Goal: Task Accomplishment & Management: Complete application form

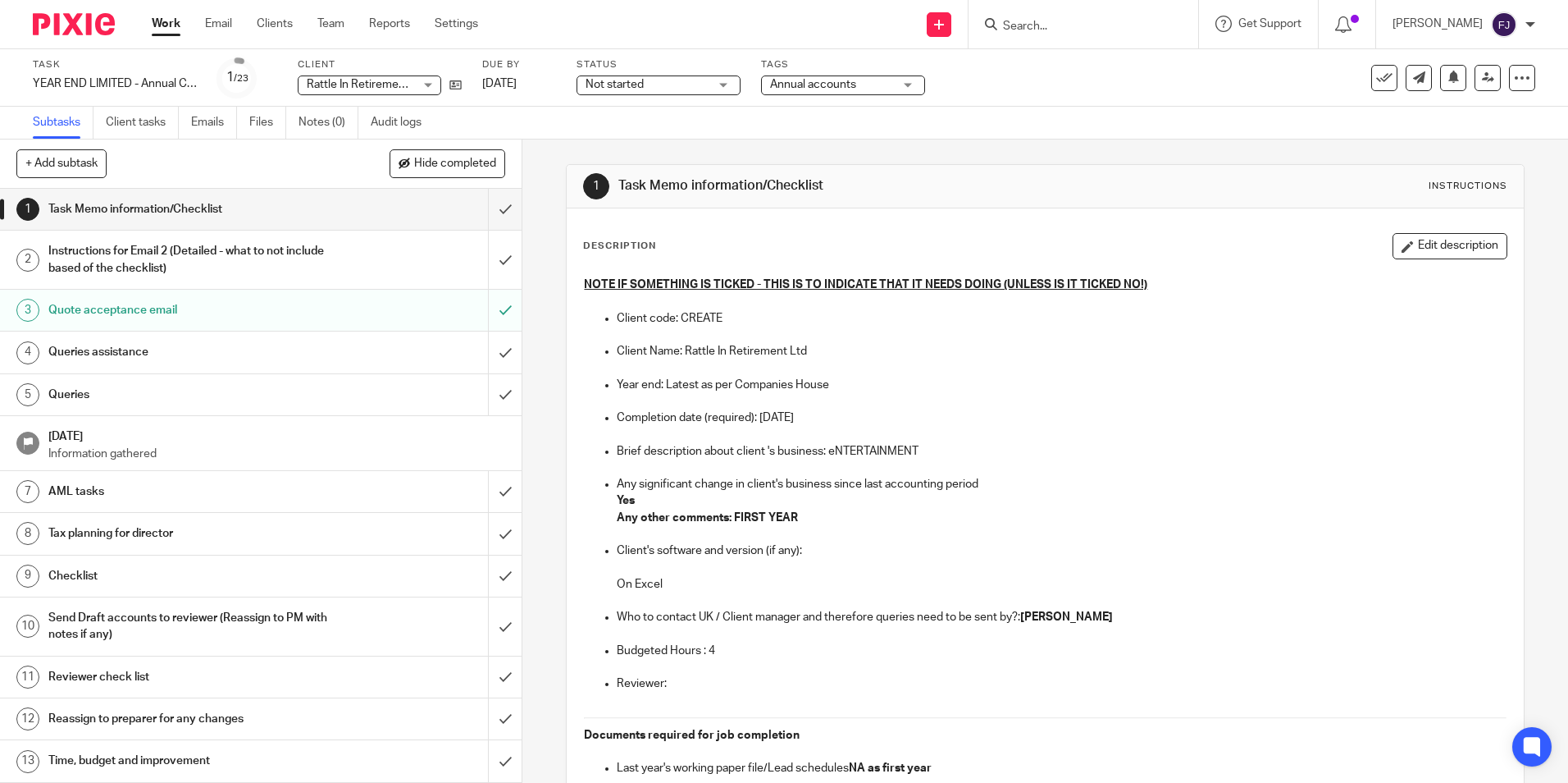
scroll to position [1313, 0]
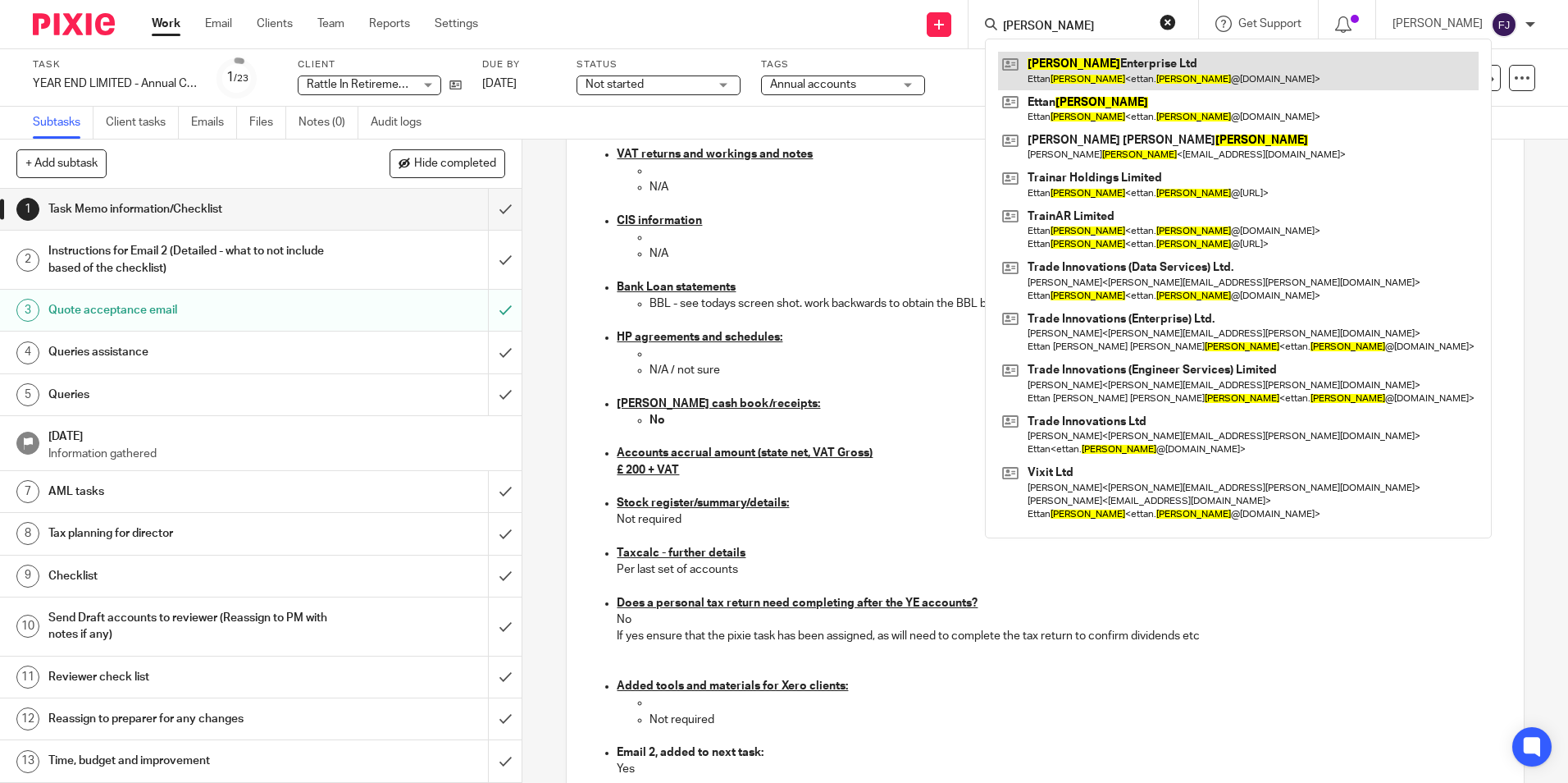
type input "Bazil"
click at [1096, 63] on link at bounding box center [1238, 70] width 481 height 38
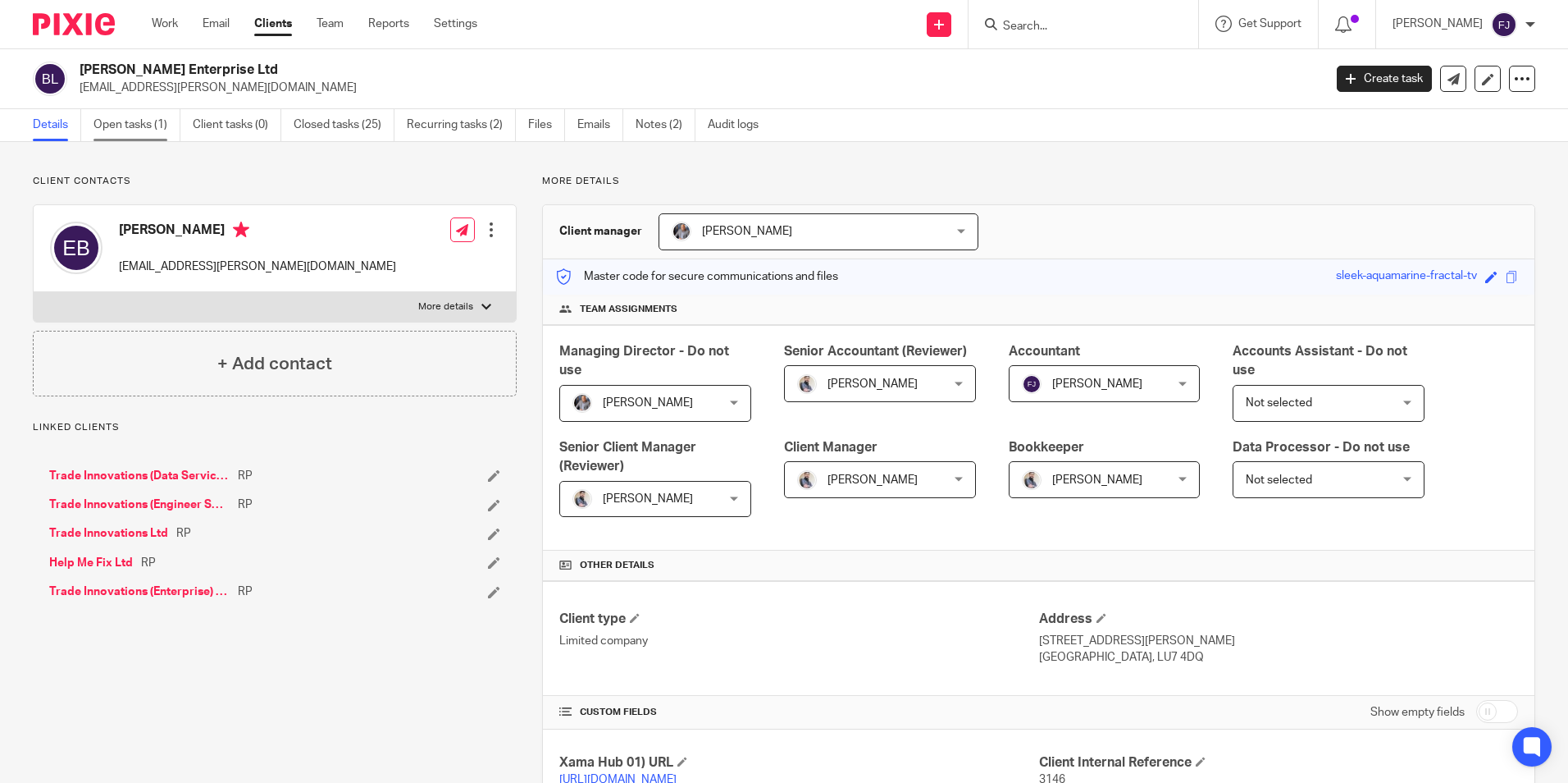
click at [149, 117] on link "Open tasks (1)" at bounding box center [137, 125] width 87 height 32
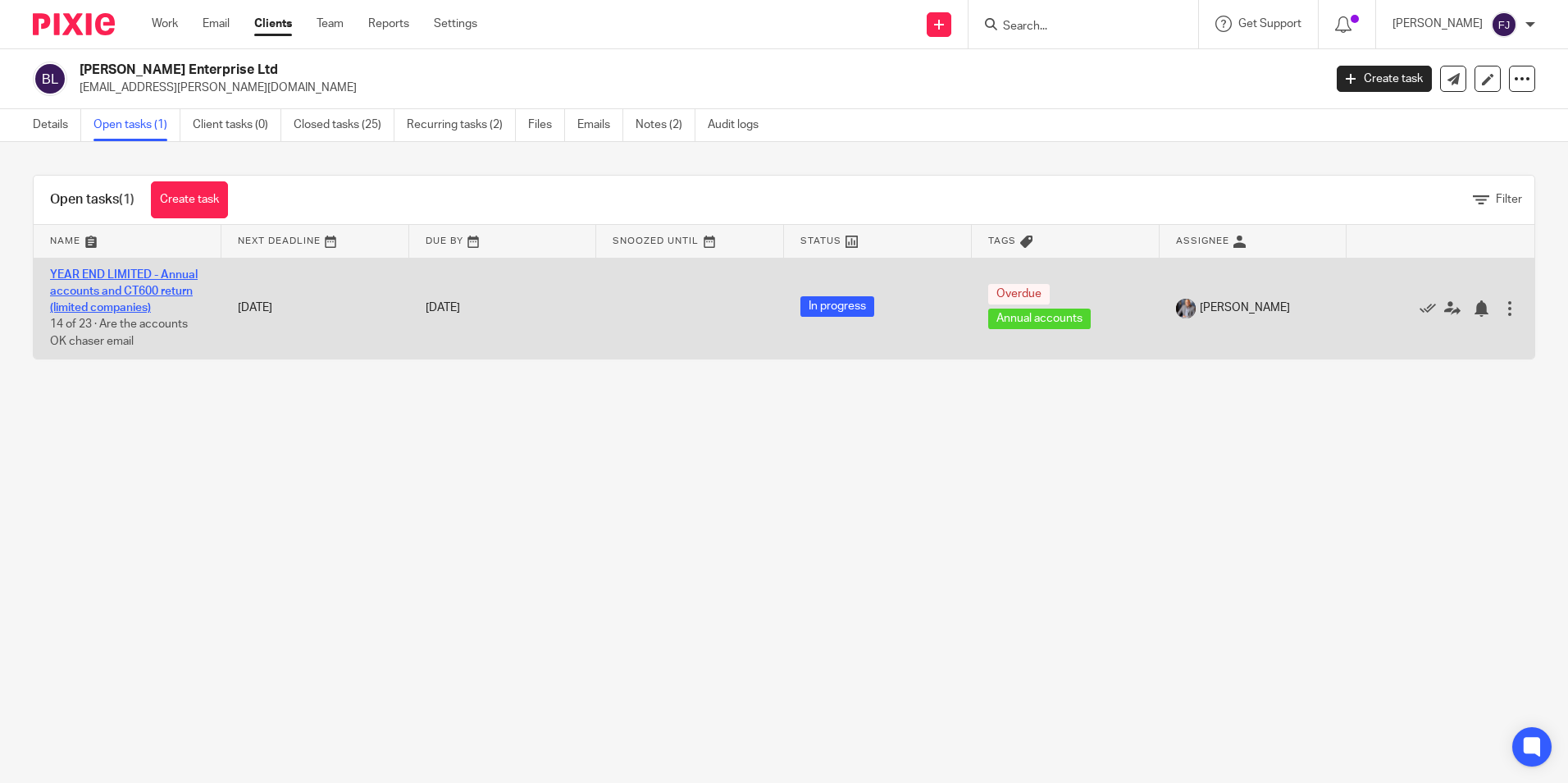
click at [98, 272] on link "YEAR END LIMITED - Annual accounts and CT600 return (limited companies)" at bounding box center [124, 291] width 148 height 45
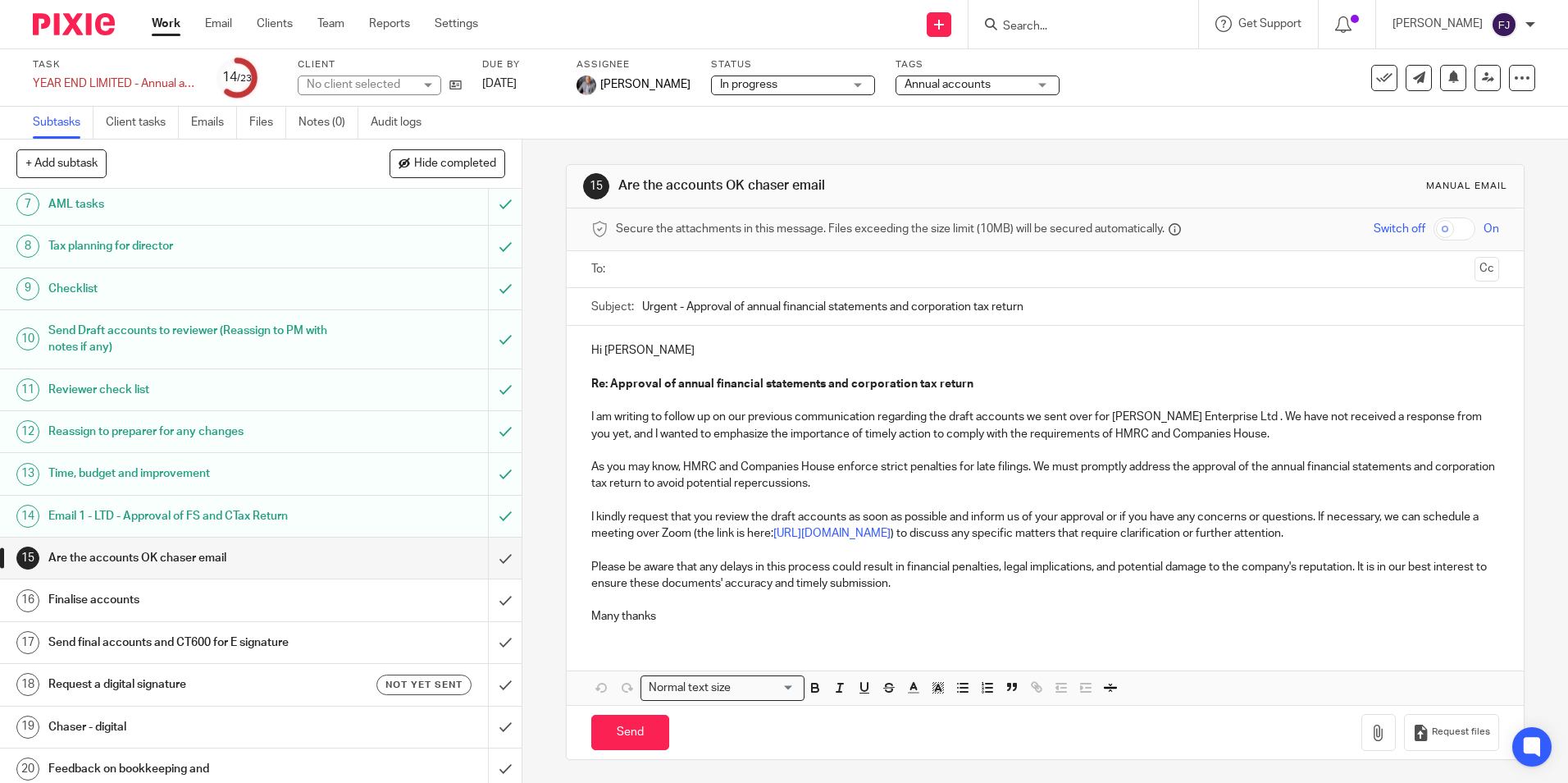
scroll to position [328, 0]
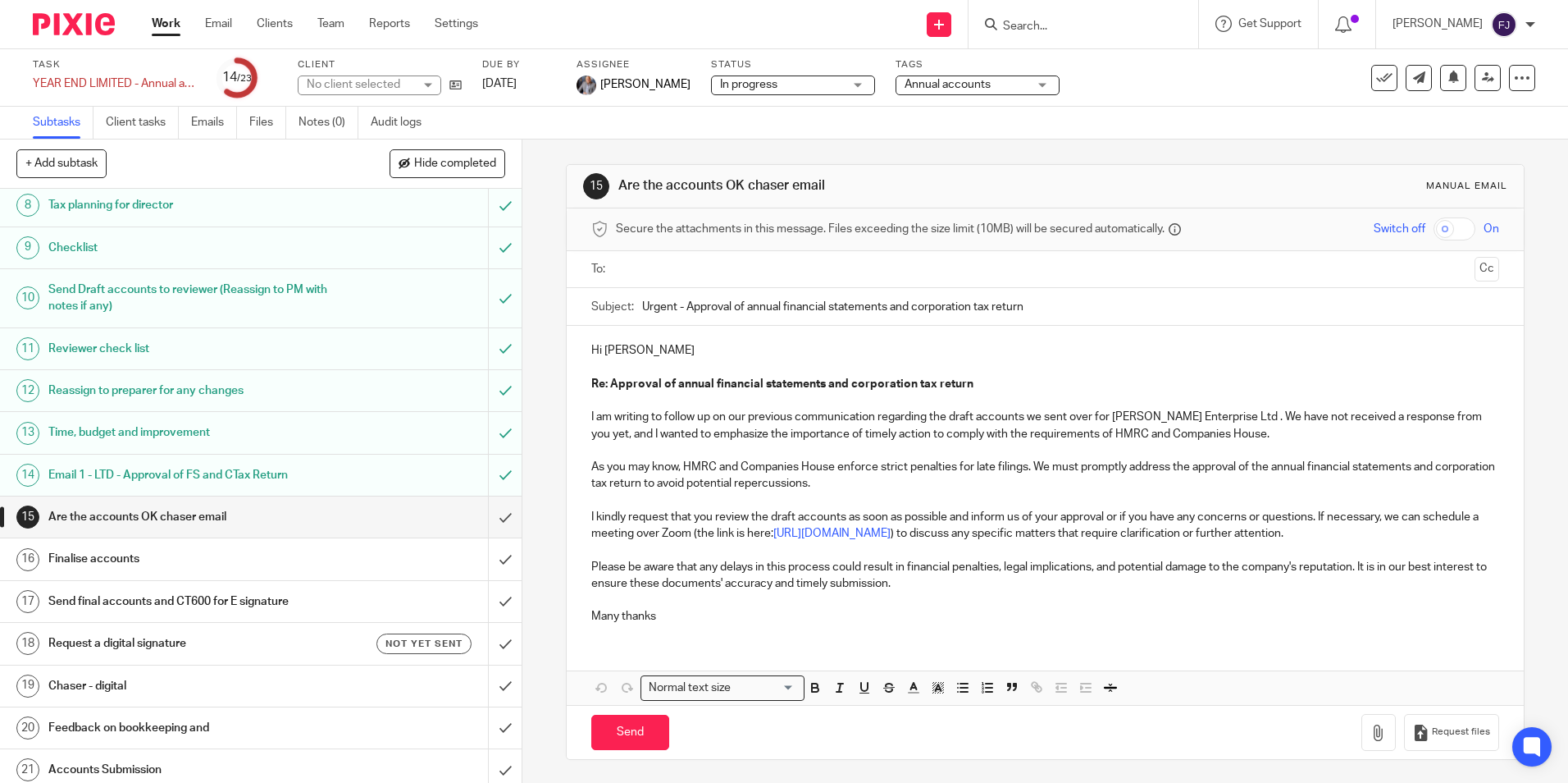
click at [150, 477] on h1 "Email 1 - LTD - Approval of FS and CTax Return" at bounding box center [189, 474] width 282 height 24
click at [197, 473] on h1 "Email 1 - LTD - Approval of FS and CTax Return" at bounding box center [189, 474] width 282 height 24
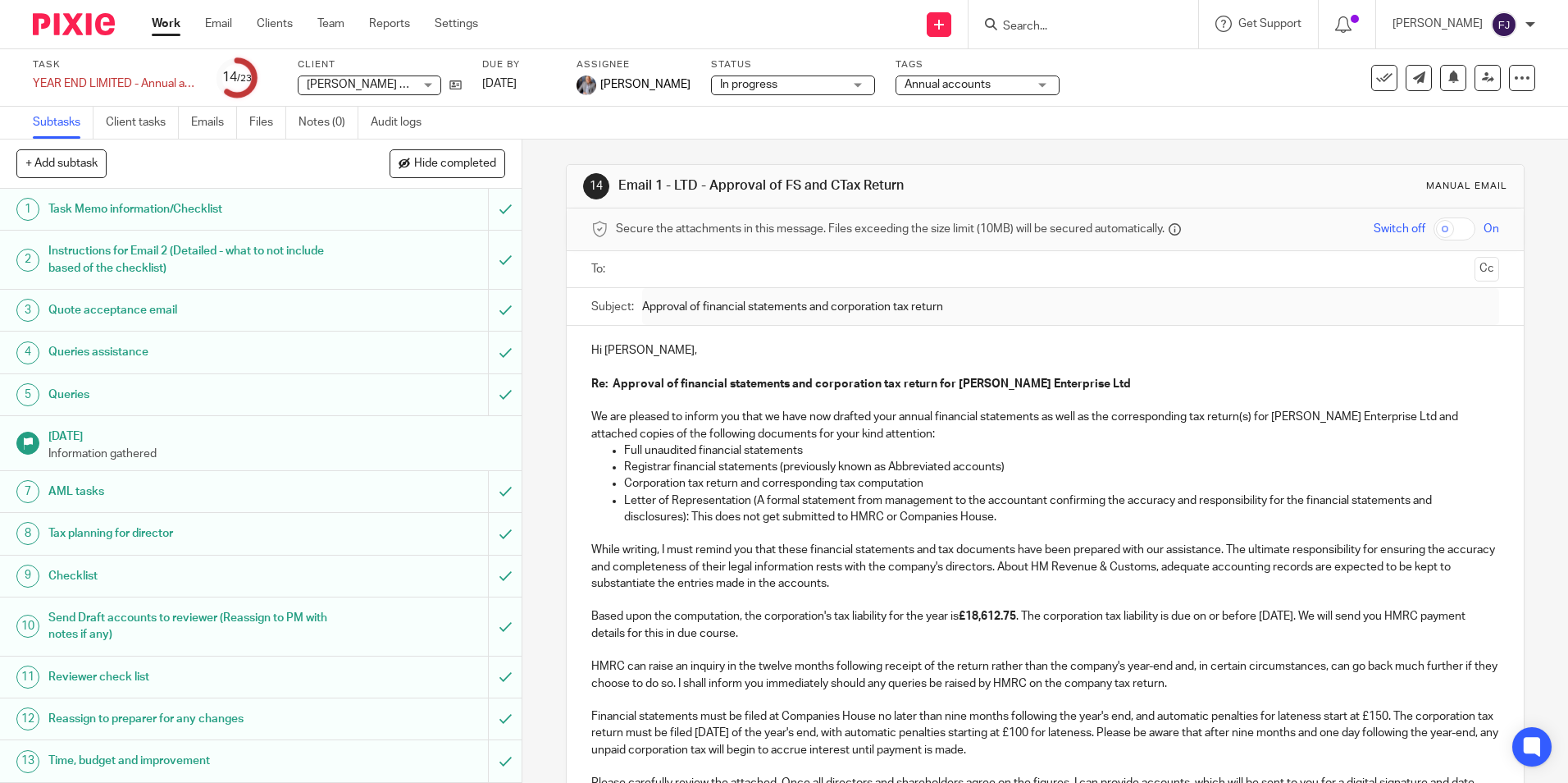
click at [974, 610] on strong "£18,612.75" at bounding box center [987, 616] width 58 height 12
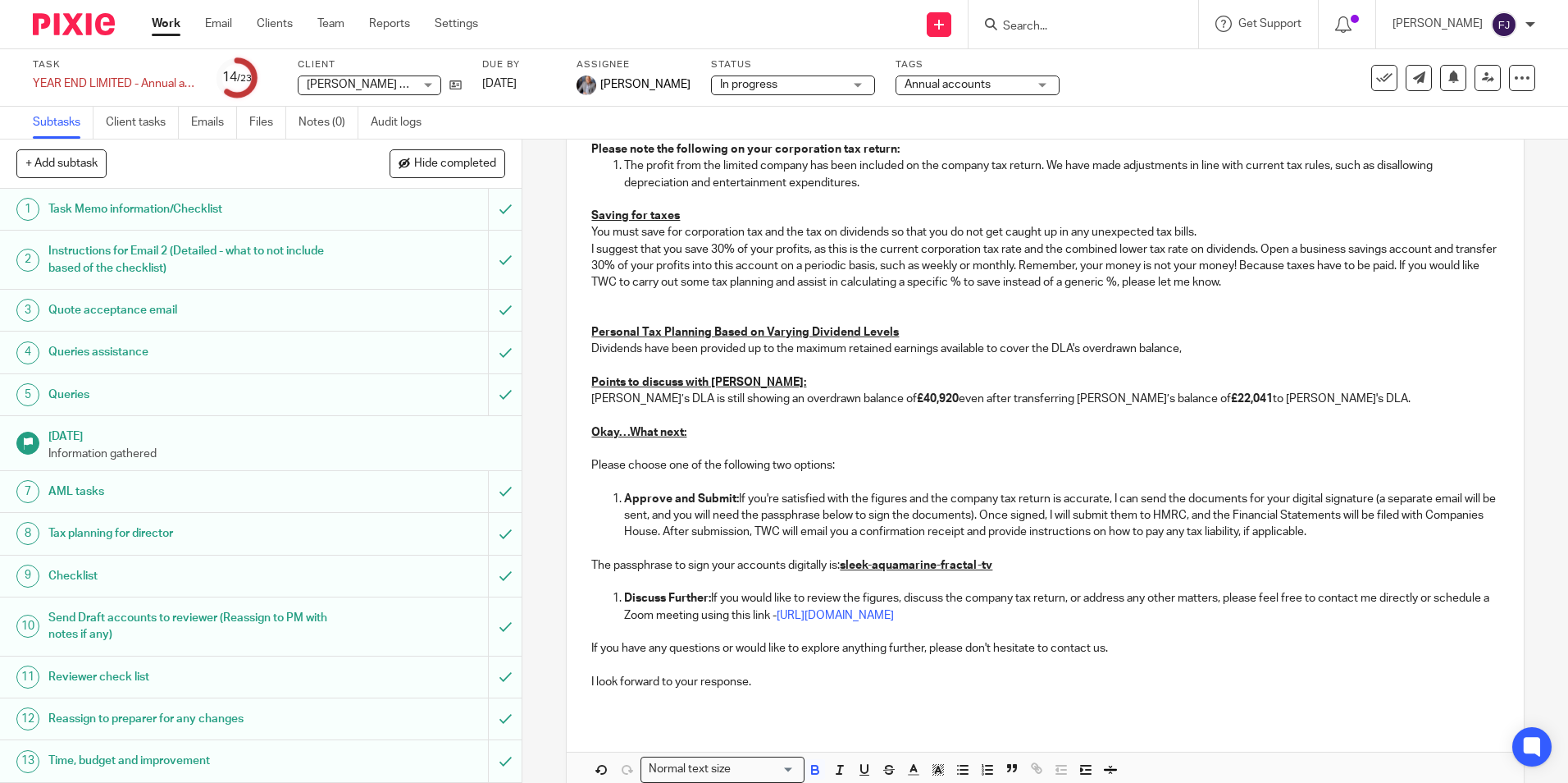
scroll to position [1482, 0]
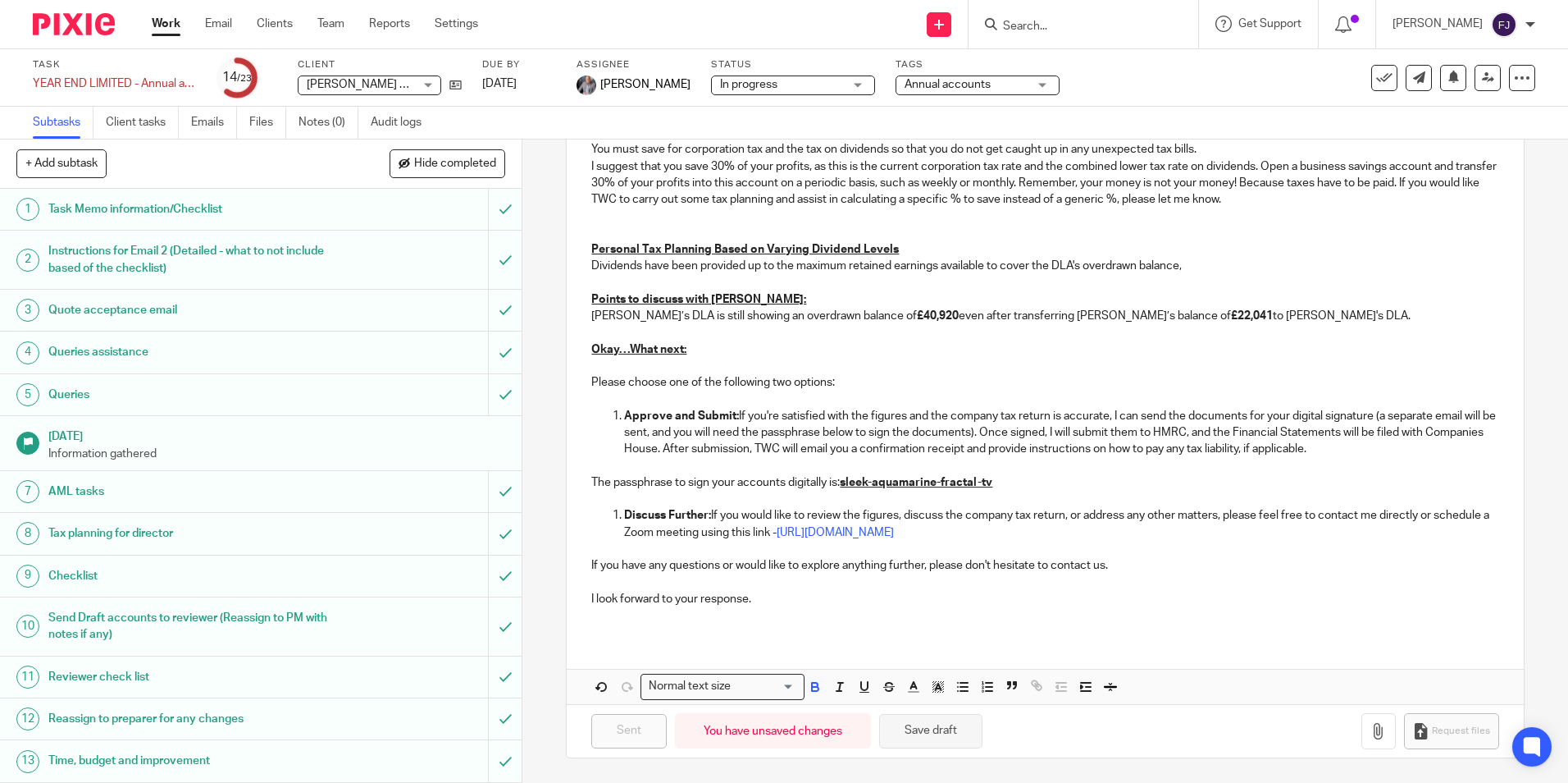
click at [951, 725] on button "Save draft" at bounding box center [931, 731] width 103 height 35
drag, startPoint x: 861, startPoint y: 311, endPoint x: 897, endPoint y: 318, distance: 36.7
click at [917, 318] on strong "£40,920" at bounding box center [938, 316] width 42 height 12
click at [941, 727] on button "Save draft" at bounding box center [931, 731] width 103 height 35
click at [1231, 312] on strong "£22,041" at bounding box center [1252, 316] width 42 height 12
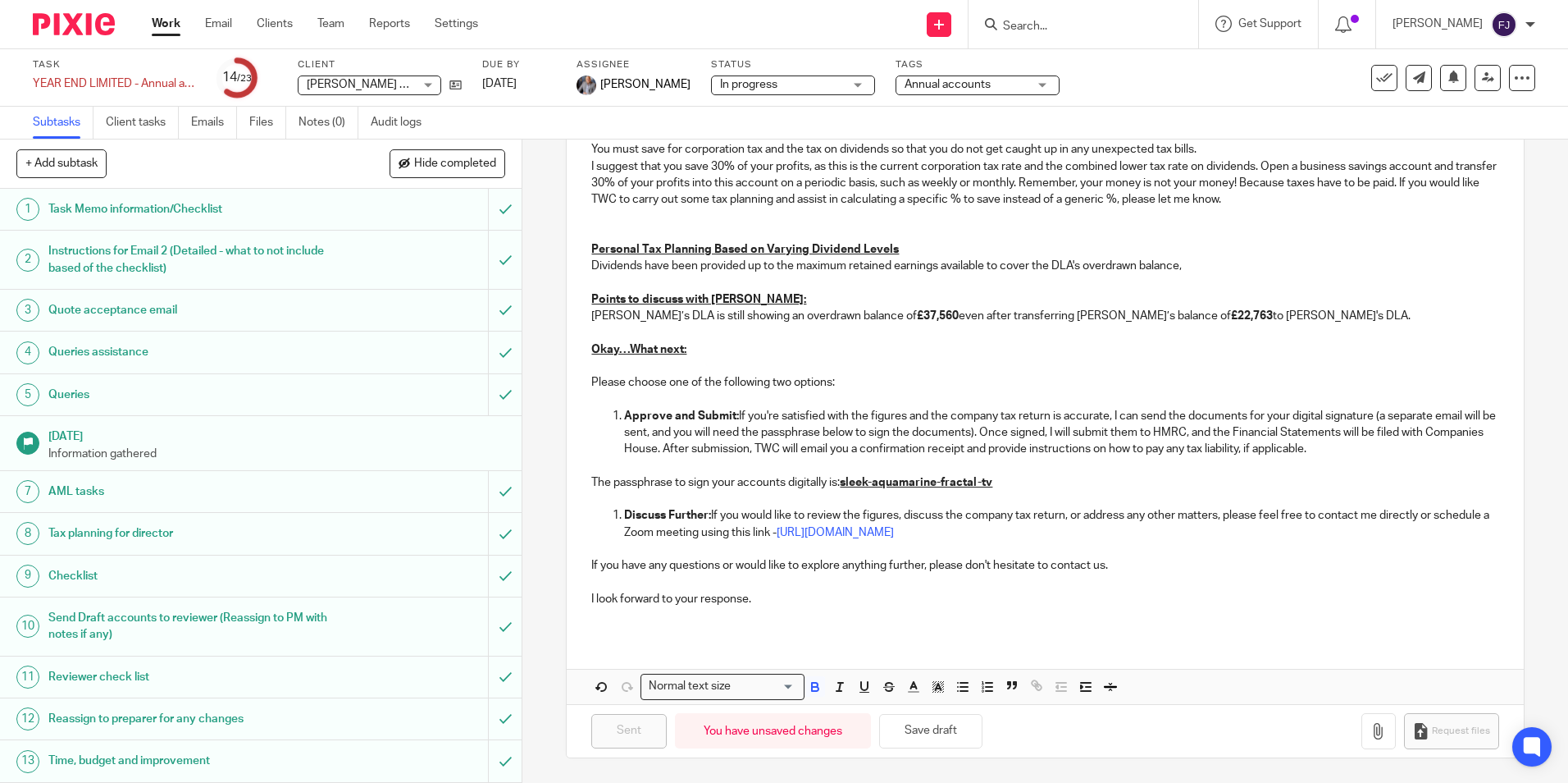
click at [1168, 367] on p at bounding box center [1045, 366] width 907 height 17
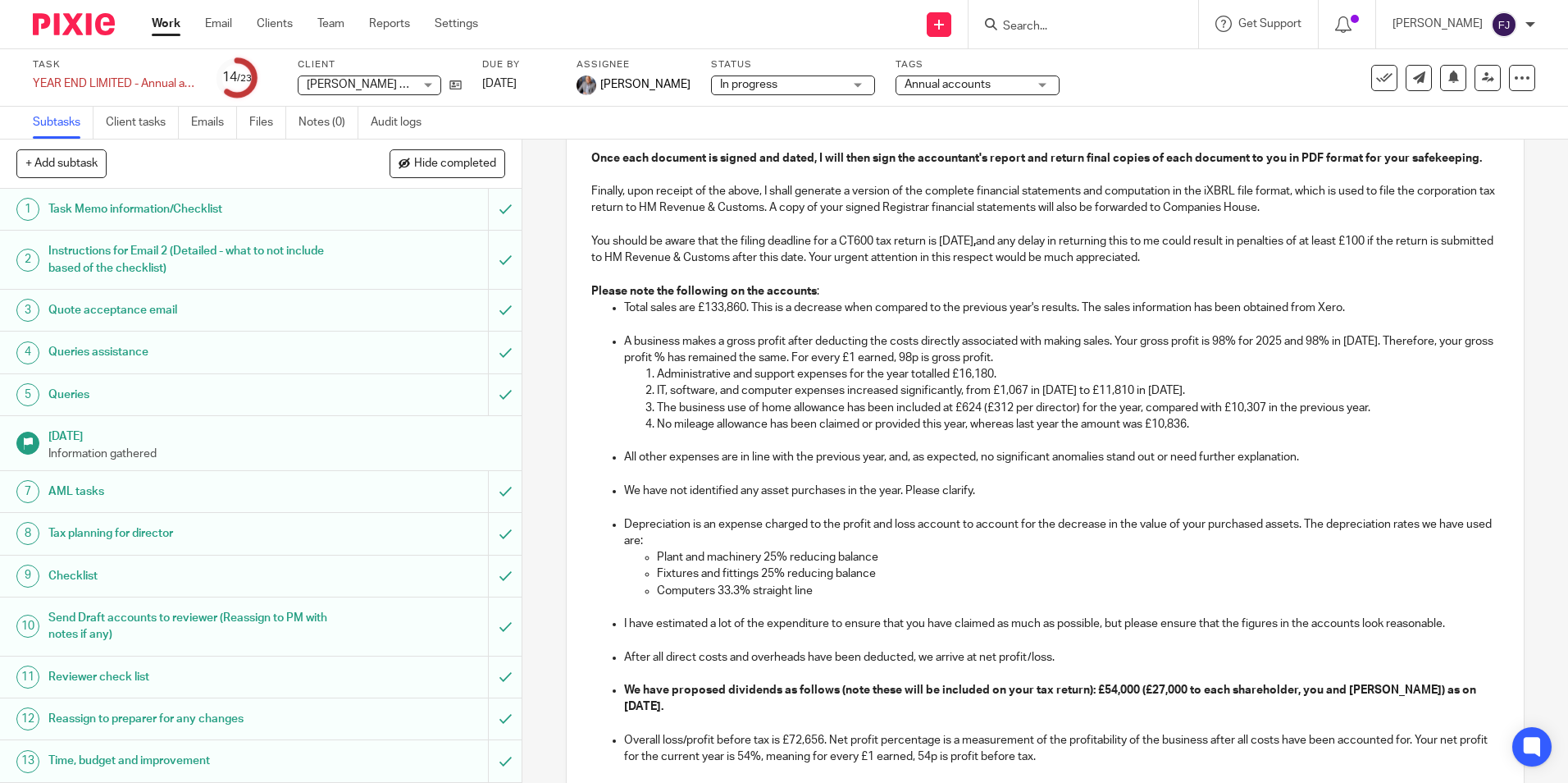
scroll to position [661, 0]
drag, startPoint x: 927, startPoint y: 390, endPoint x: 891, endPoint y: 383, distance: 36.7
click at [891, 379] on p "Administrative and support expenses for the year totalled £16,180." at bounding box center [1077, 371] width 841 height 17
drag, startPoint x: 955, startPoint y: 421, endPoint x: 1061, endPoint y: 421, distance: 106.0
click at [961, 412] on p "The business use of home allowance has been included at £624 (£312 per director…" at bounding box center [1077, 405] width 841 height 17
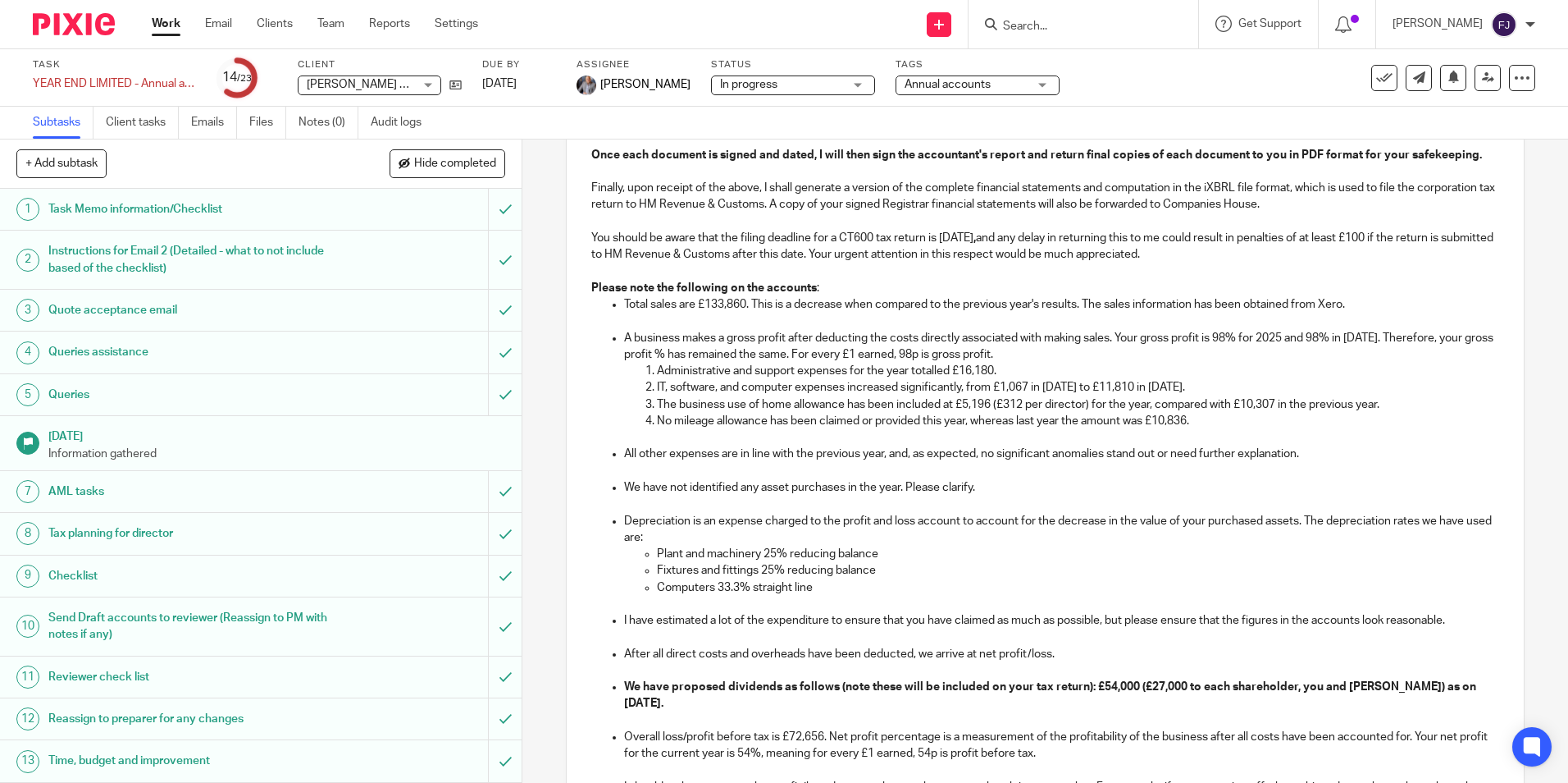
drag, startPoint x: 1004, startPoint y: 421, endPoint x: 1056, endPoint y: 426, distance: 52.2
click at [1004, 412] on p "The business use of home allowance has been included at £5,196 (£312 per direct…" at bounding box center [1077, 405] width 841 height 17
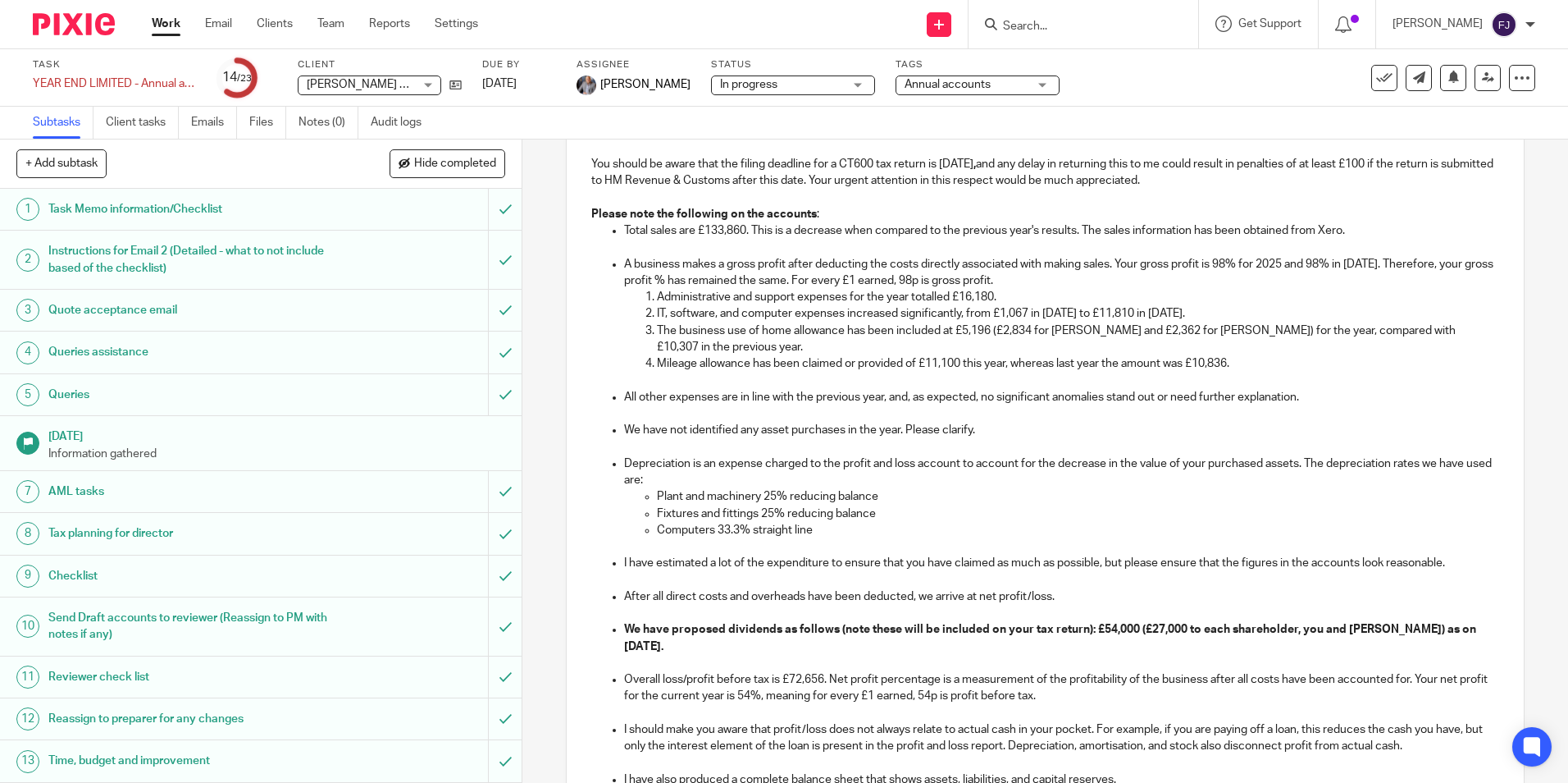
scroll to position [826, 0]
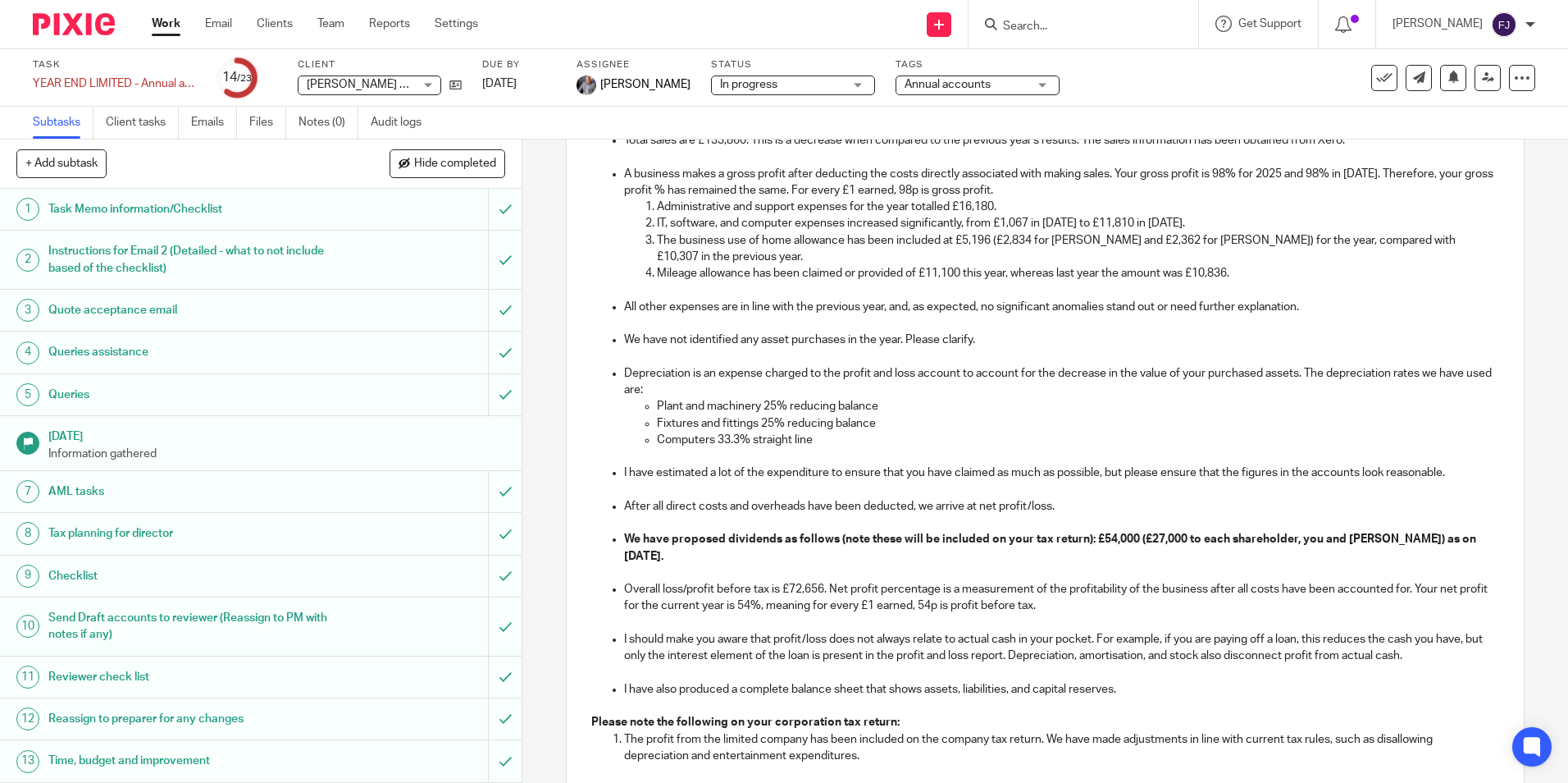
click at [895, 414] on p "Plant and machinery 25% reducing balance" at bounding box center [1077, 407] width 841 height 17
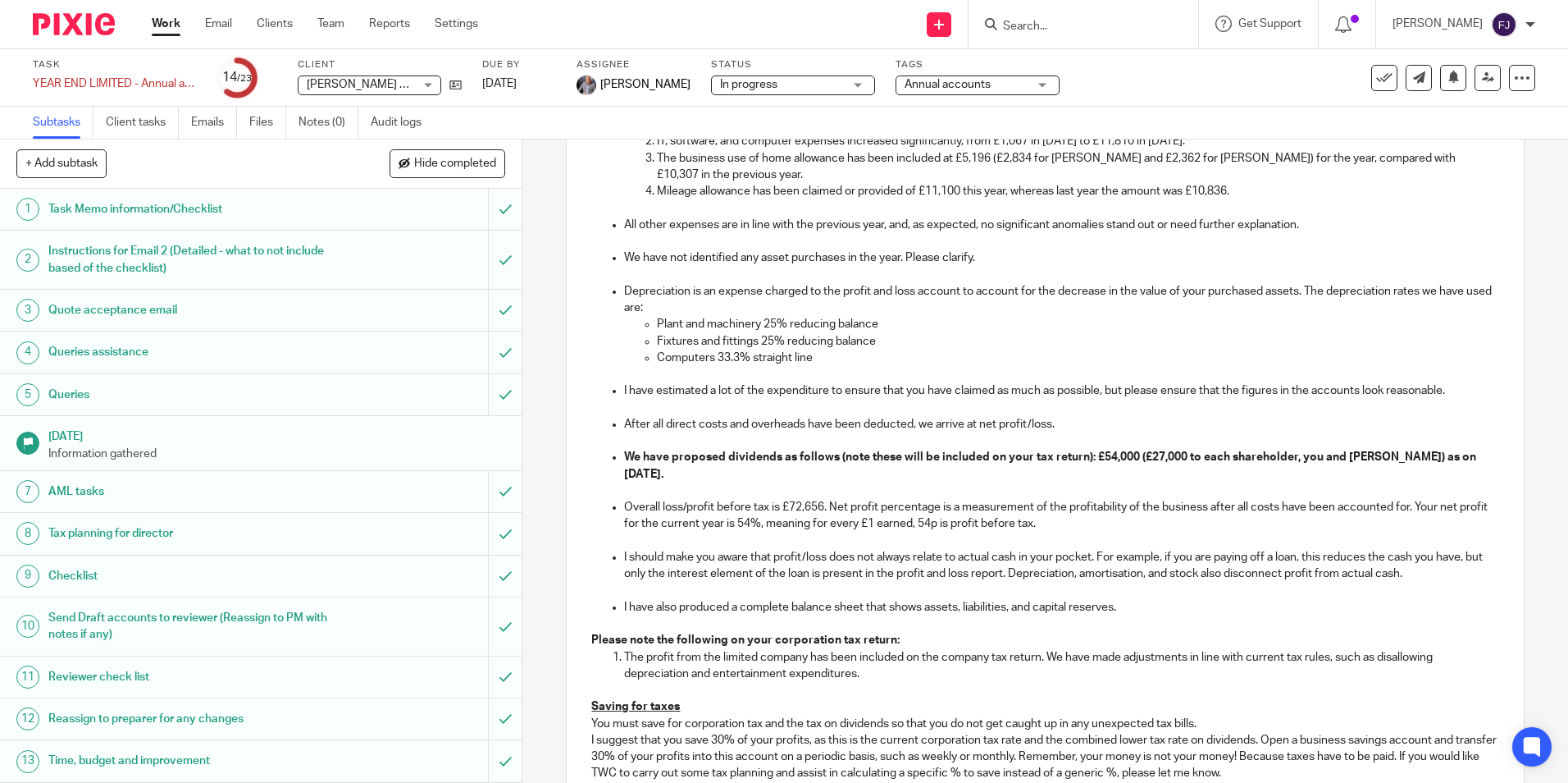
scroll to position [989, 0]
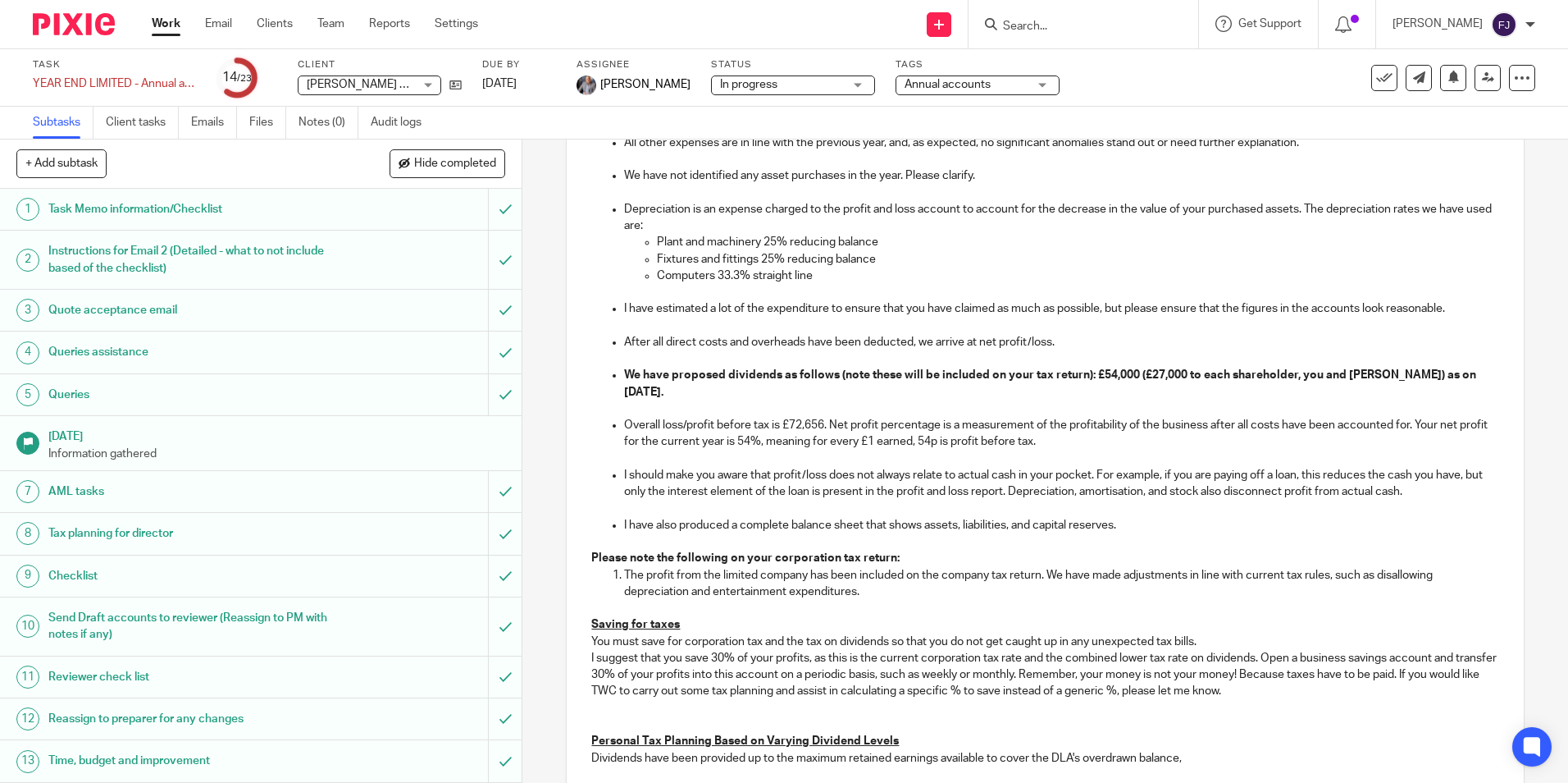
click at [1104, 396] on strong "We have proposed dividends as follows (note these will be included on your tax …" at bounding box center [1051, 382] width 855 height 28
drag, startPoint x: 788, startPoint y: 442, endPoint x: 801, endPoint y: 442, distance: 13.0
click at [788, 442] on p "Overall loss/profit before tax is £72,656. Net profit percentage is a measureme…" at bounding box center [1061, 433] width 875 height 33
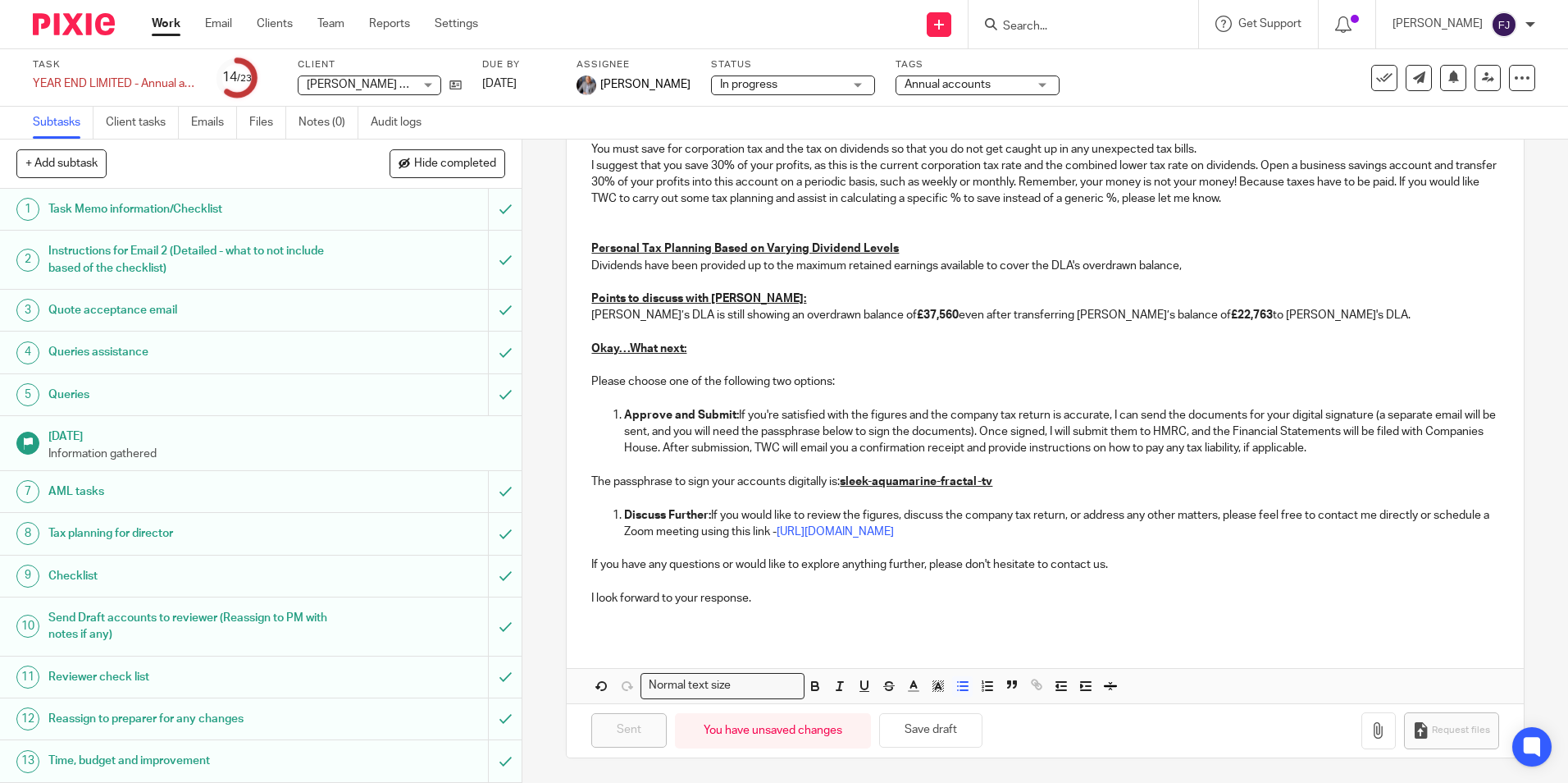
scroll to position [1498, 0]
click at [921, 725] on button "Save draft" at bounding box center [931, 730] width 103 height 35
click at [958, 23] on div "Draft saved." at bounding box center [1168, 48] width 768 height 63
click at [966, 26] on div "Draft saved." at bounding box center [1168, 48] width 768 height 63
click at [942, 730] on button "Save draft" at bounding box center [931, 730] width 103 height 35
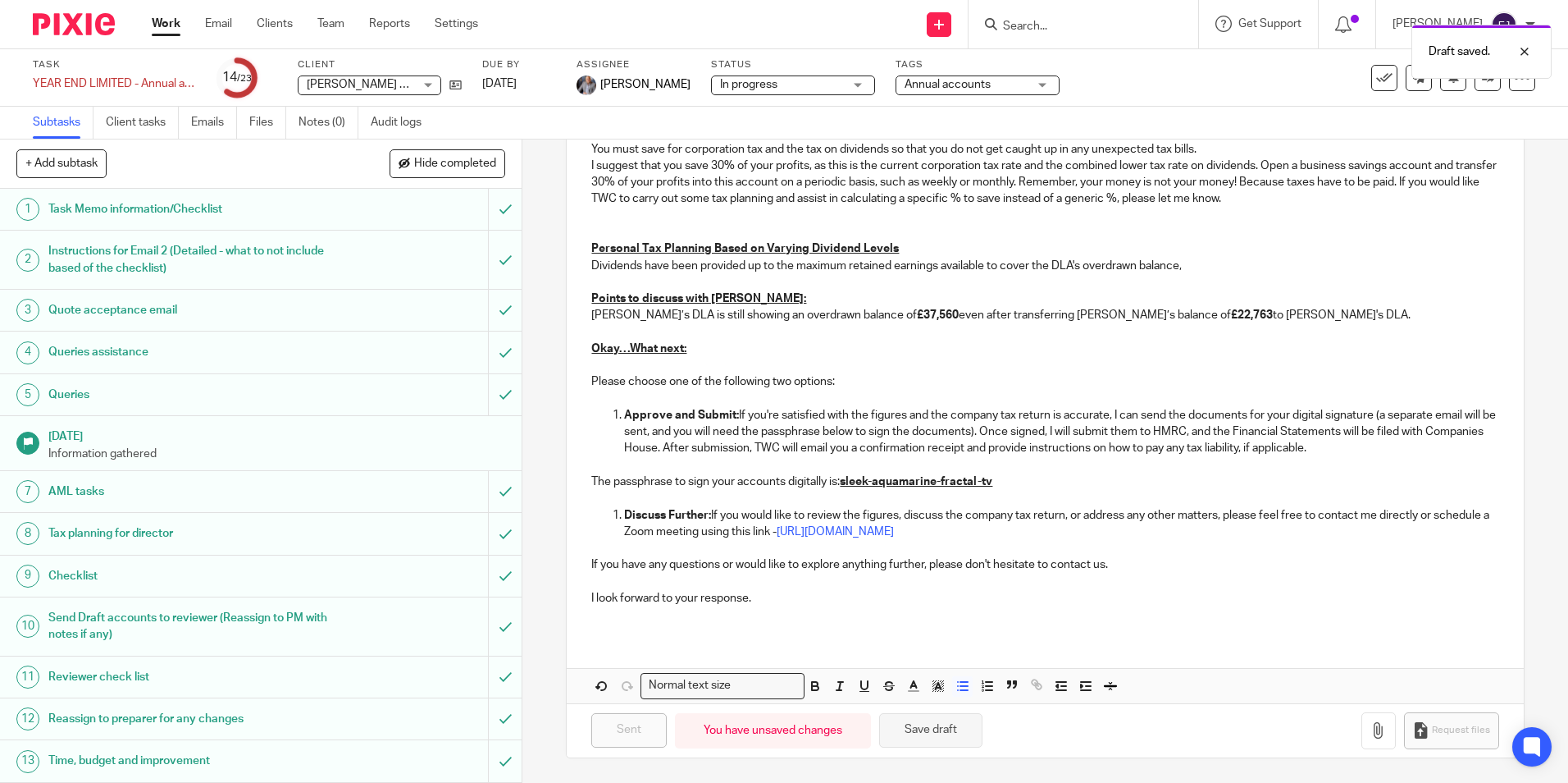
click at [938, 720] on button "Save draft" at bounding box center [931, 730] width 103 height 35
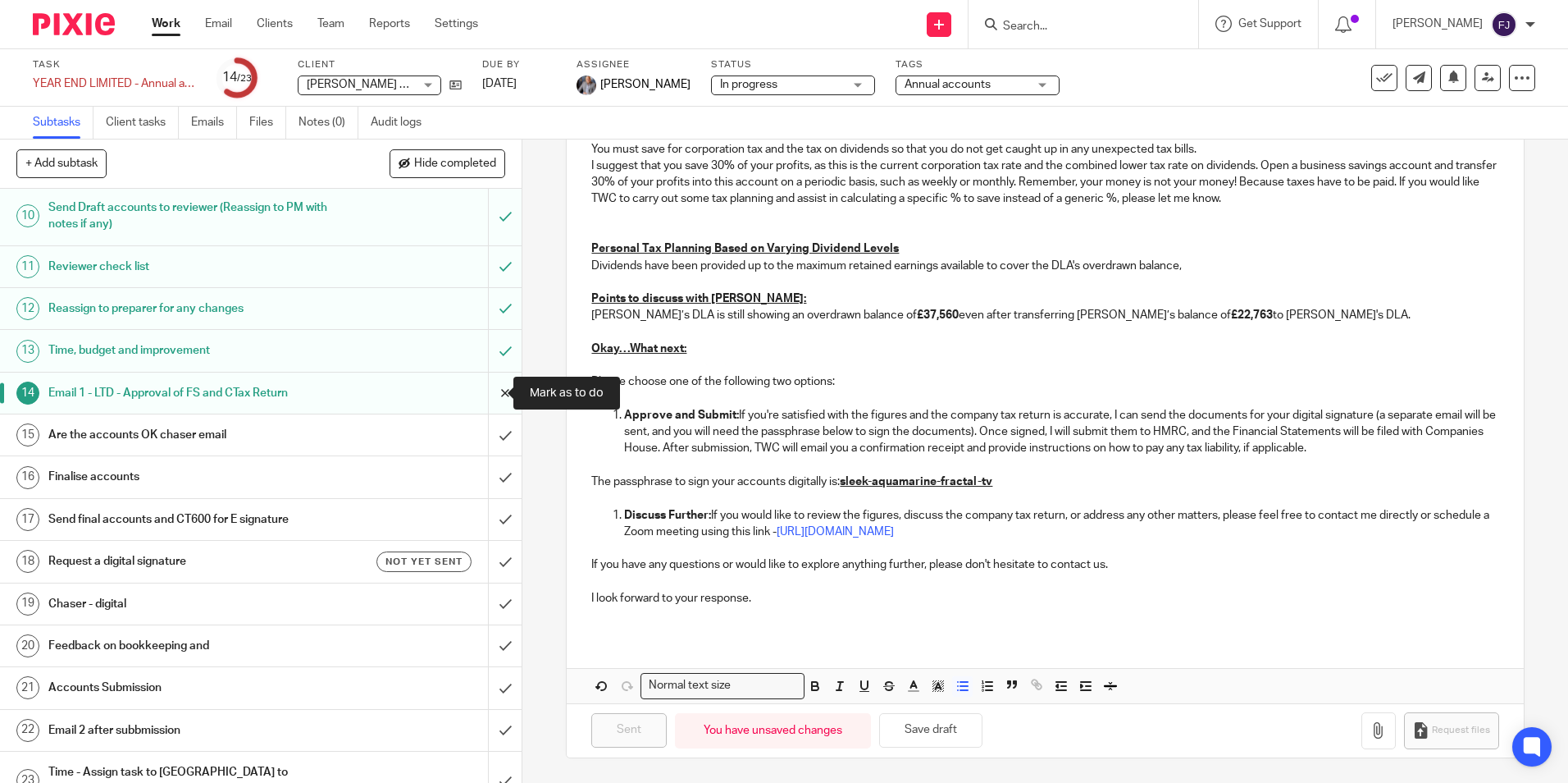
click at [490, 395] on input "submit" at bounding box center [260, 392] width 522 height 41
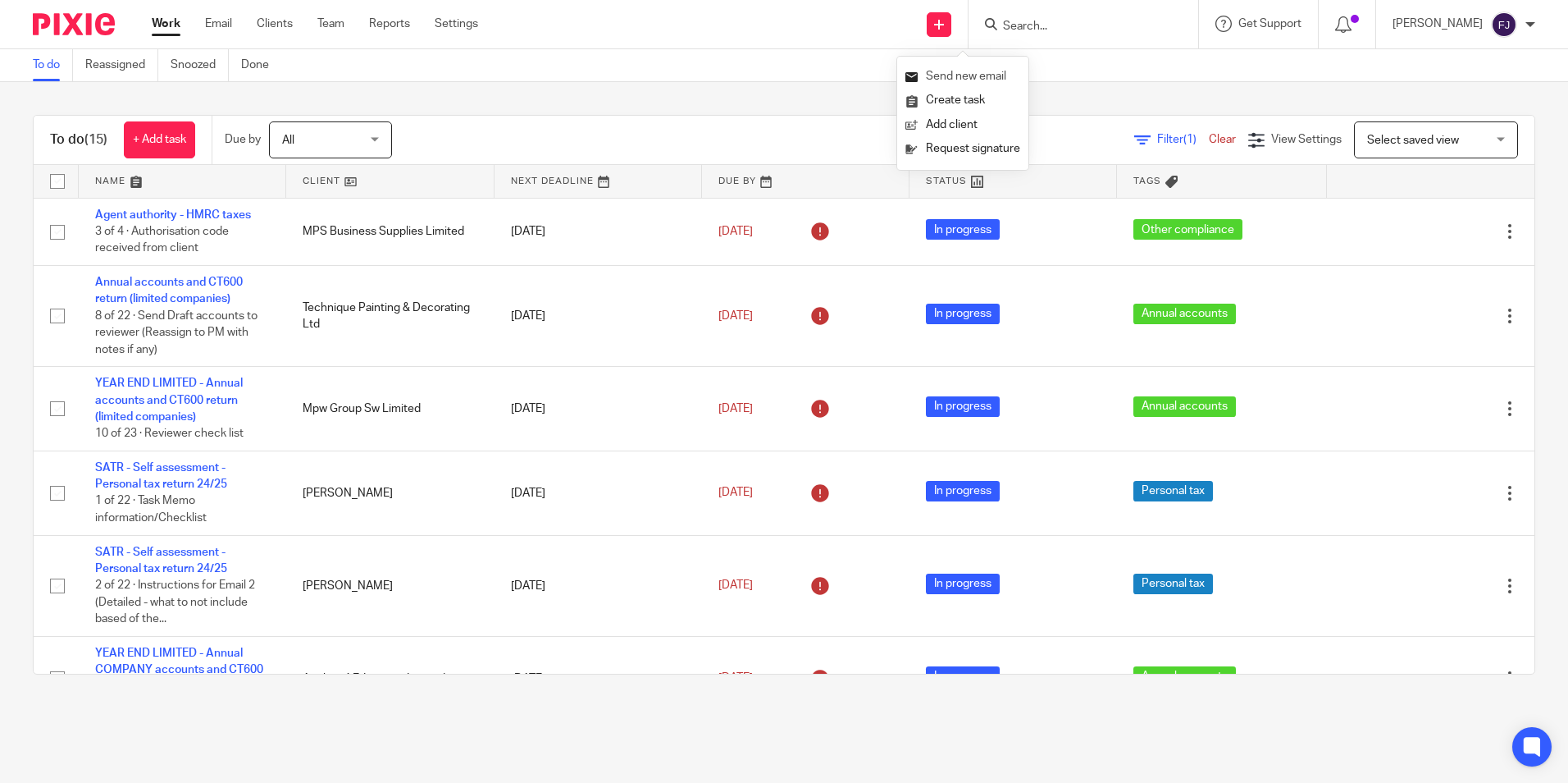
scroll to position [328, 0]
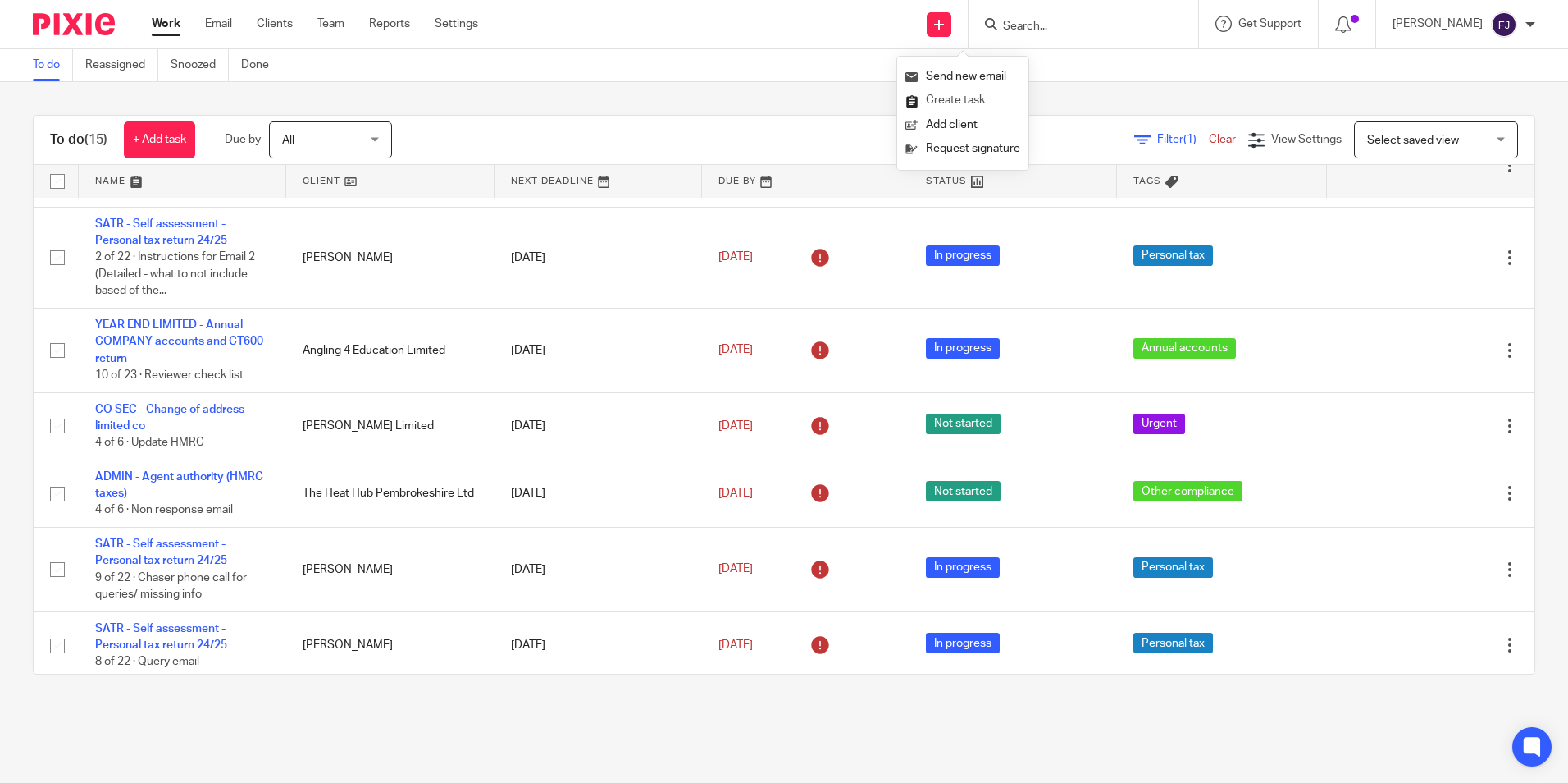
click at [943, 99] on link "Create task" at bounding box center [963, 100] width 115 height 24
click at [945, 99] on link "Create task" at bounding box center [963, 100] width 115 height 24
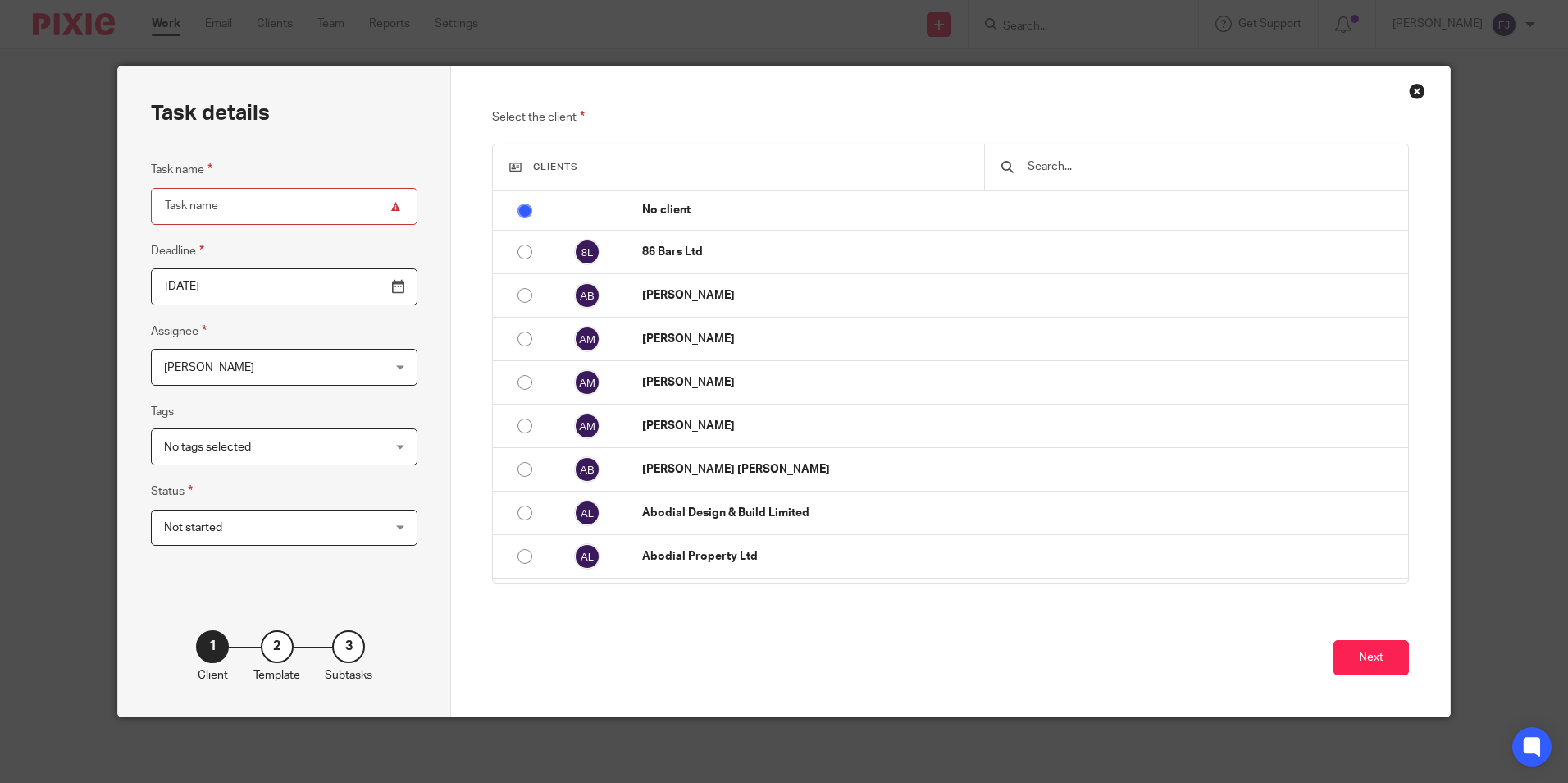
click at [1041, 169] on input "text" at bounding box center [1208, 167] width 365 height 18
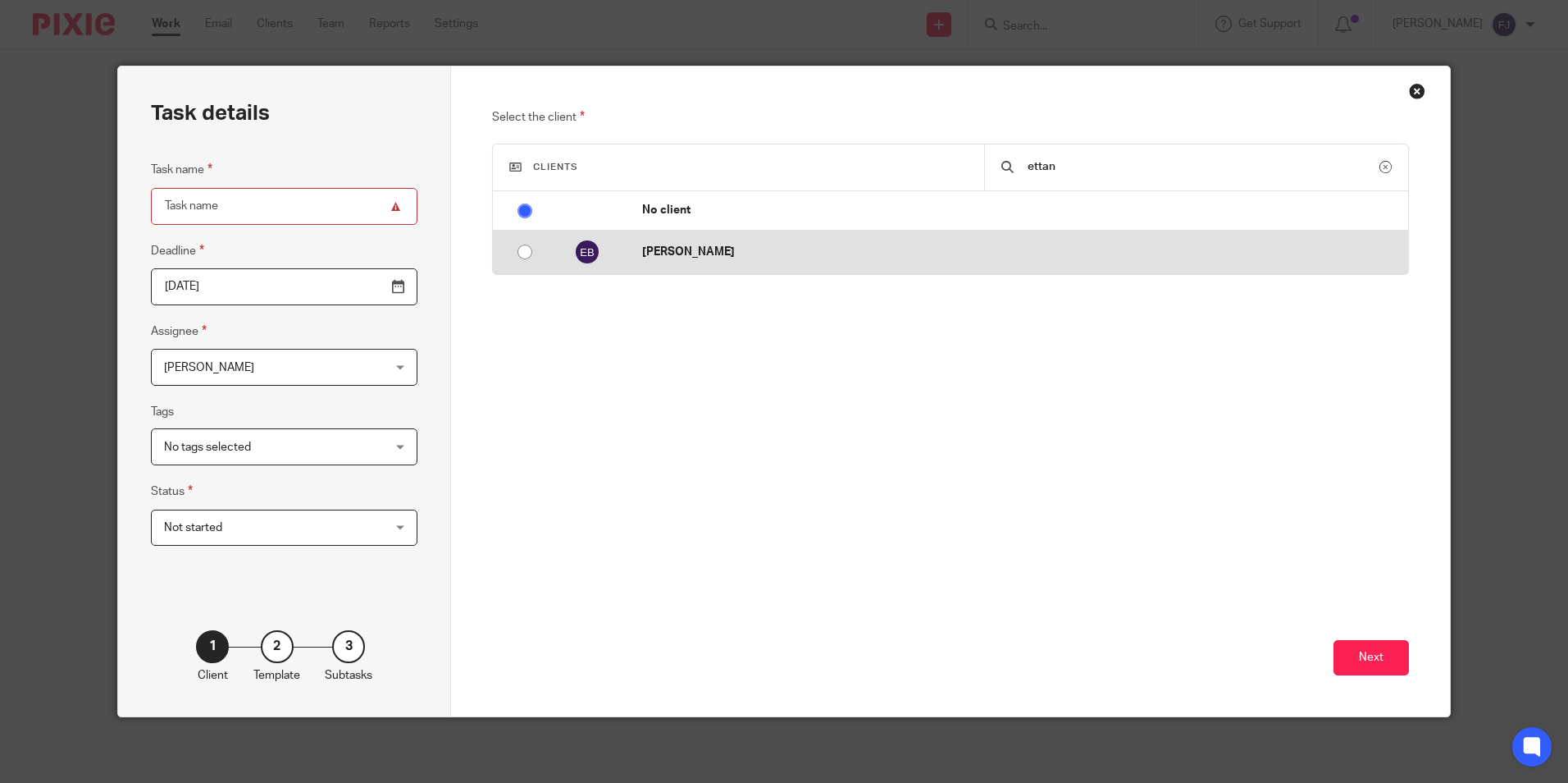
type input "ettan"
click at [597, 253] on div at bounding box center [591, 251] width 34 height 26
radio input "false"
radio input "true"
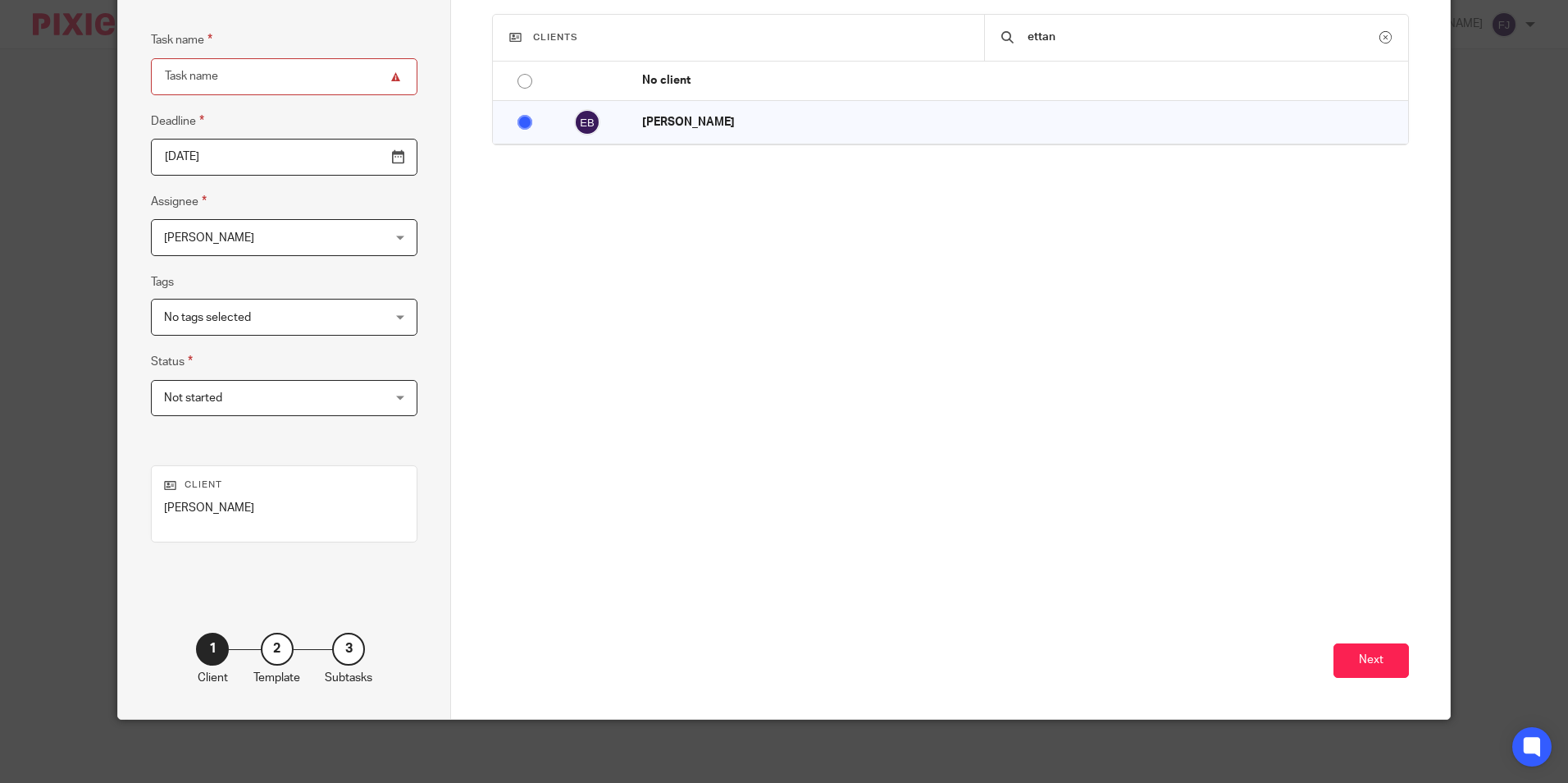
scroll to position [132, 0]
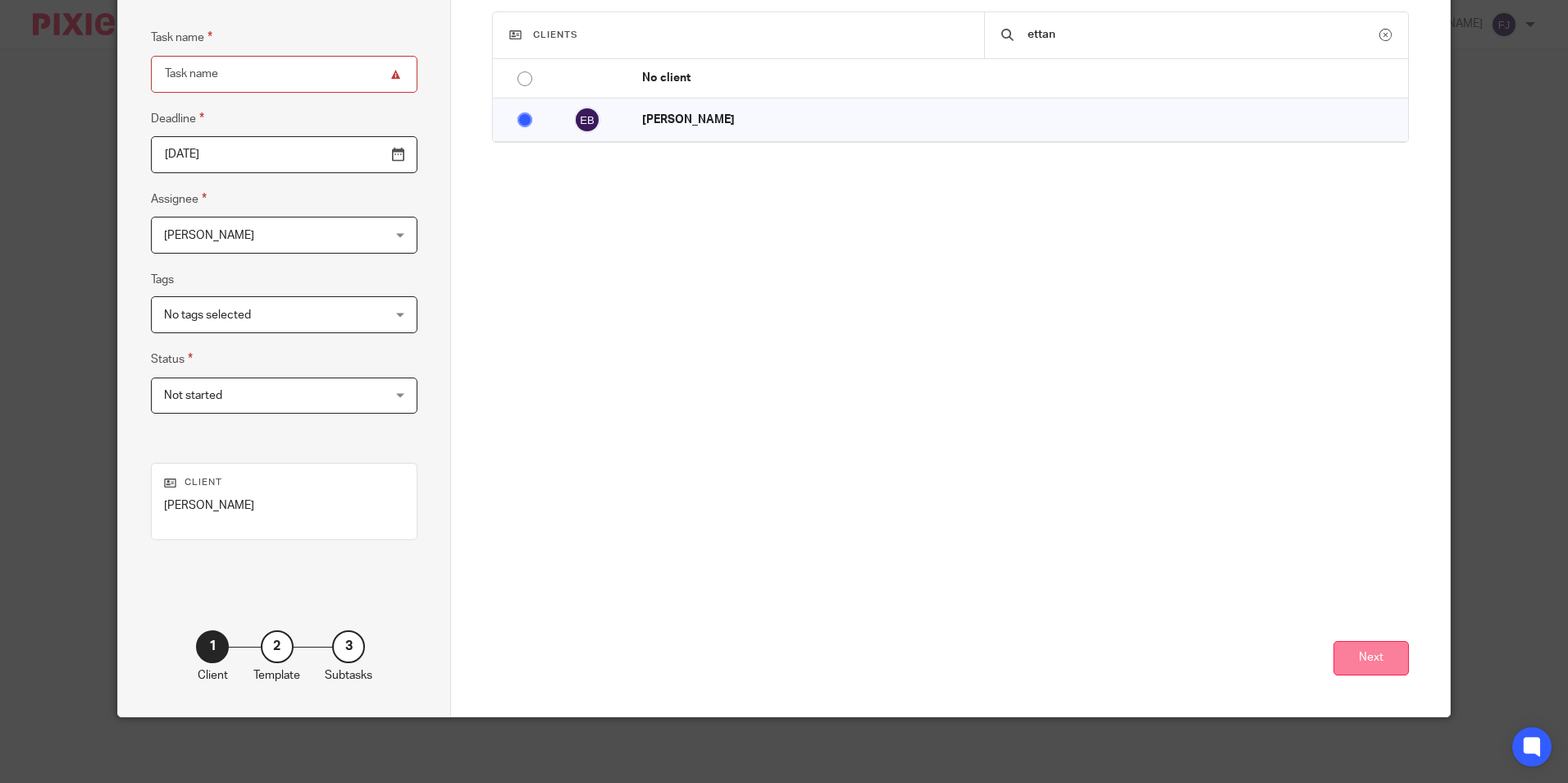
click at [1348, 654] on button "Next" at bounding box center [1371, 659] width 75 height 35
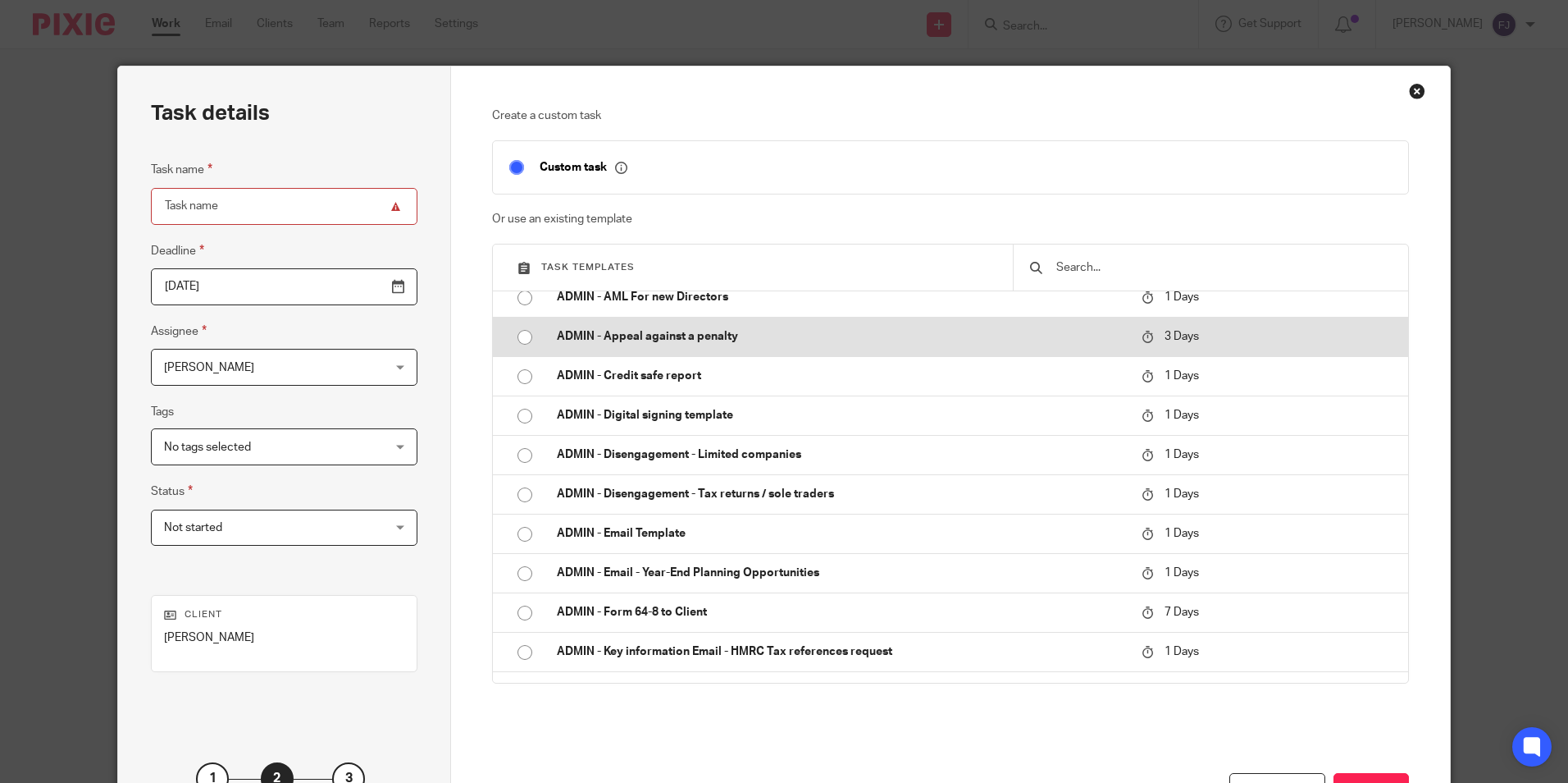
scroll to position [82, 0]
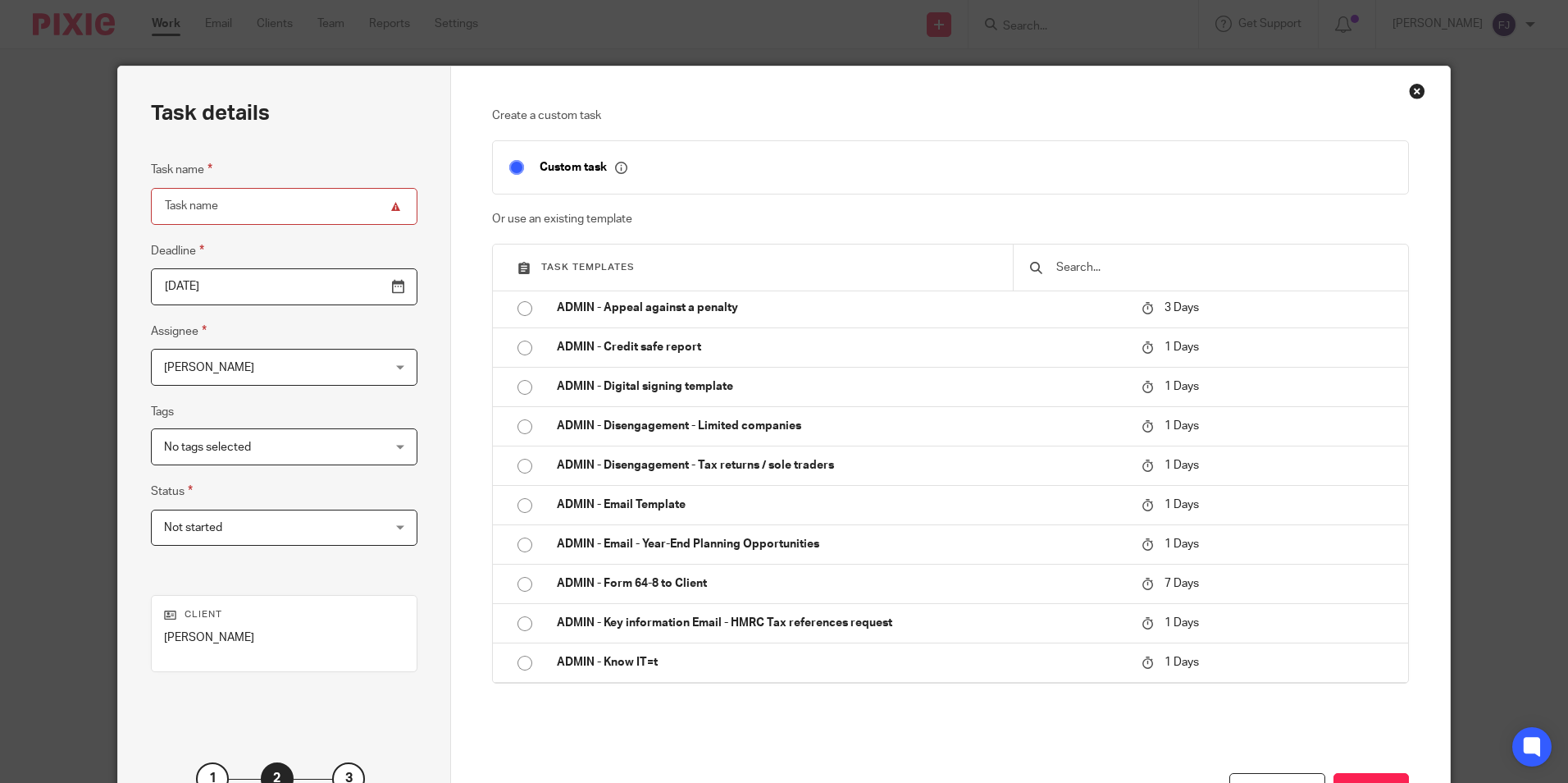
click at [1091, 263] on input "text" at bounding box center [1223, 268] width 337 height 18
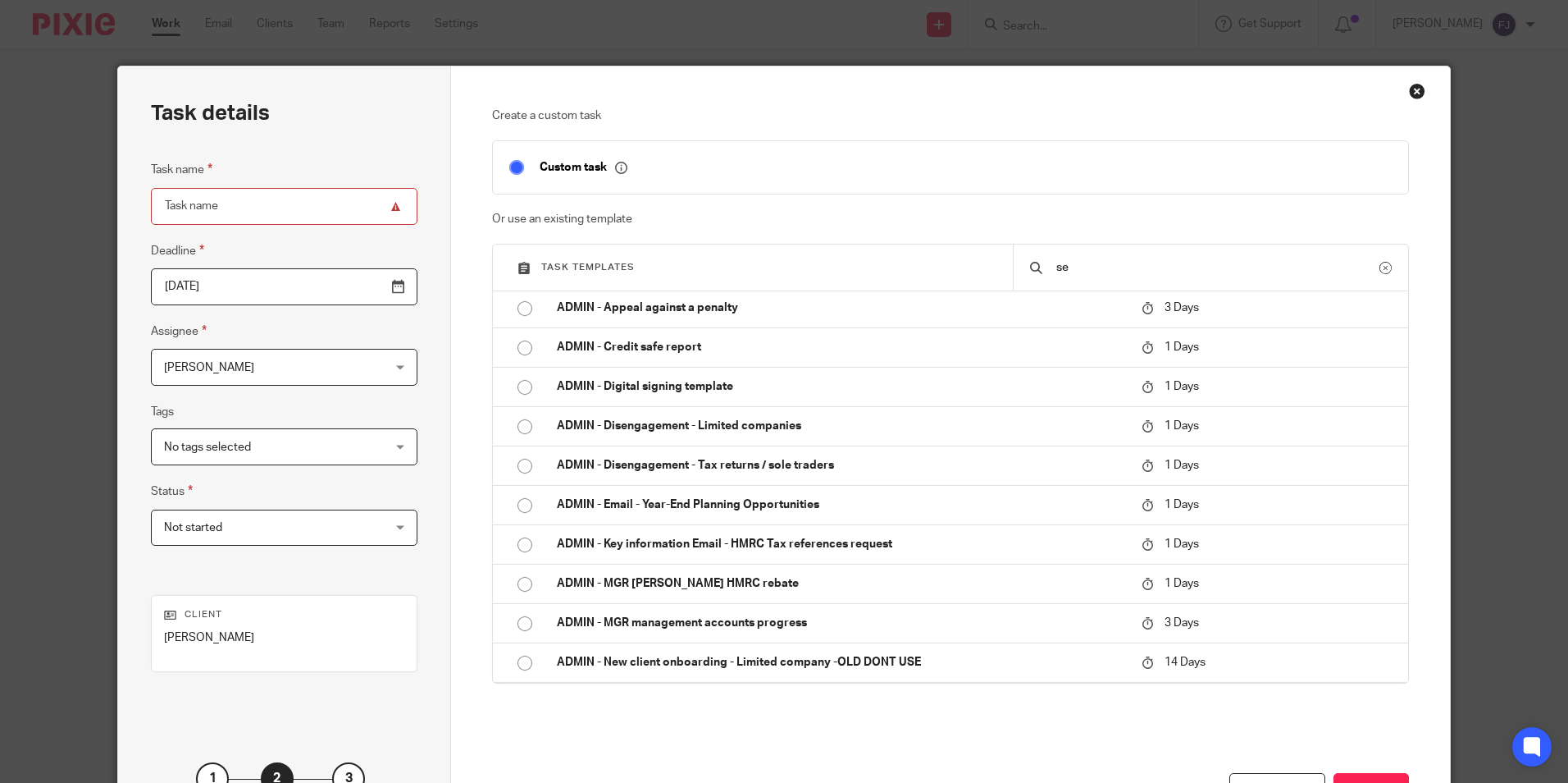
scroll to position [0, 0]
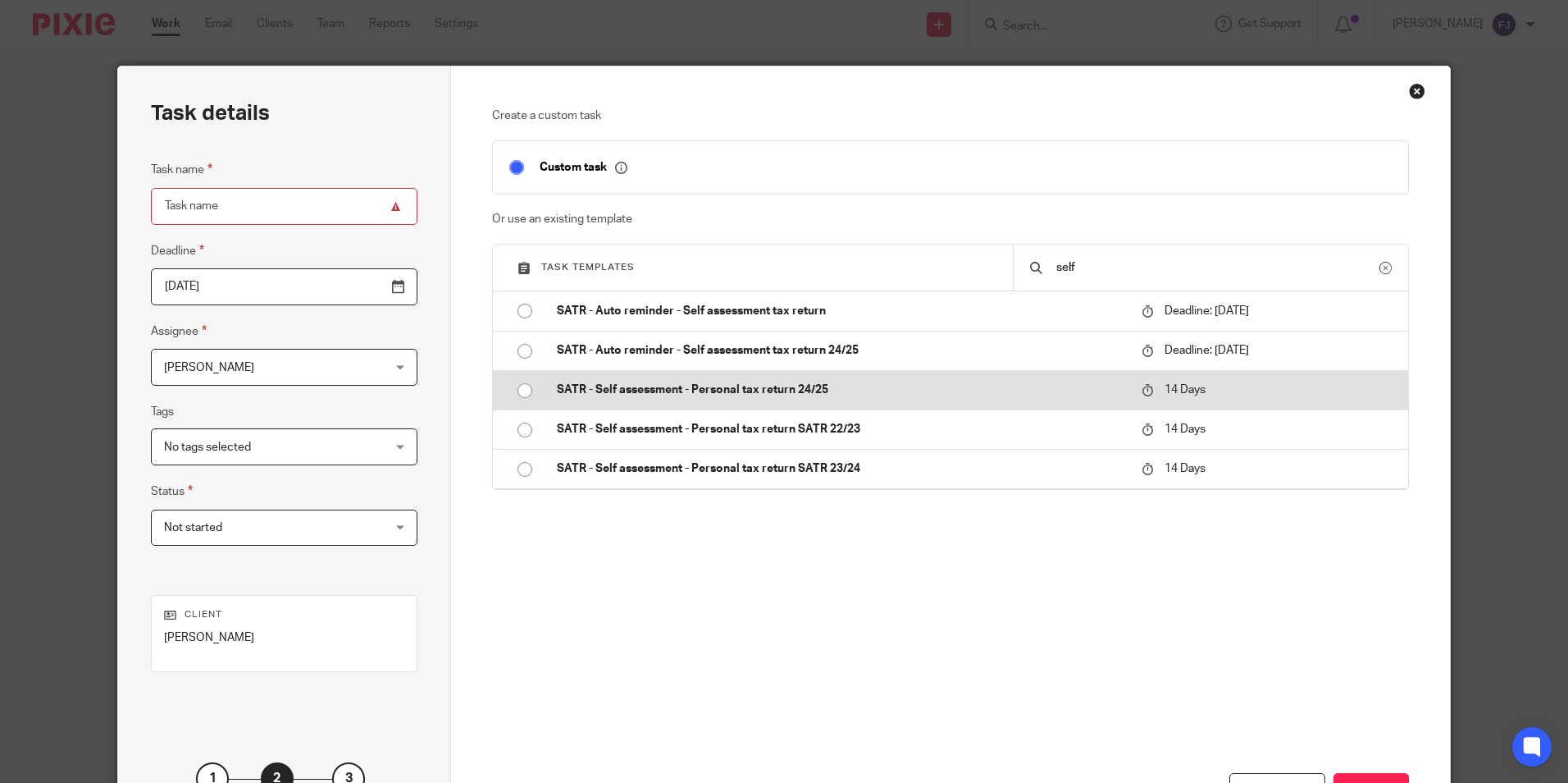
type input "self"
click at [523, 387] on input "radio" at bounding box center [524, 390] width 31 height 31
type input "2025-10-09"
type input "SATR - Self assessment - Personal tax return 24/25"
checkbox input "false"
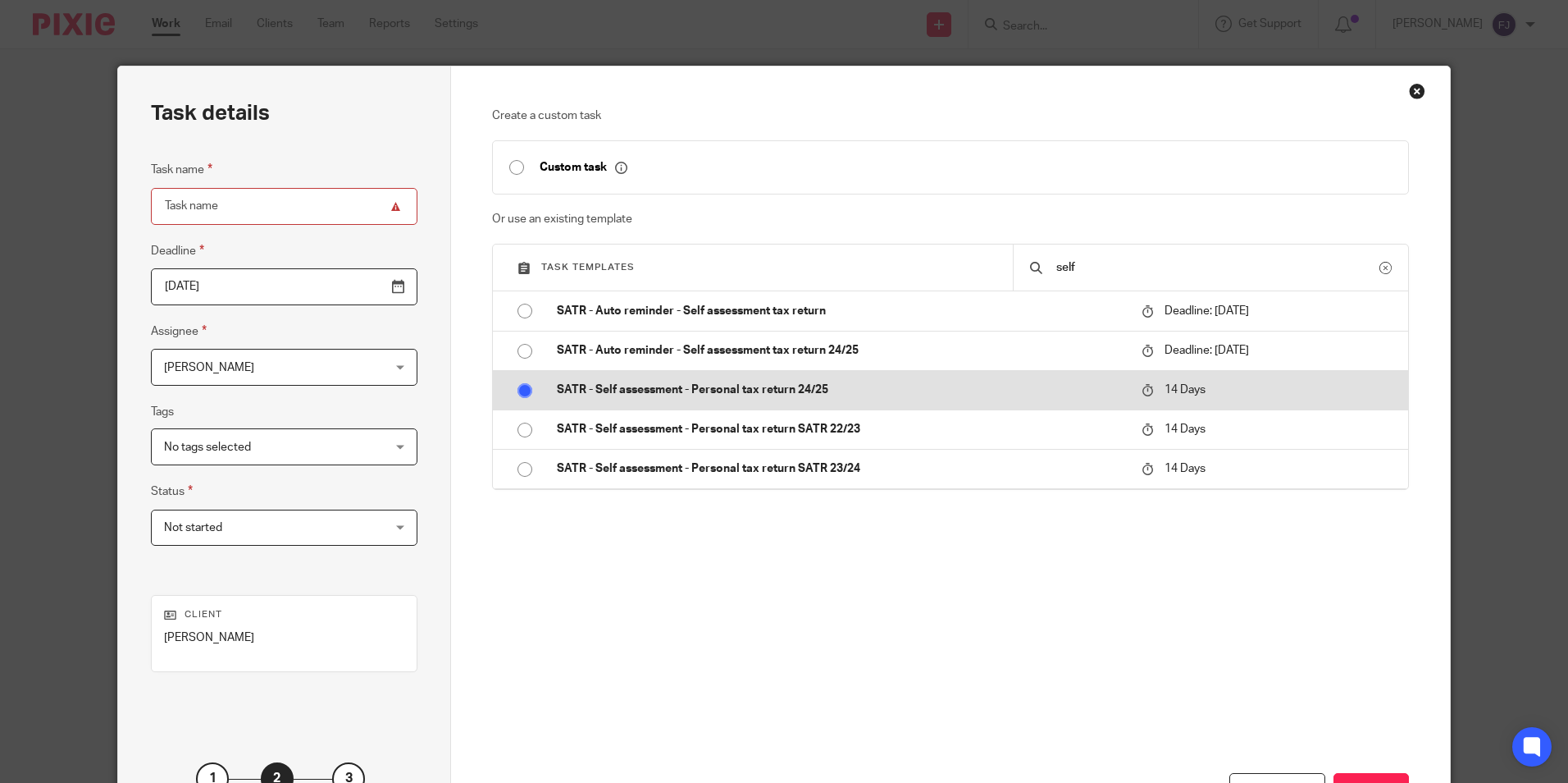
radio input "false"
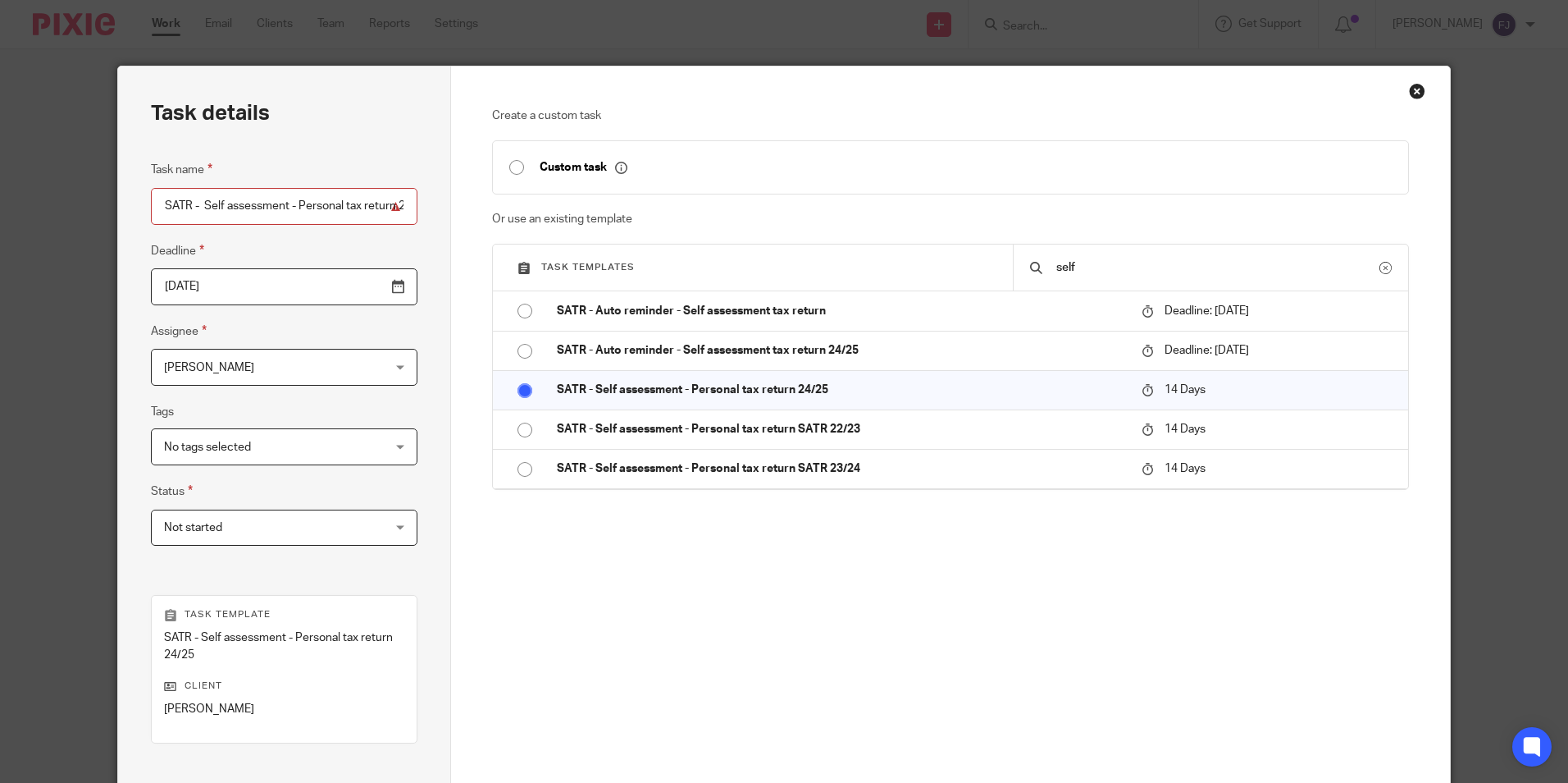
scroll to position [0, 59]
drag, startPoint x: 313, startPoint y: 205, endPoint x: 397, endPoint y: 213, distance: 84.4
click at [397, 213] on div "Task details Task name SATR - Self assessment - Personal tax return 24/25 Deadl…" at bounding box center [285, 493] width 333 height 853
drag, startPoint x: 227, startPoint y: 205, endPoint x: 407, endPoint y: 205, distance: 180.0
click at [406, 205] on div "Task details Task name SATR - Self assessment - Personal tax return 24/25 Deadl…" at bounding box center [285, 493] width 333 height 853
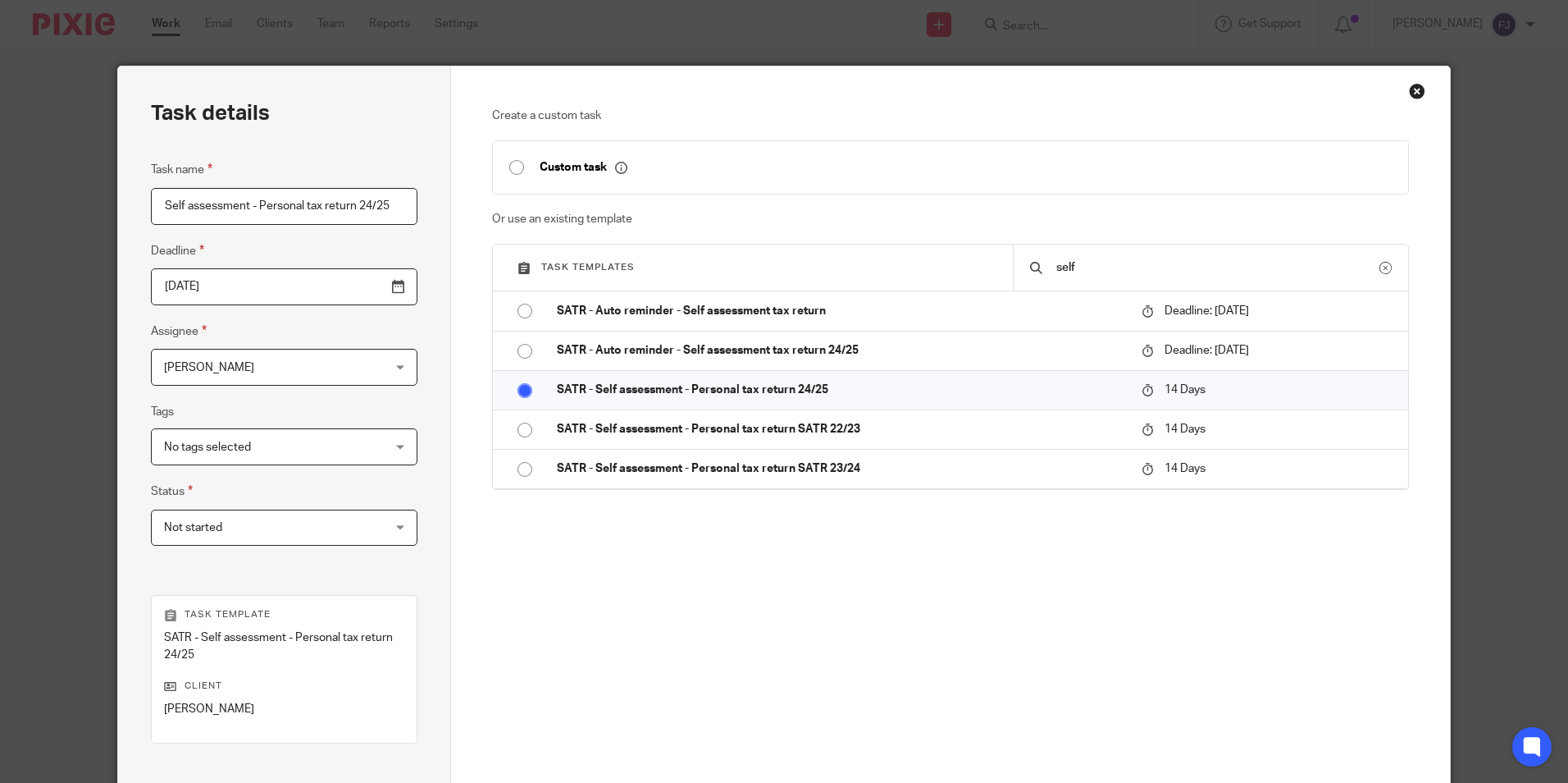
scroll to position [0, 20]
drag, startPoint x: 239, startPoint y: 206, endPoint x: 406, endPoint y: 209, distance: 167.0
click at [406, 209] on div "Task details Task name Self assessment - Personal tax return 24/25 Deadline 202…" at bounding box center [285, 493] width 333 height 853
type input "Self assessment - Personal tax return 24/25"
click at [695, 619] on div "Create a custom task Custom task Or use an existing template Task templates sel…" at bounding box center [950, 392] width 916 height 568
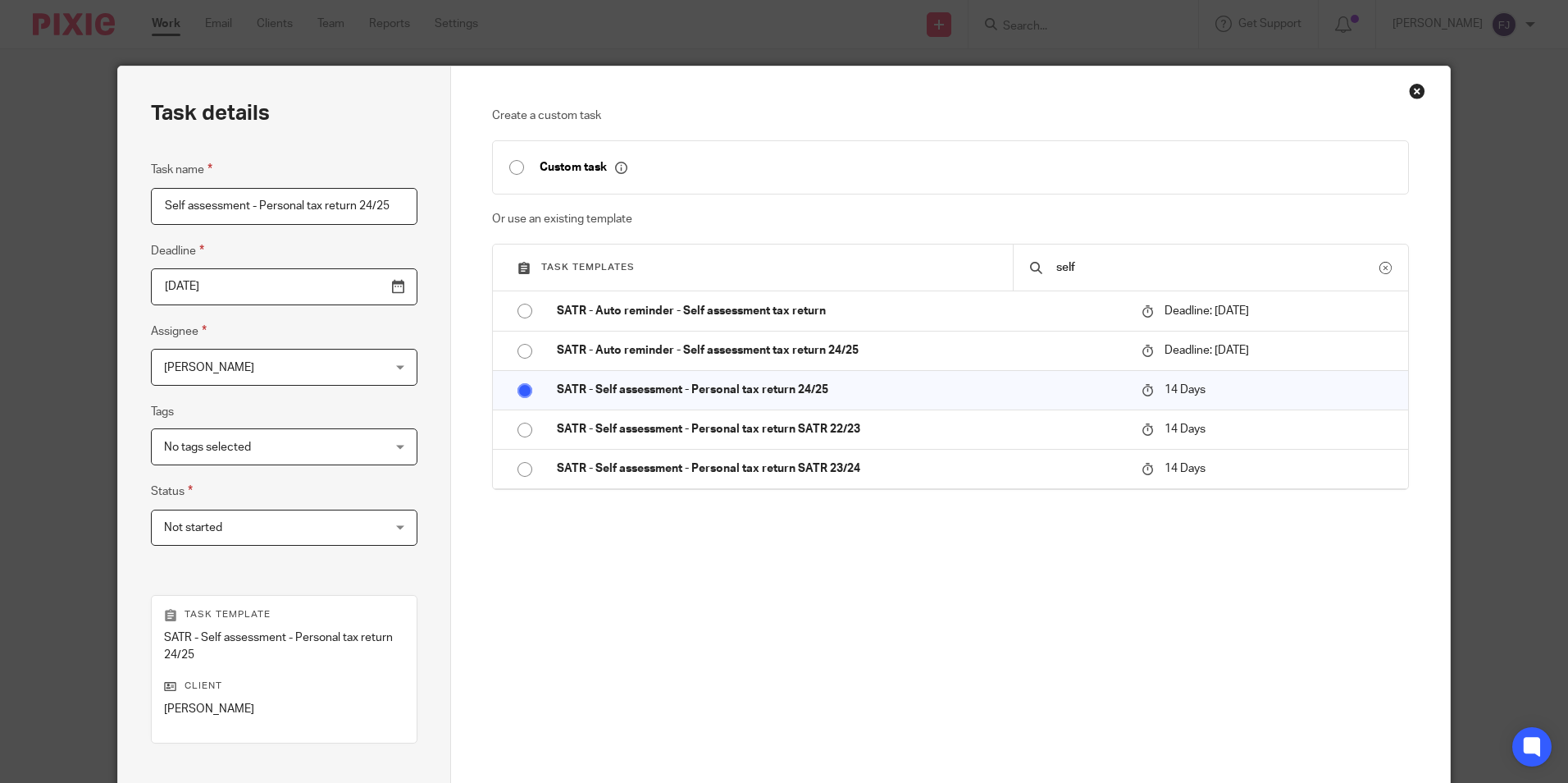
scroll to position [204, 0]
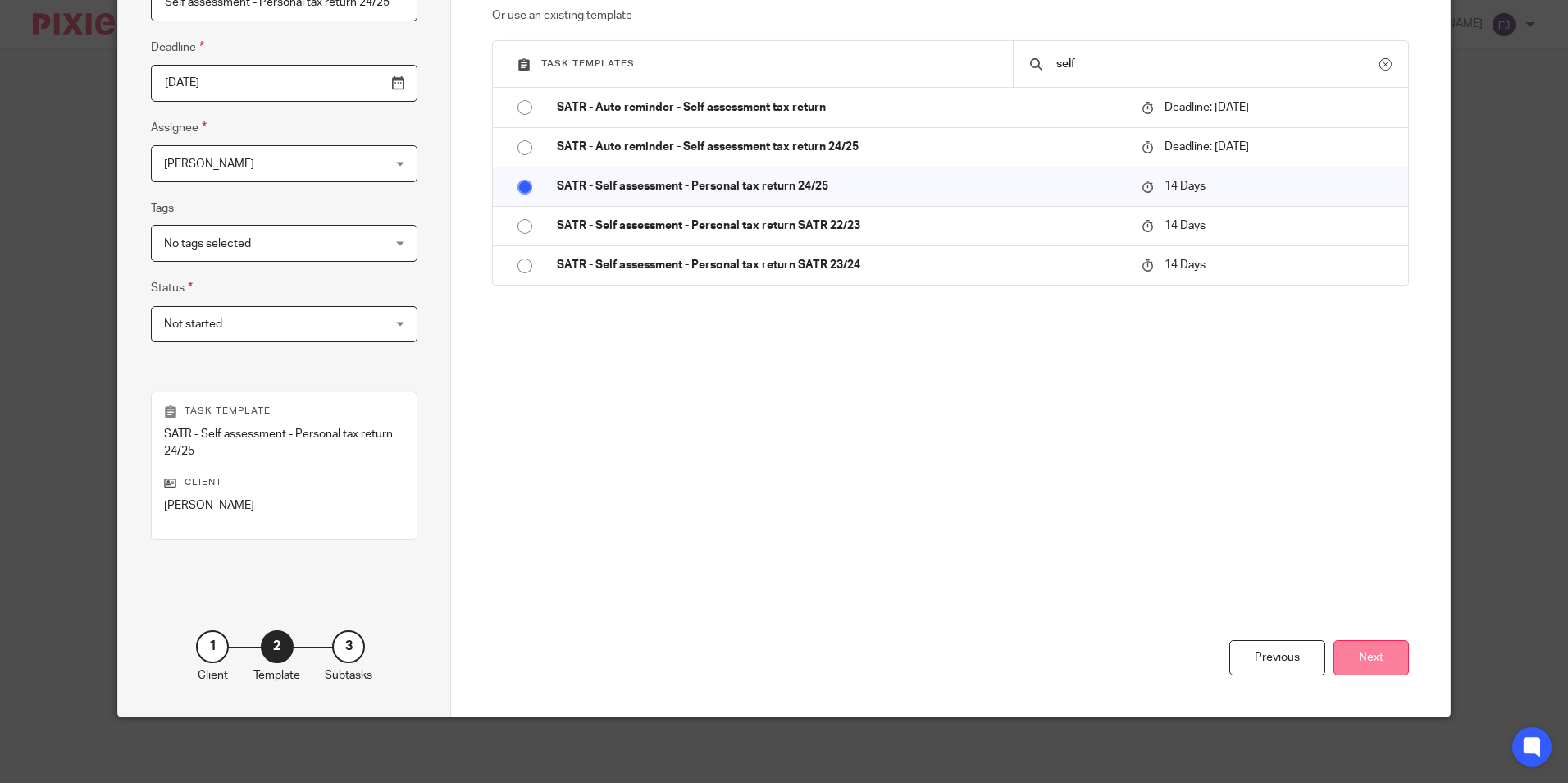
click at [1359, 666] on button "Next" at bounding box center [1371, 658] width 75 height 35
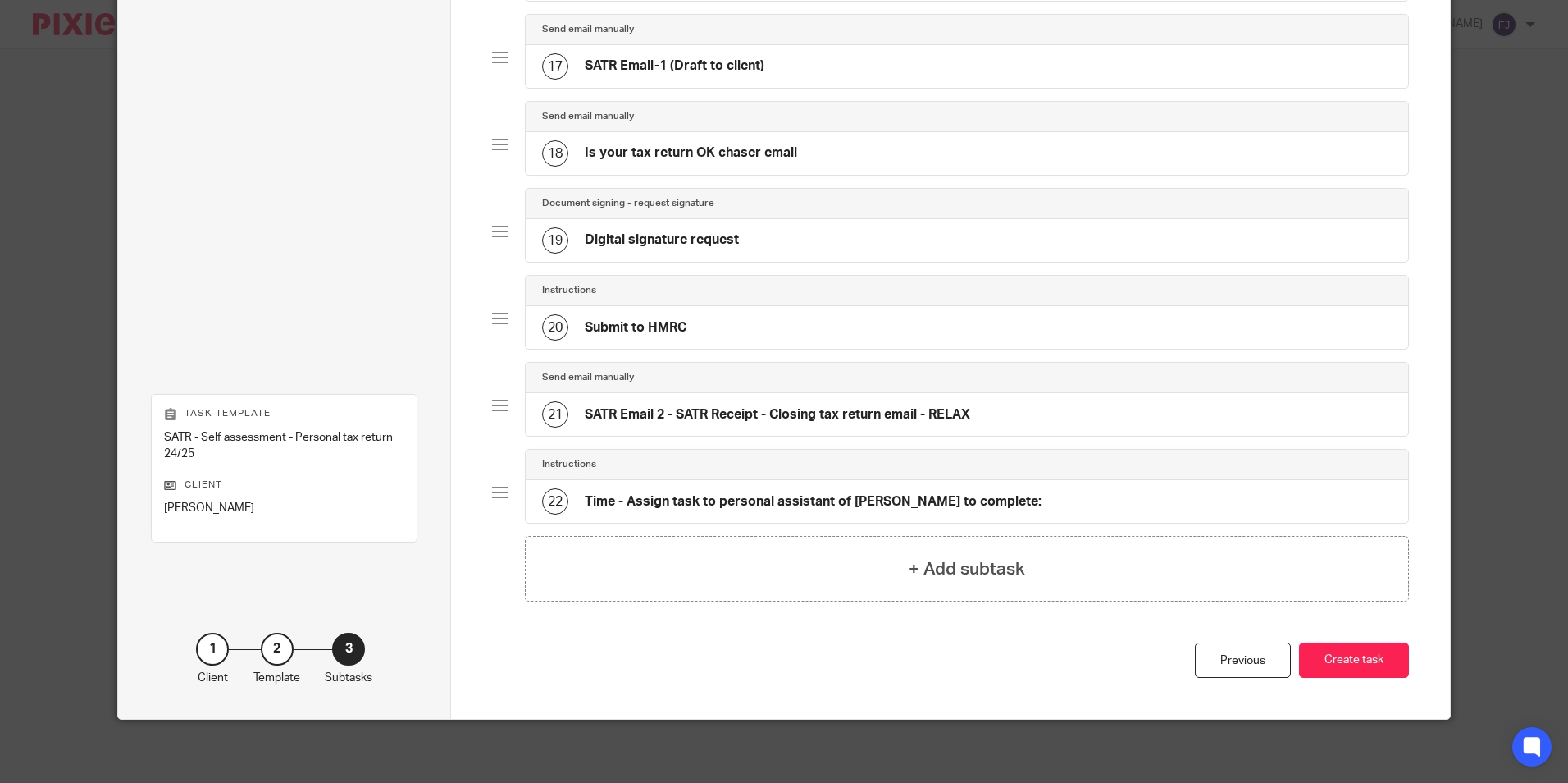
scroll to position [1531, 0]
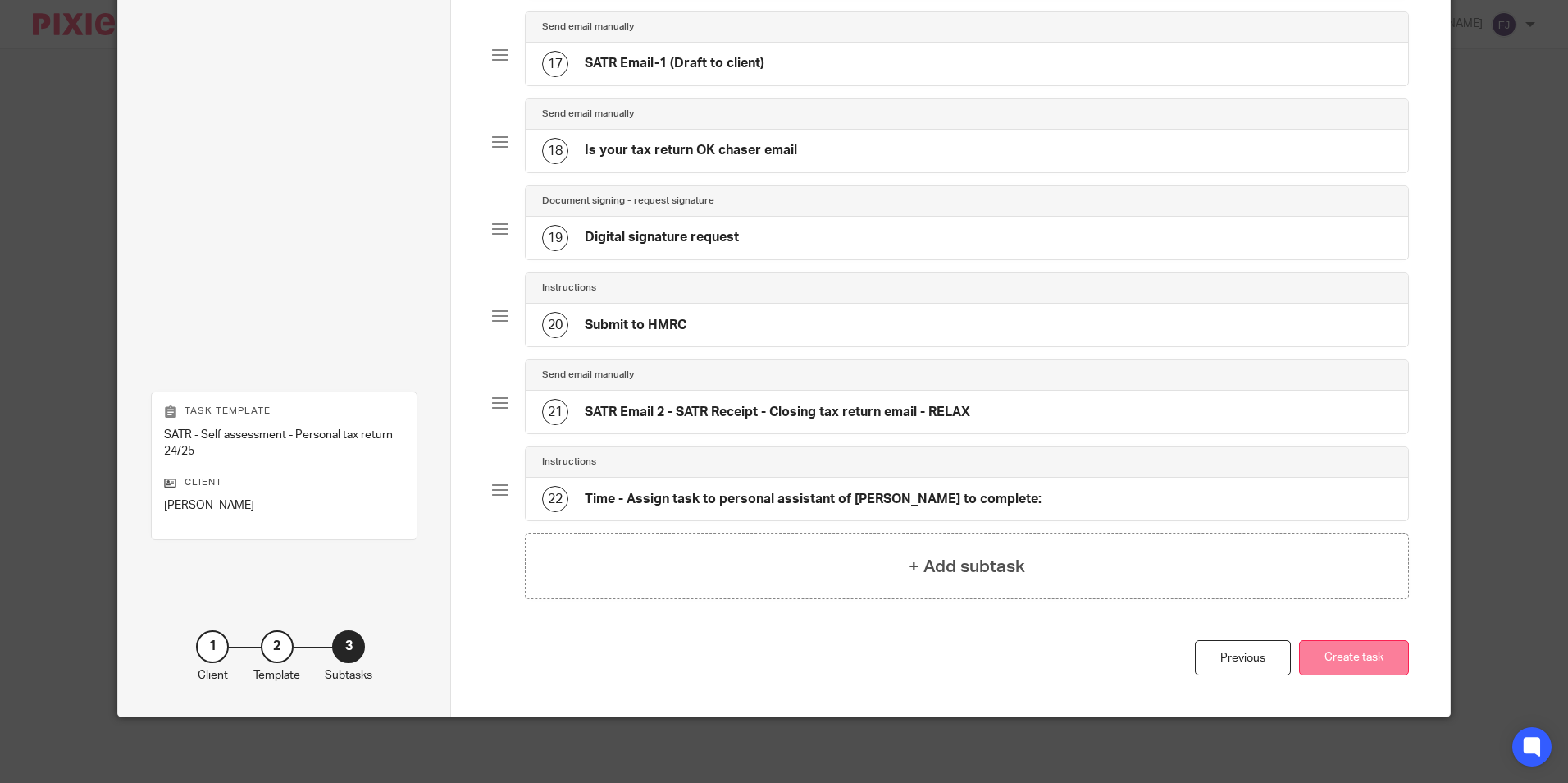
click at [1349, 661] on button "Create task" at bounding box center [1354, 658] width 110 height 35
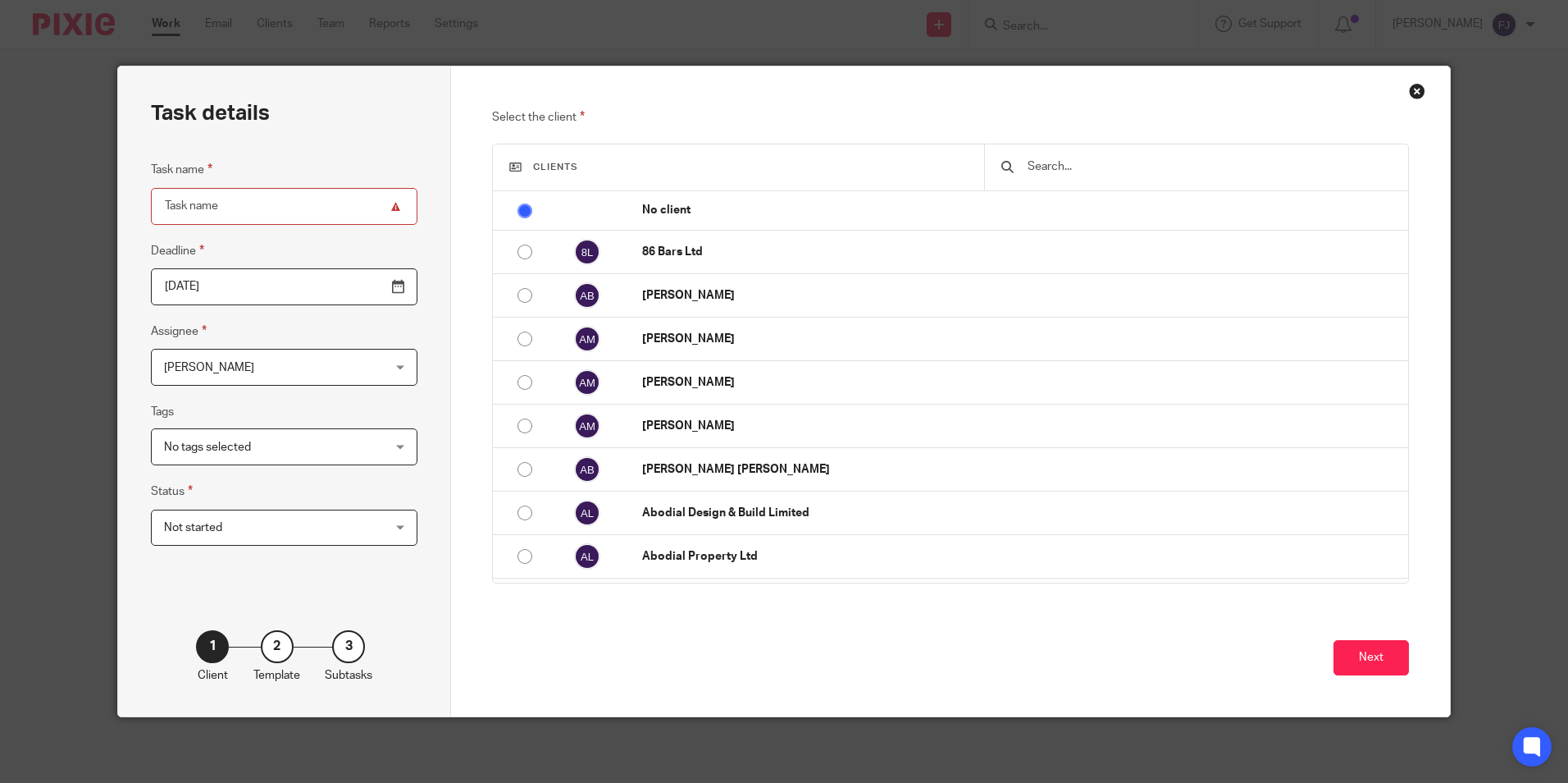
click at [1026, 162] on input "text" at bounding box center [1208, 167] width 365 height 18
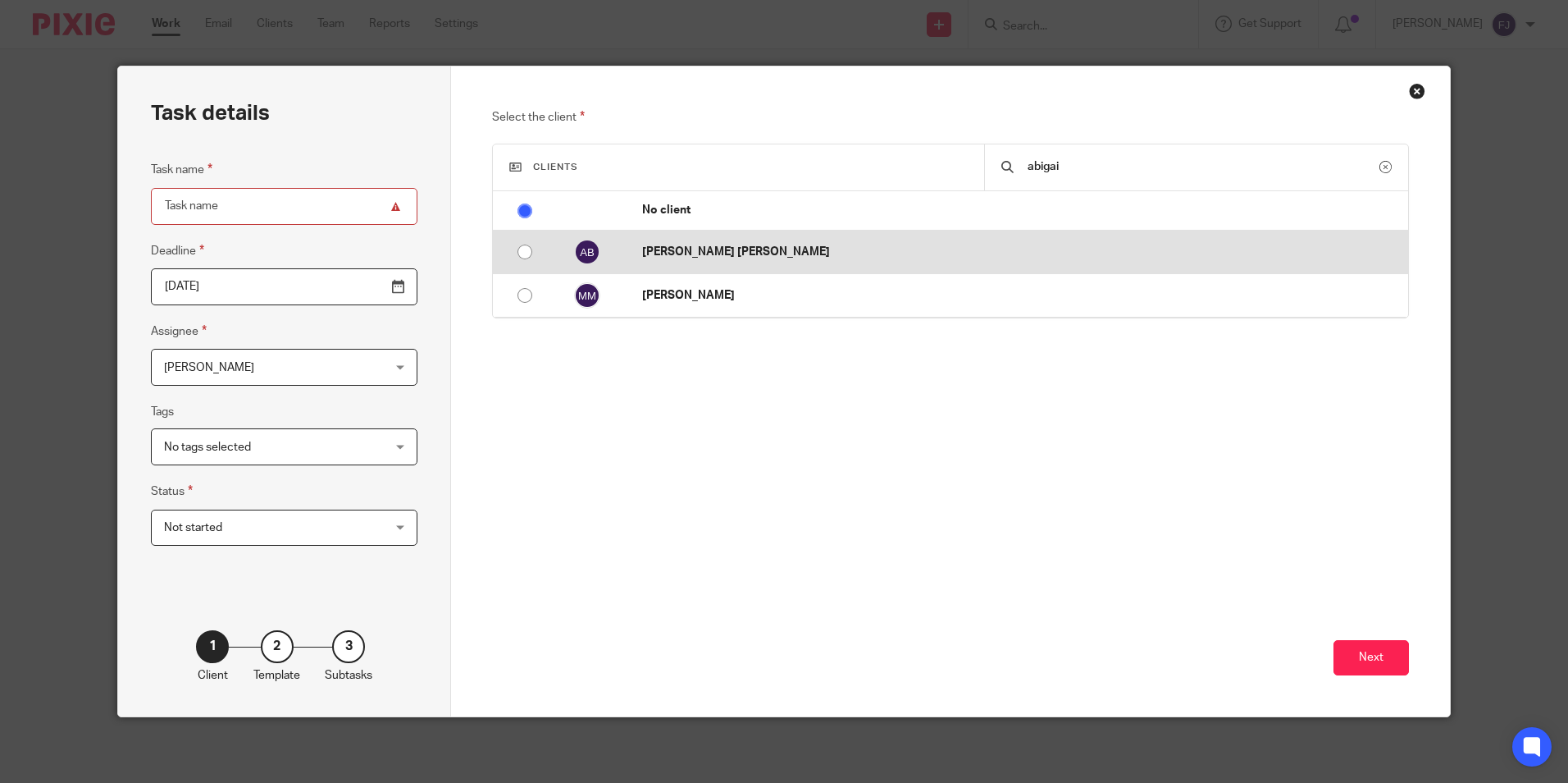
type input "abigai"
click at [693, 257] on p "[PERSON_NAME] [PERSON_NAME]" at bounding box center [1021, 252] width 758 height 17
radio input "false"
radio input "true"
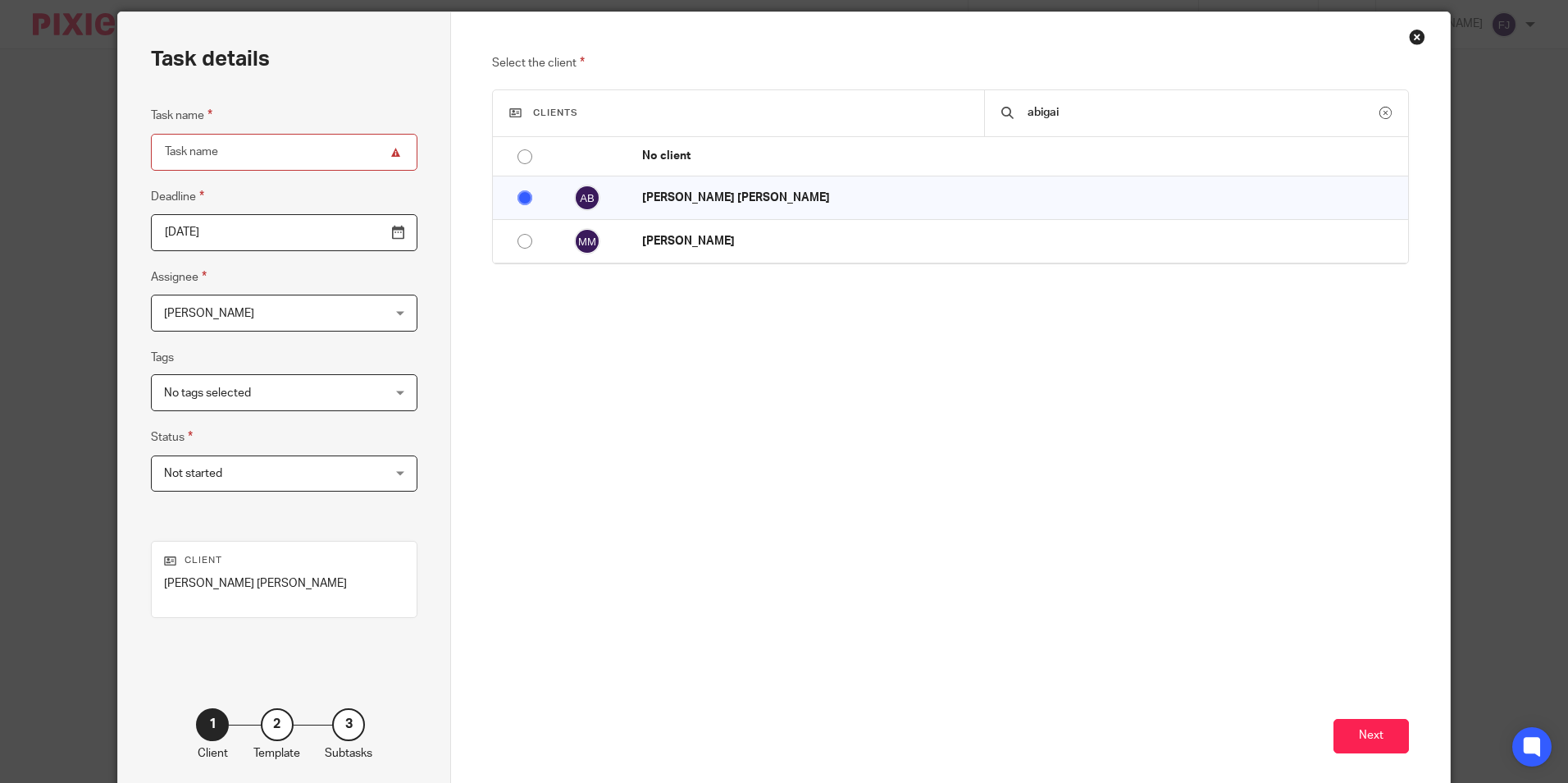
scroll to position [132, 0]
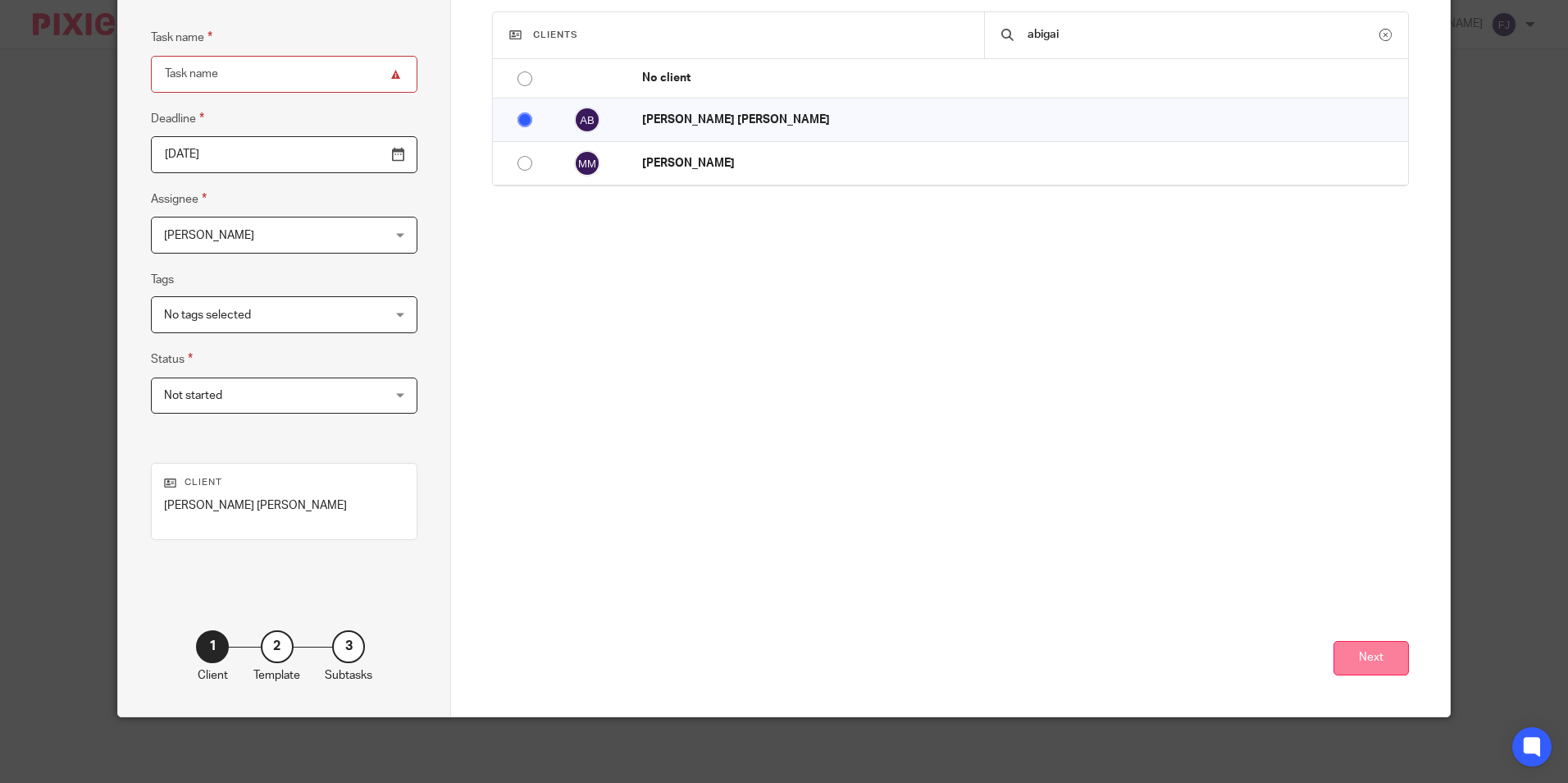
click at [1379, 659] on button "Next" at bounding box center [1371, 659] width 75 height 35
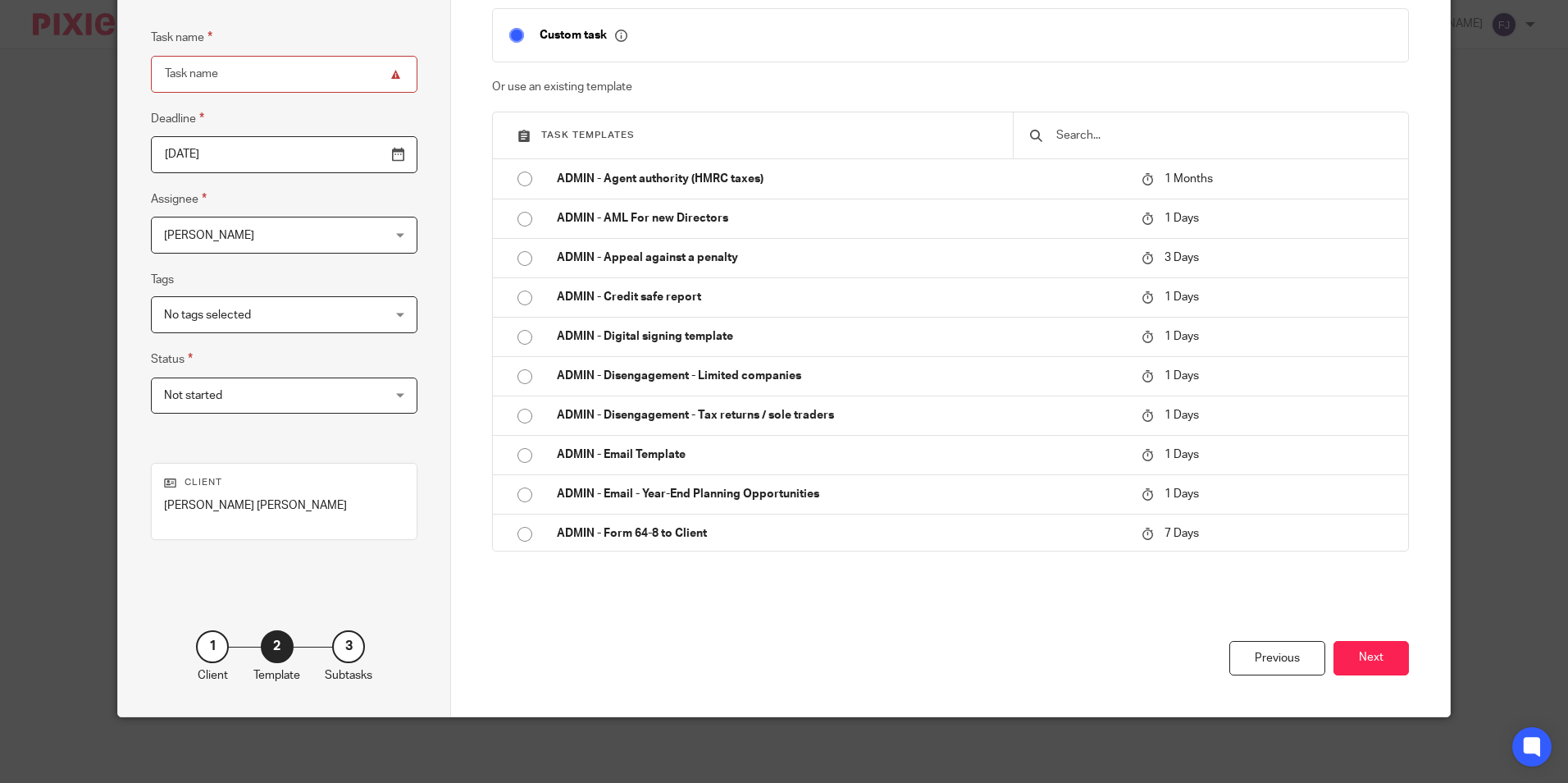
click at [1092, 128] on input "text" at bounding box center [1223, 135] width 337 height 18
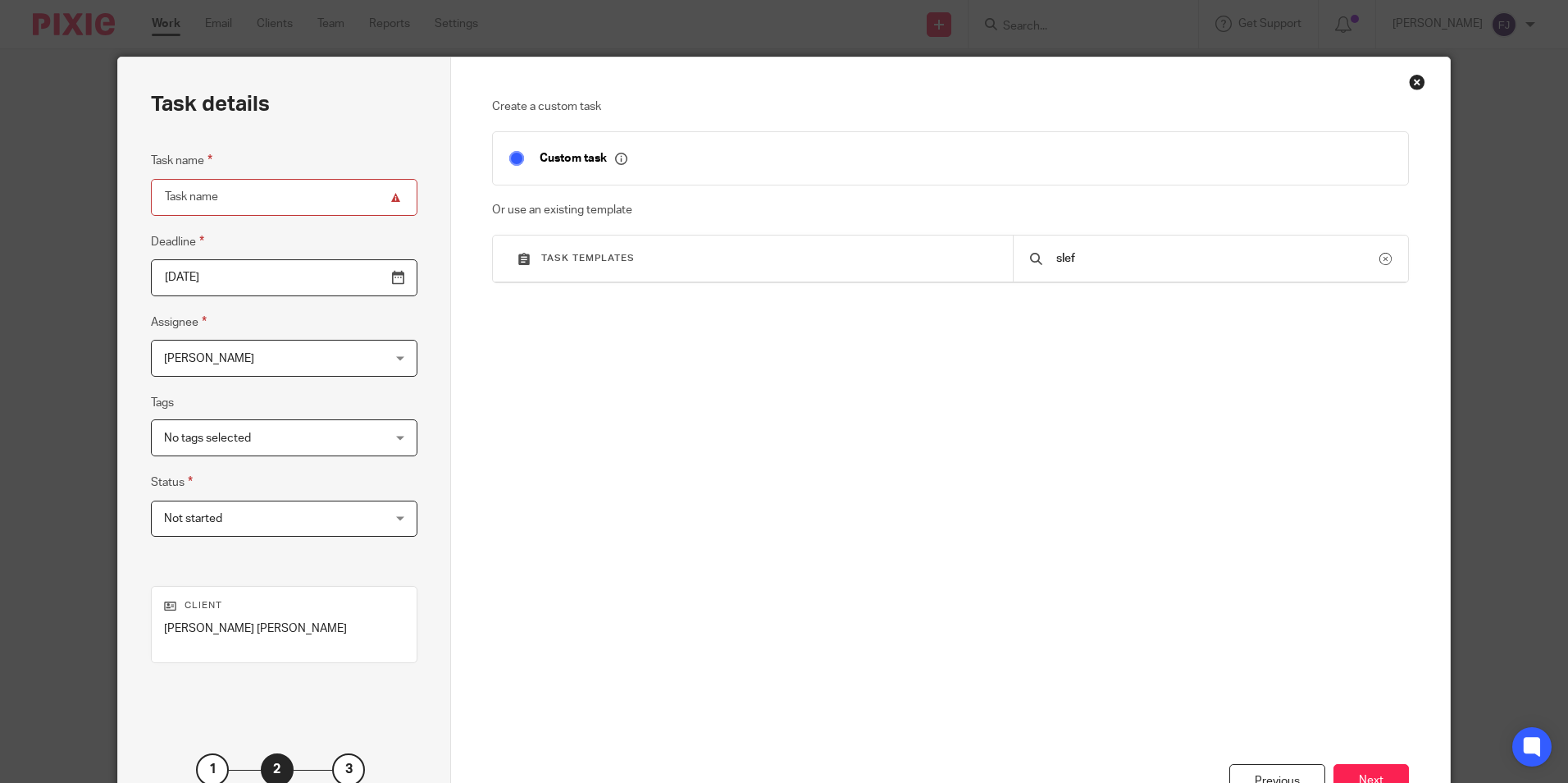
scroll to position [0, 0]
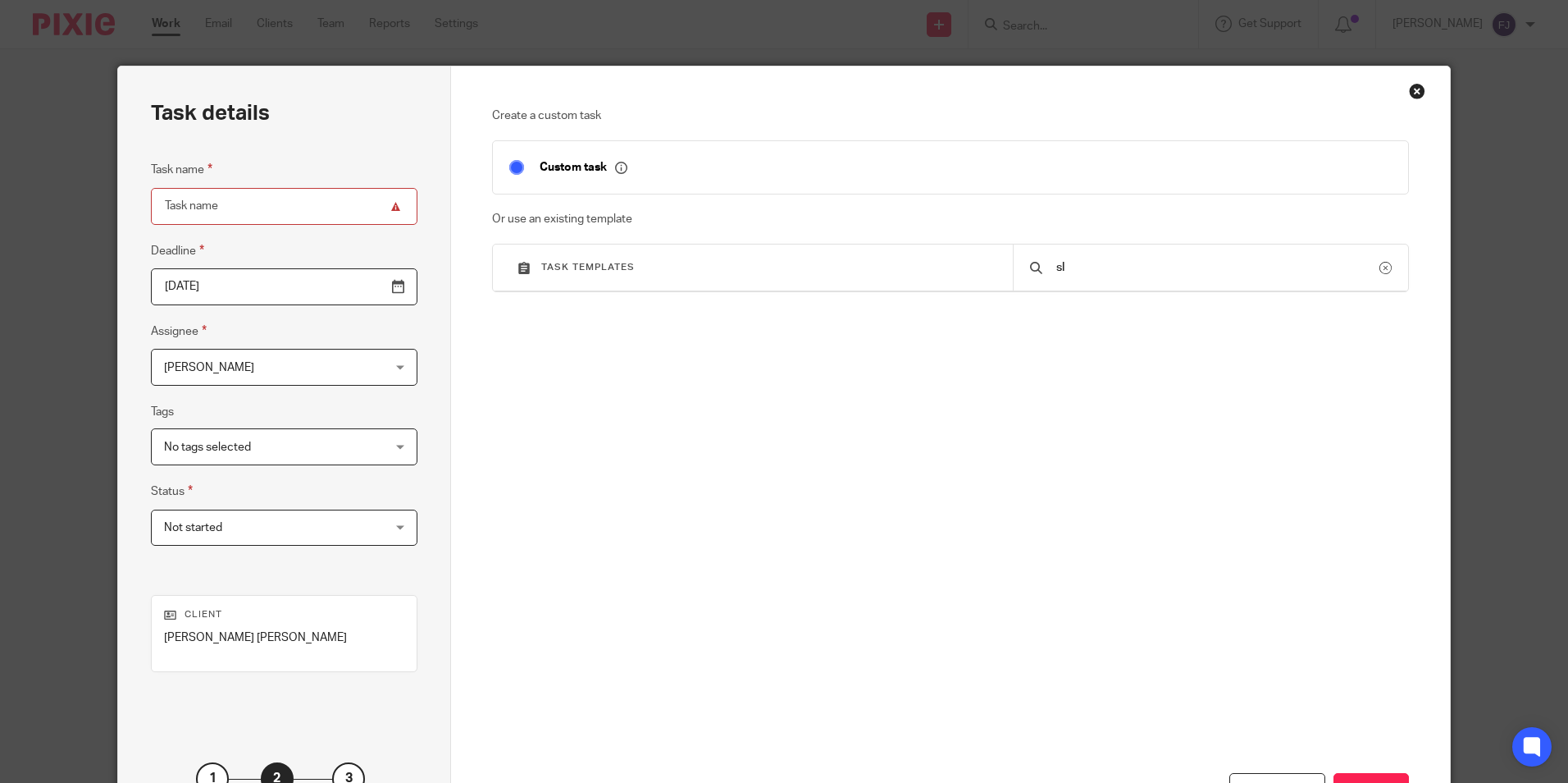
type input "s"
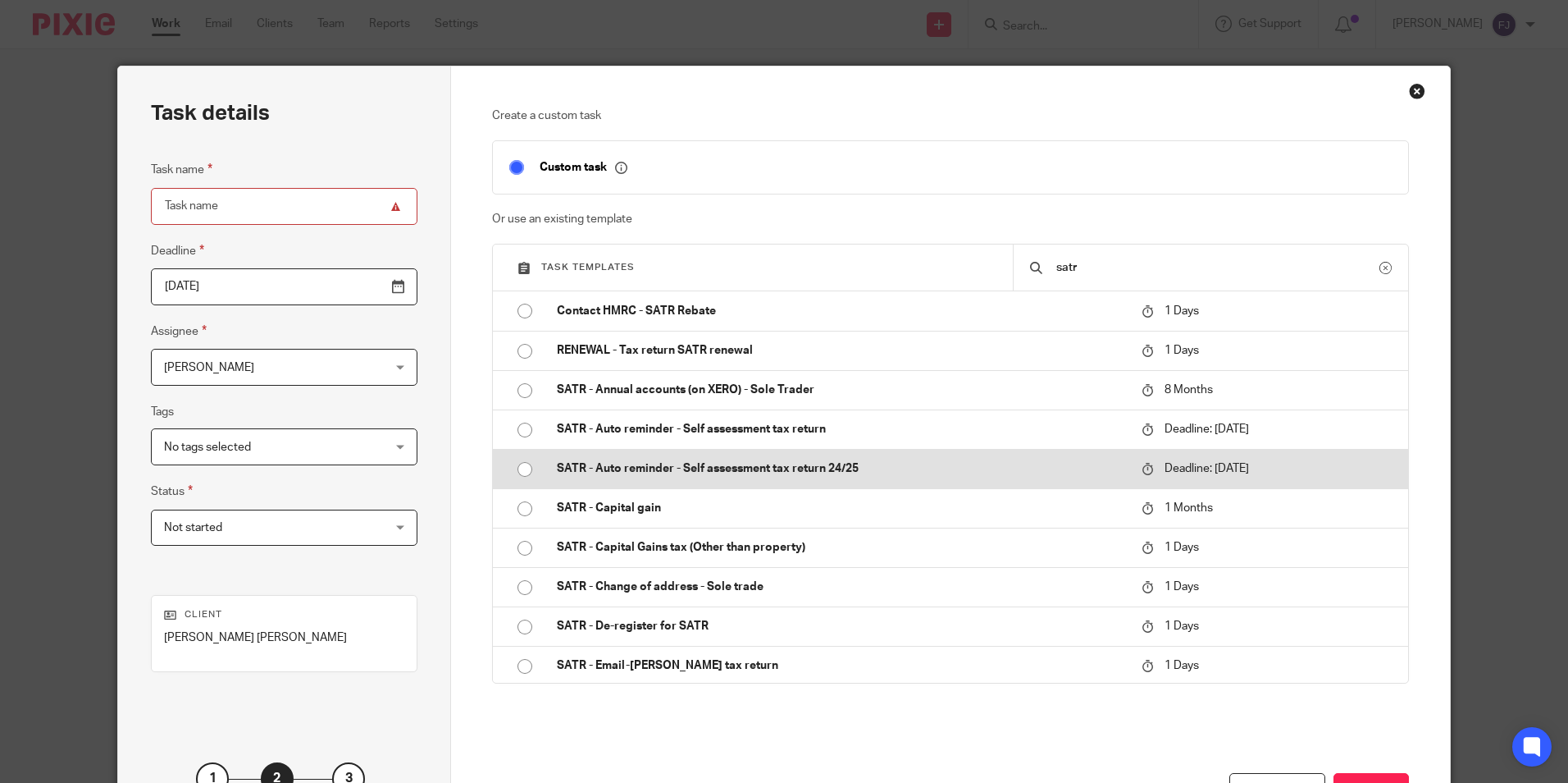
type input "satr"
click at [634, 465] on p "SATR - Auto reminder - Self assessment tax return 24/25" at bounding box center [840, 468] width 568 height 17
type input "2026-01-31"
type input "SATR - Auto reminder - Self assessment tax return 24/25"
checkbox input "false"
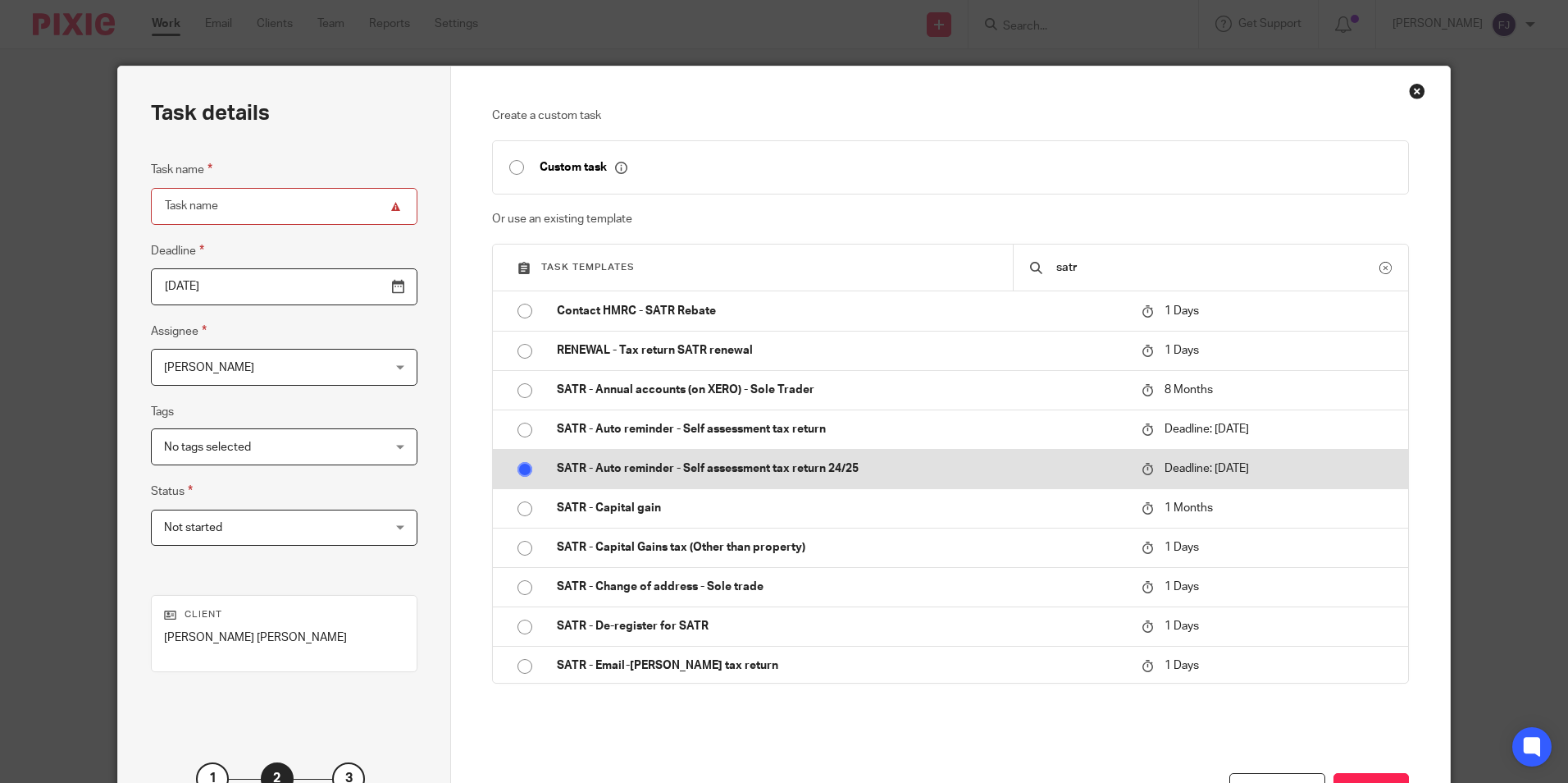
radio input "true"
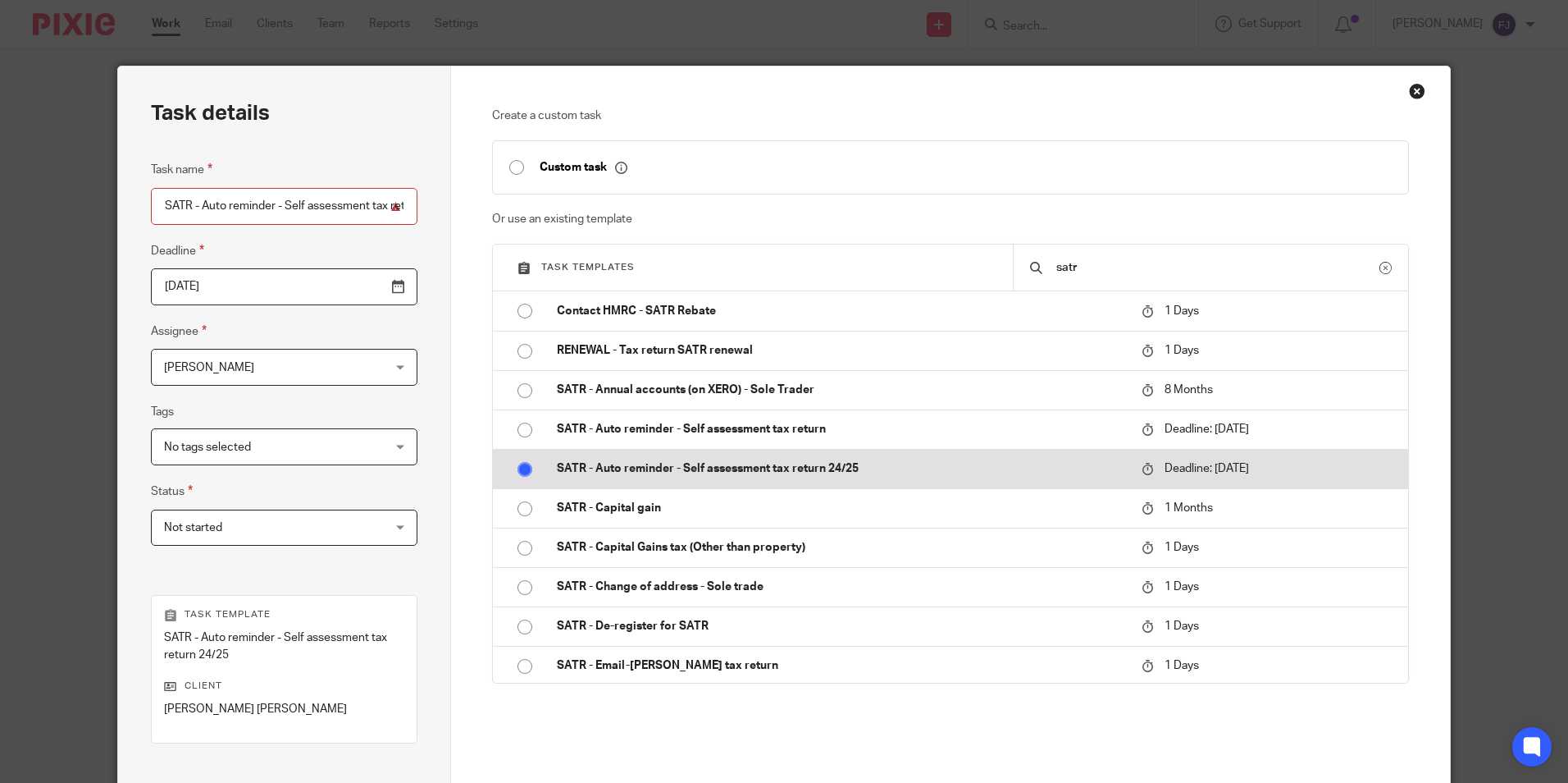
click at [720, 473] on p "SATR - Auto reminder - Self assessment tax return 24/25" at bounding box center [840, 468] width 568 height 17
click at [518, 467] on input "radio" at bounding box center [524, 469] width 31 height 31
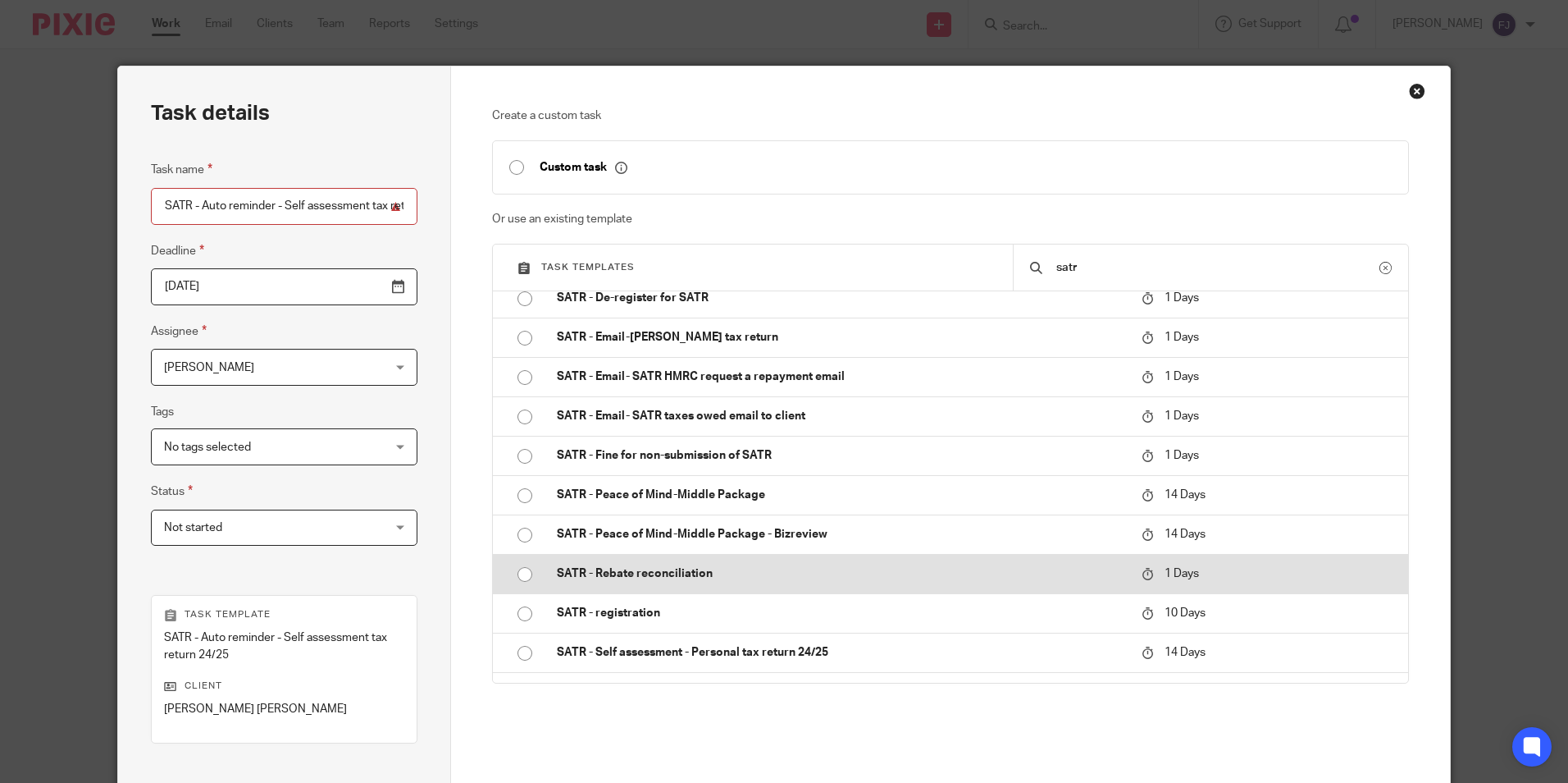
scroll to position [397, 0]
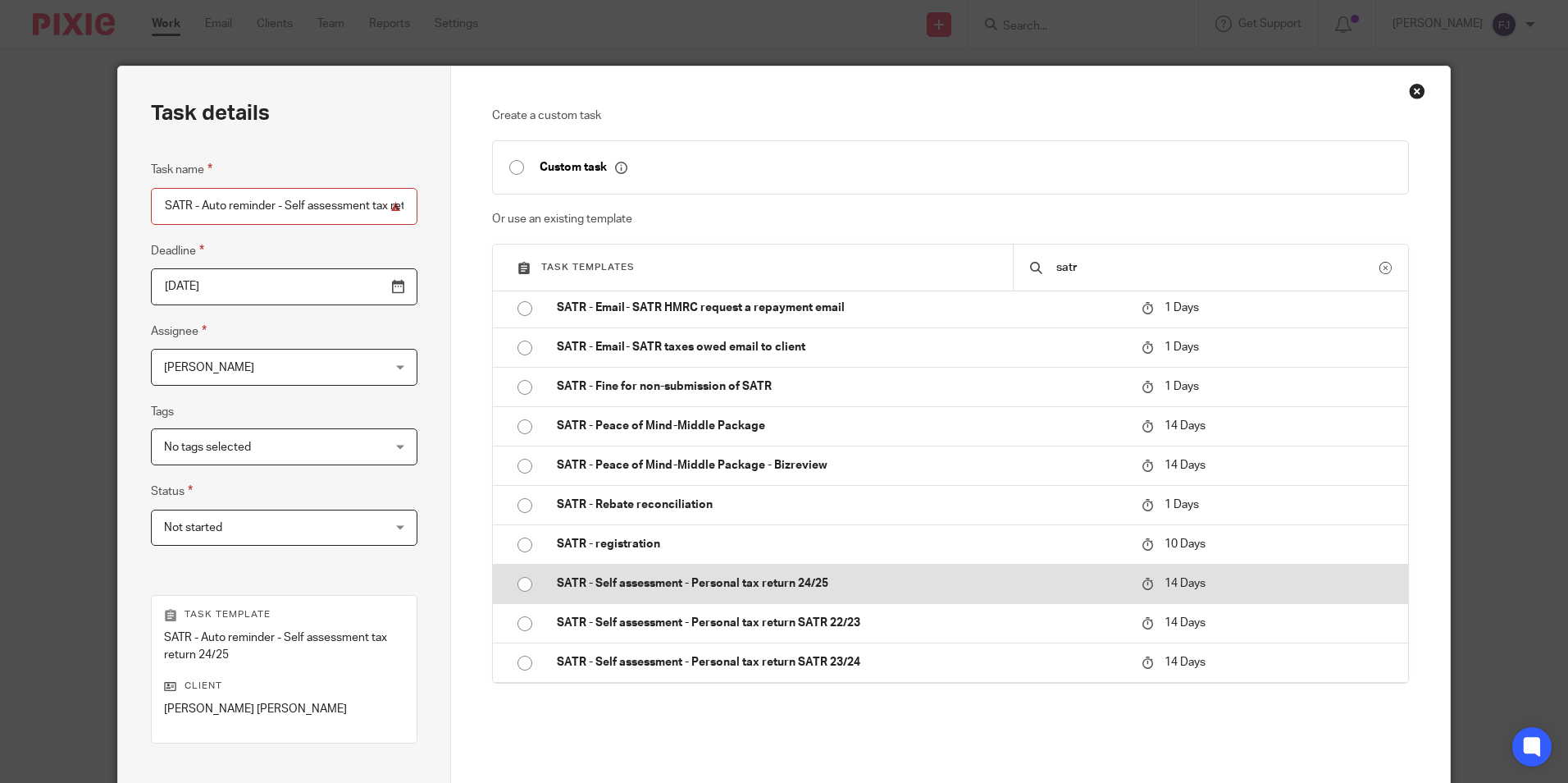
click at [667, 583] on p "SATR - Self assessment - Personal tax return 24/25" at bounding box center [840, 583] width 568 height 17
type input "2025-10-09"
type input "SATR - Self assessment - Personal tax return 24/25"
radio input "false"
radio input "true"
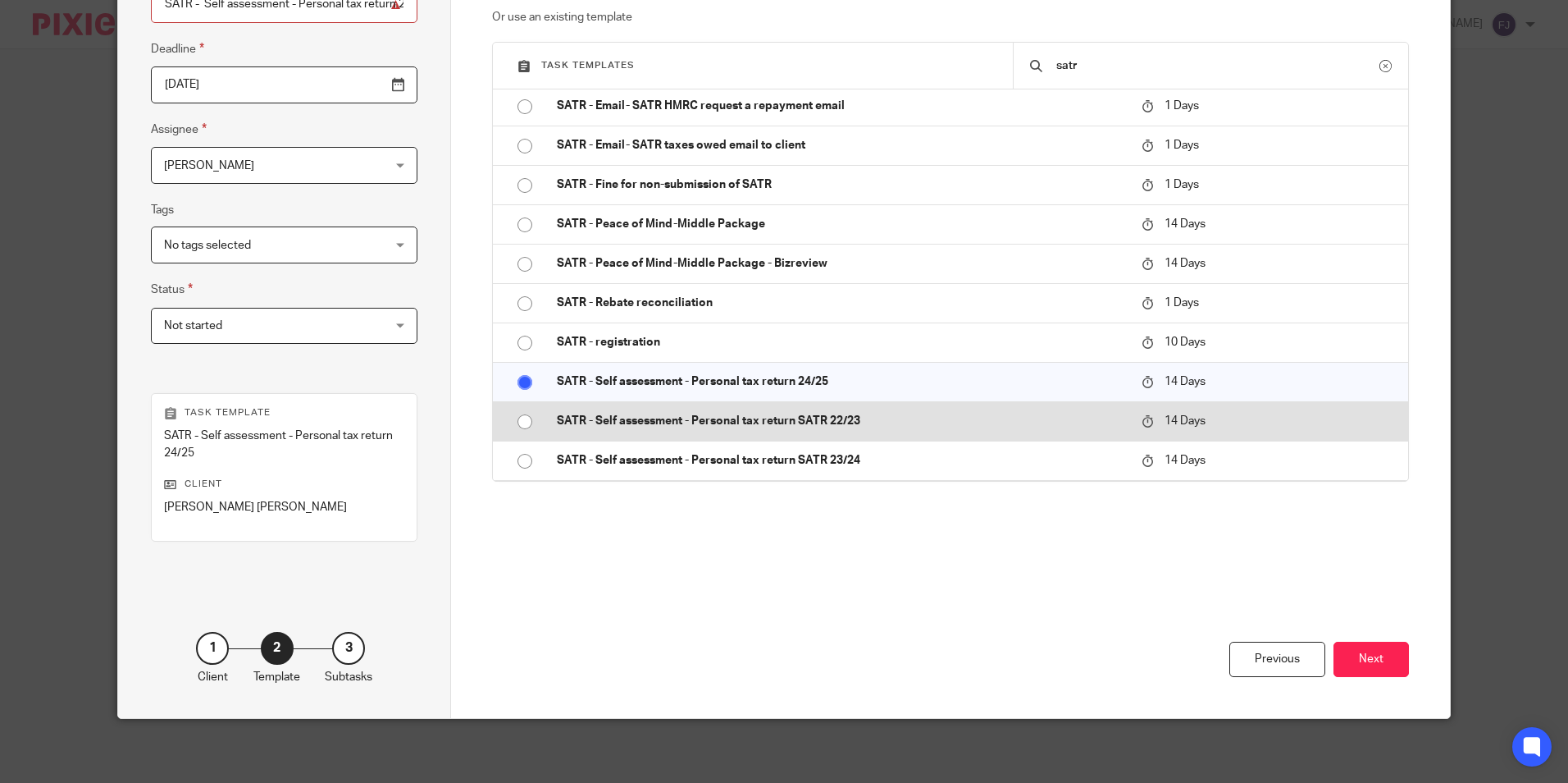
scroll to position [204, 0]
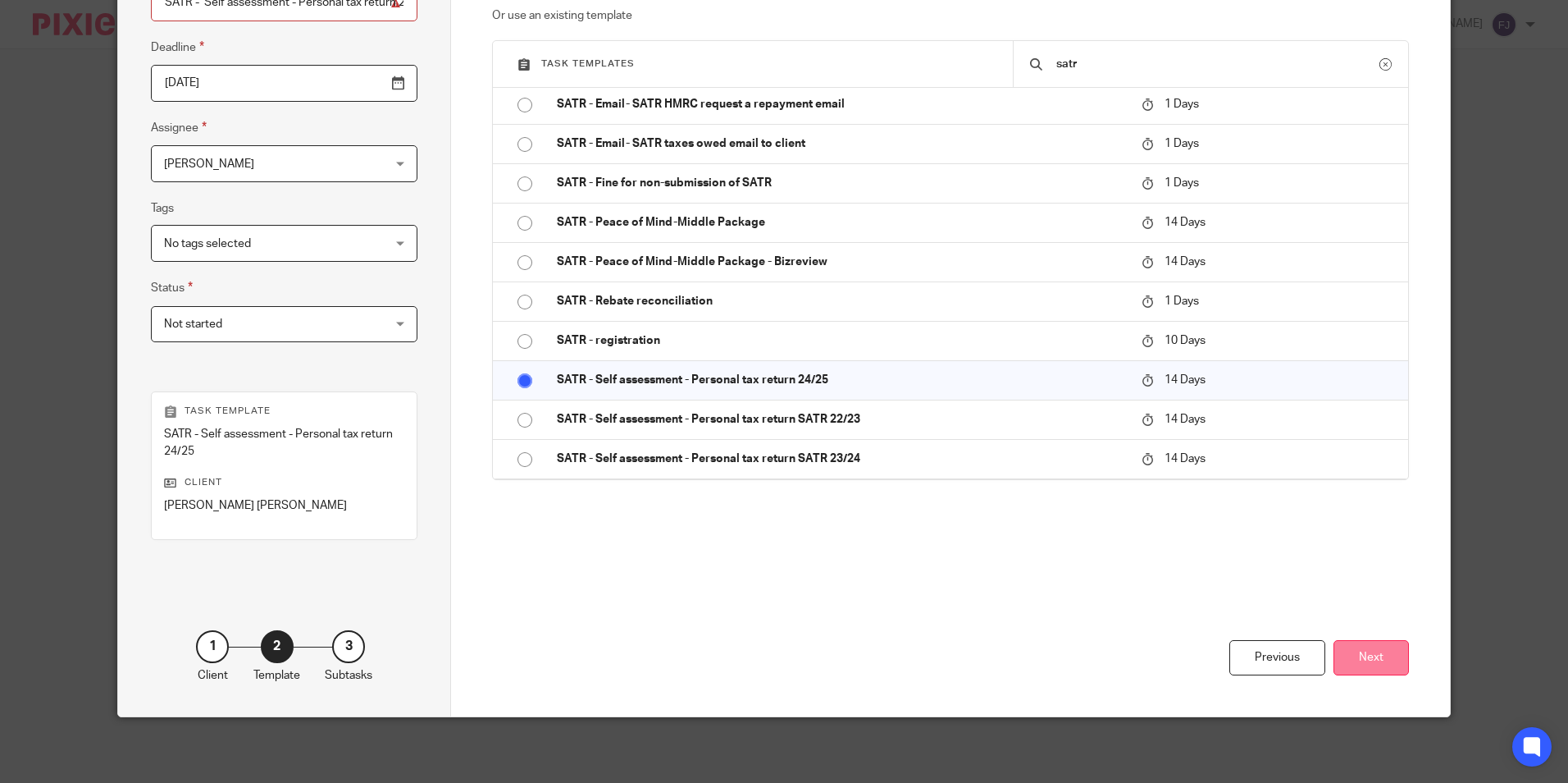
click at [1357, 656] on button "Next" at bounding box center [1371, 658] width 75 height 35
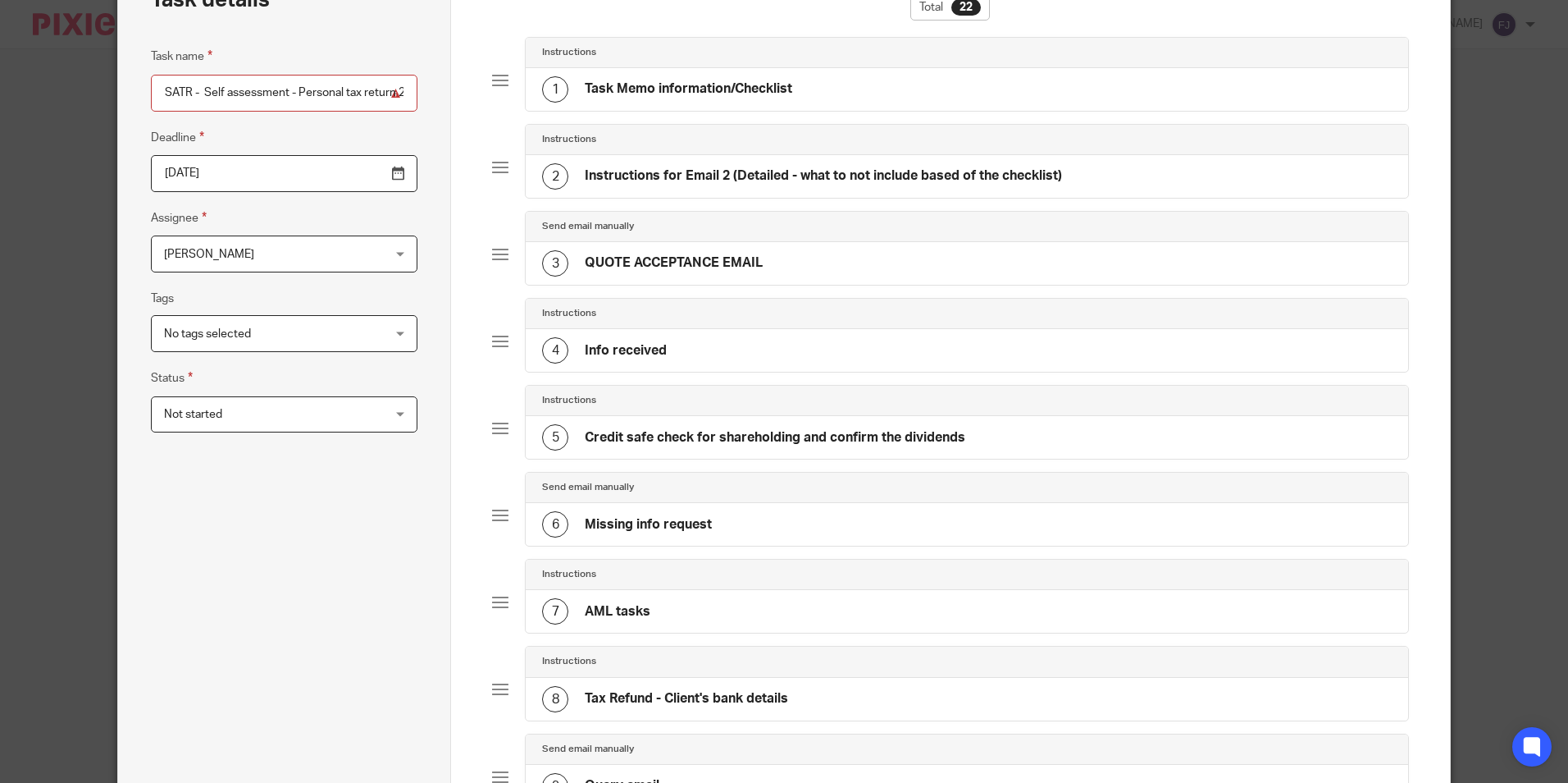
scroll to position [0, 0]
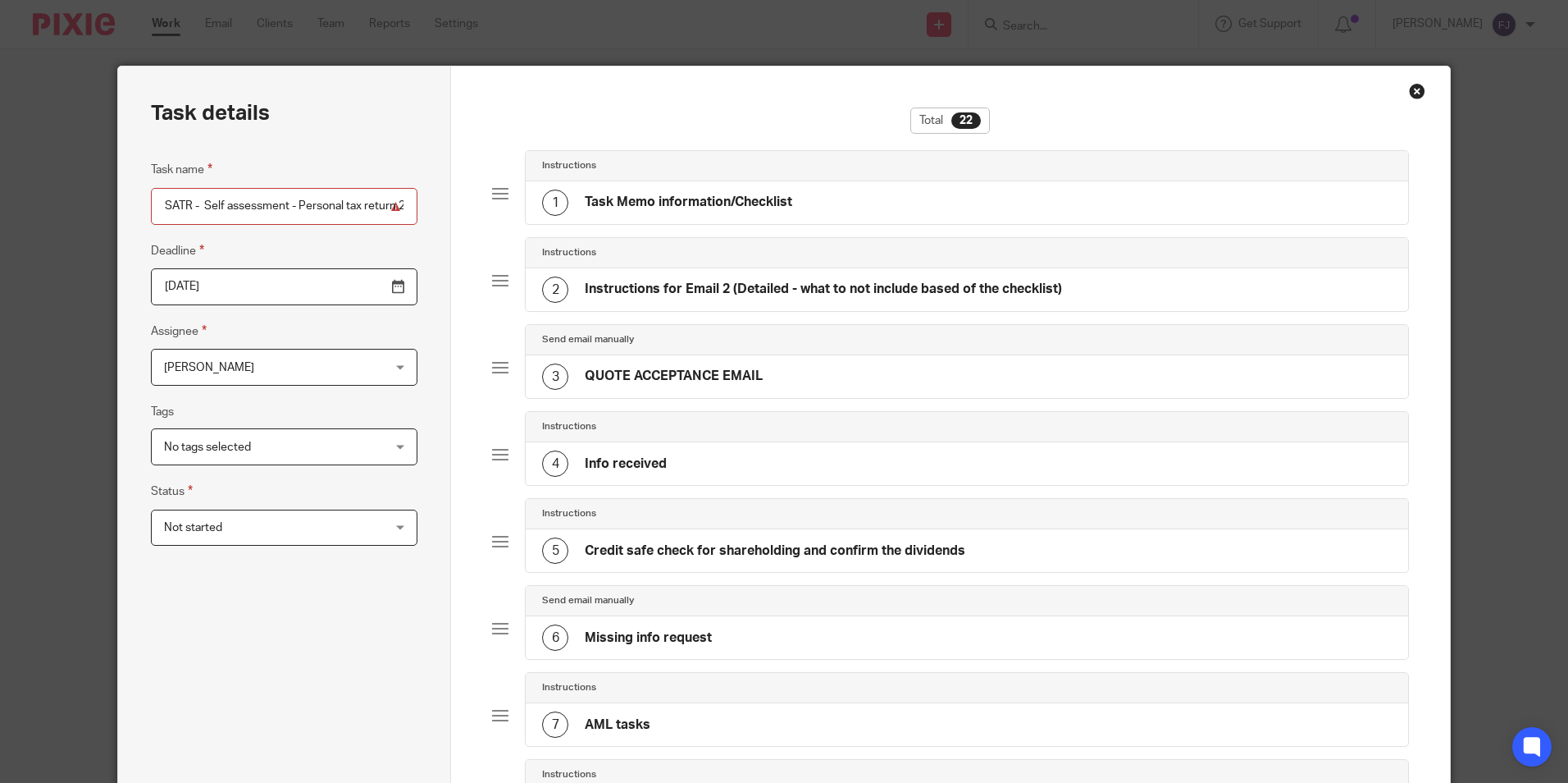
click at [659, 196] on h4 "Task Memo information/Checklist" at bounding box center [688, 202] width 208 height 18
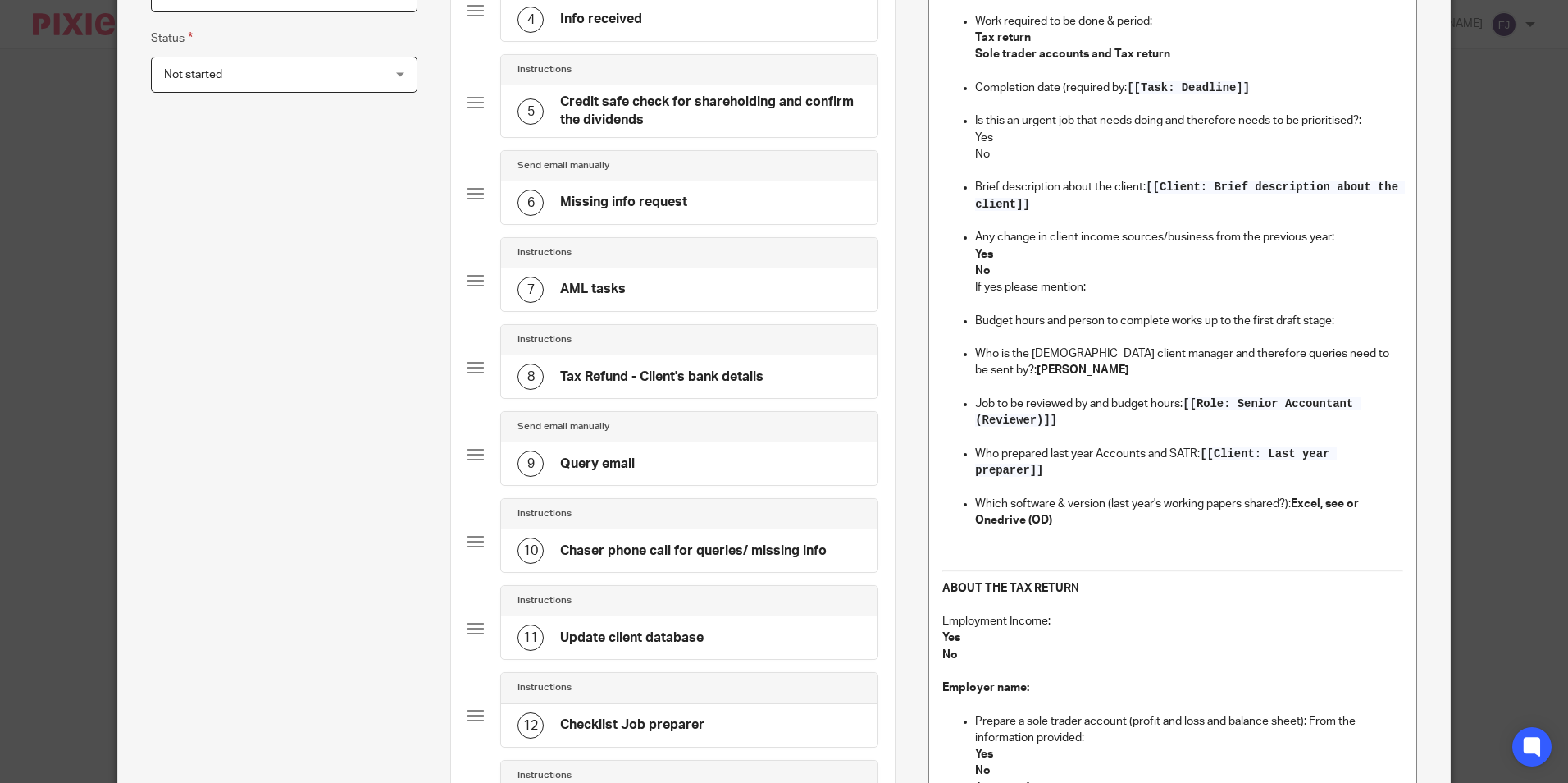
scroll to position [493, 0]
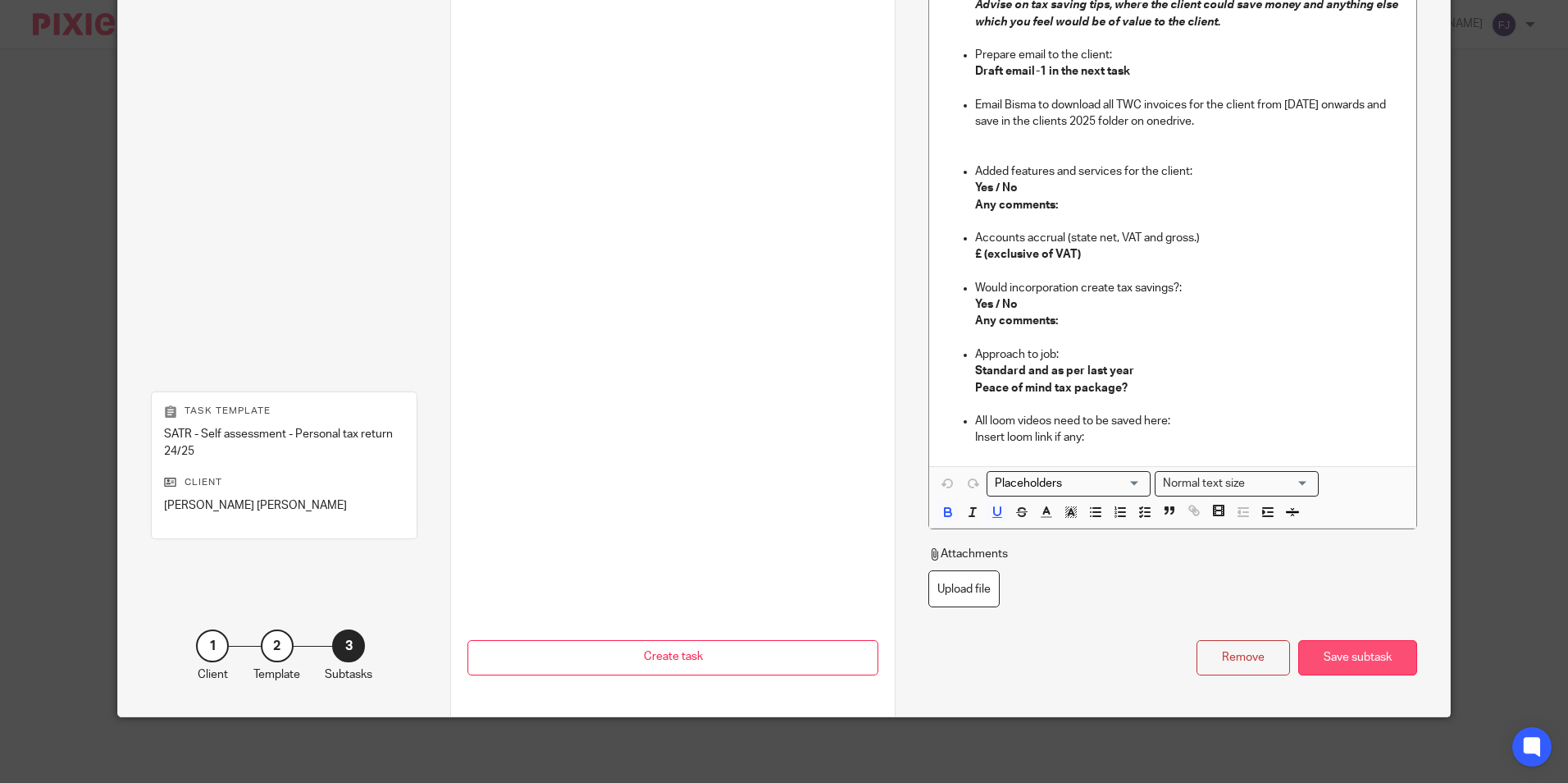
click at [1353, 656] on div "Save subtask" at bounding box center [1358, 658] width 119 height 35
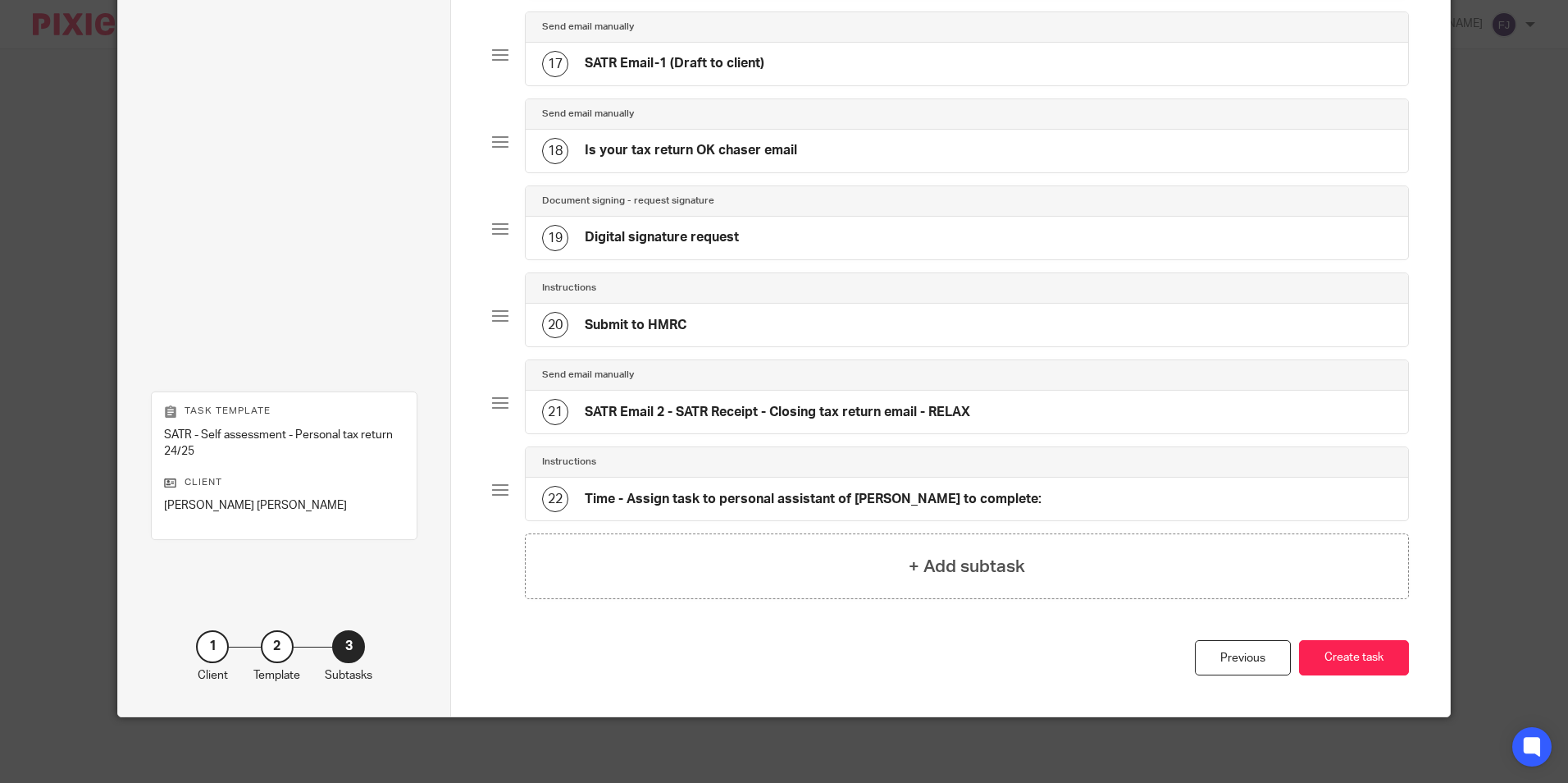
scroll to position [1531, 0]
click at [1324, 664] on button "Create task" at bounding box center [1354, 658] width 110 height 35
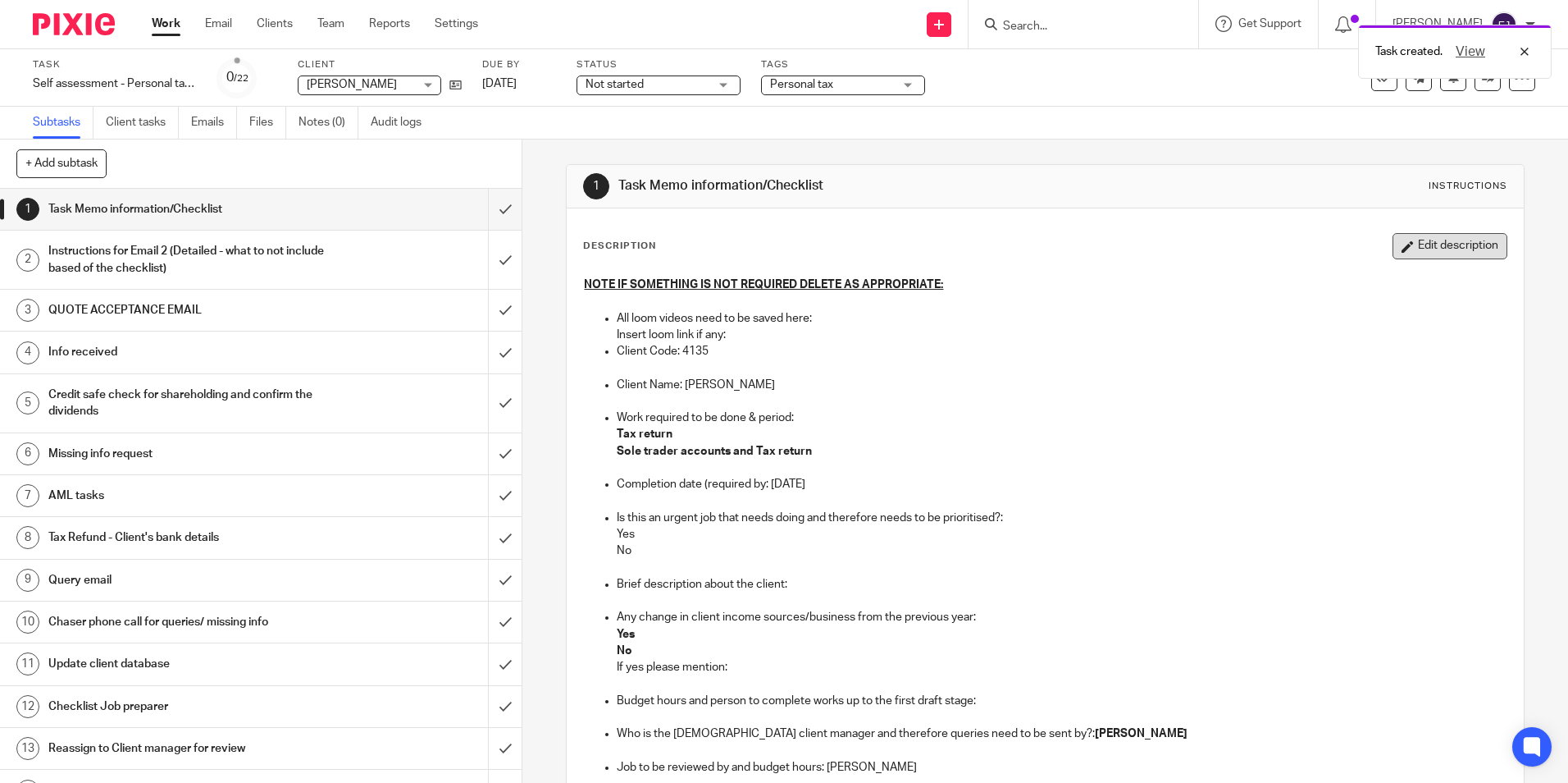
click at [1433, 247] on button "Edit description" at bounding box center [1450, 245] width 115 height 26
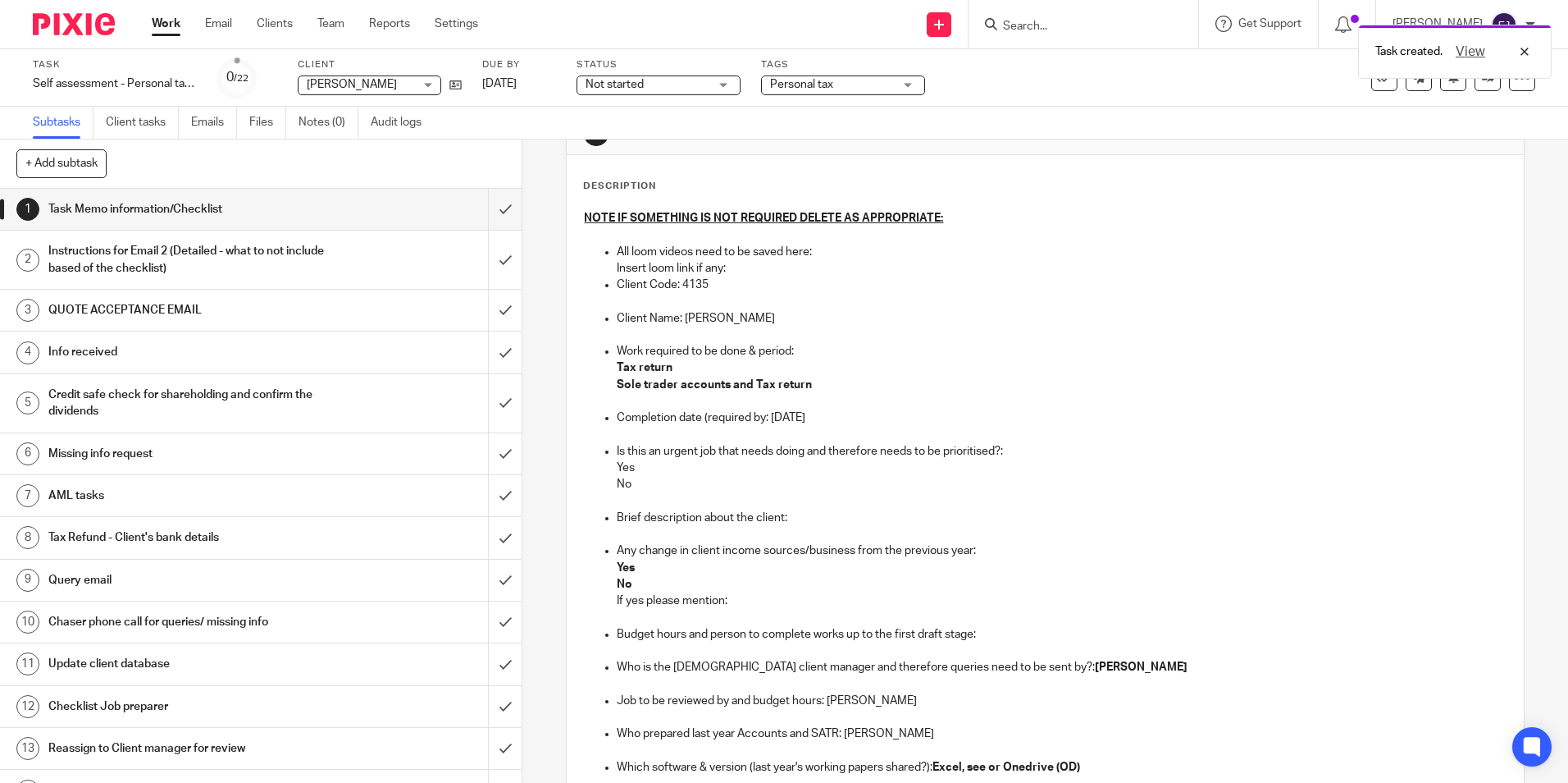
scroll to position [82, 0]
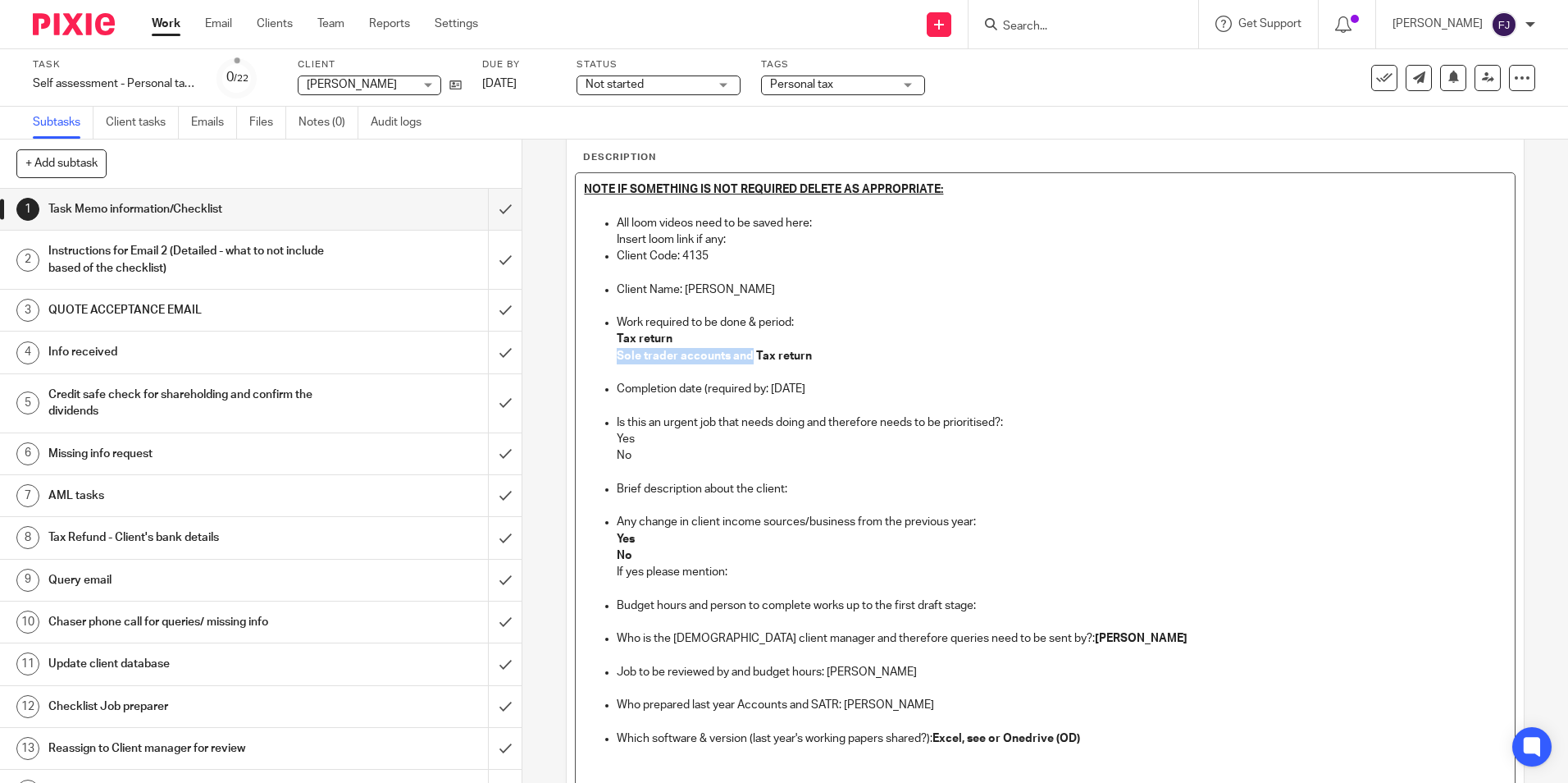
drag, startPoint x: 746, startPoint y: 356, endPoint x: 589, endPoint y: 356, distance: 157.0
click at [589, 356] on ul "All loom videos need to be saved here: Insert loom link if any: Client Code: 41…" at bounding box center [1045, 482] width 922 height 533
drag, startPoint x: 819, startPoint y: 355, endPoint x: 609, endPoint y: 363, distance: 210.2
click at [609, 363] on ul "All loom videos need to be saved here: Insert loom link if any: Client Code: 41…" at bounding box center [1045, 482] width 922 height 533
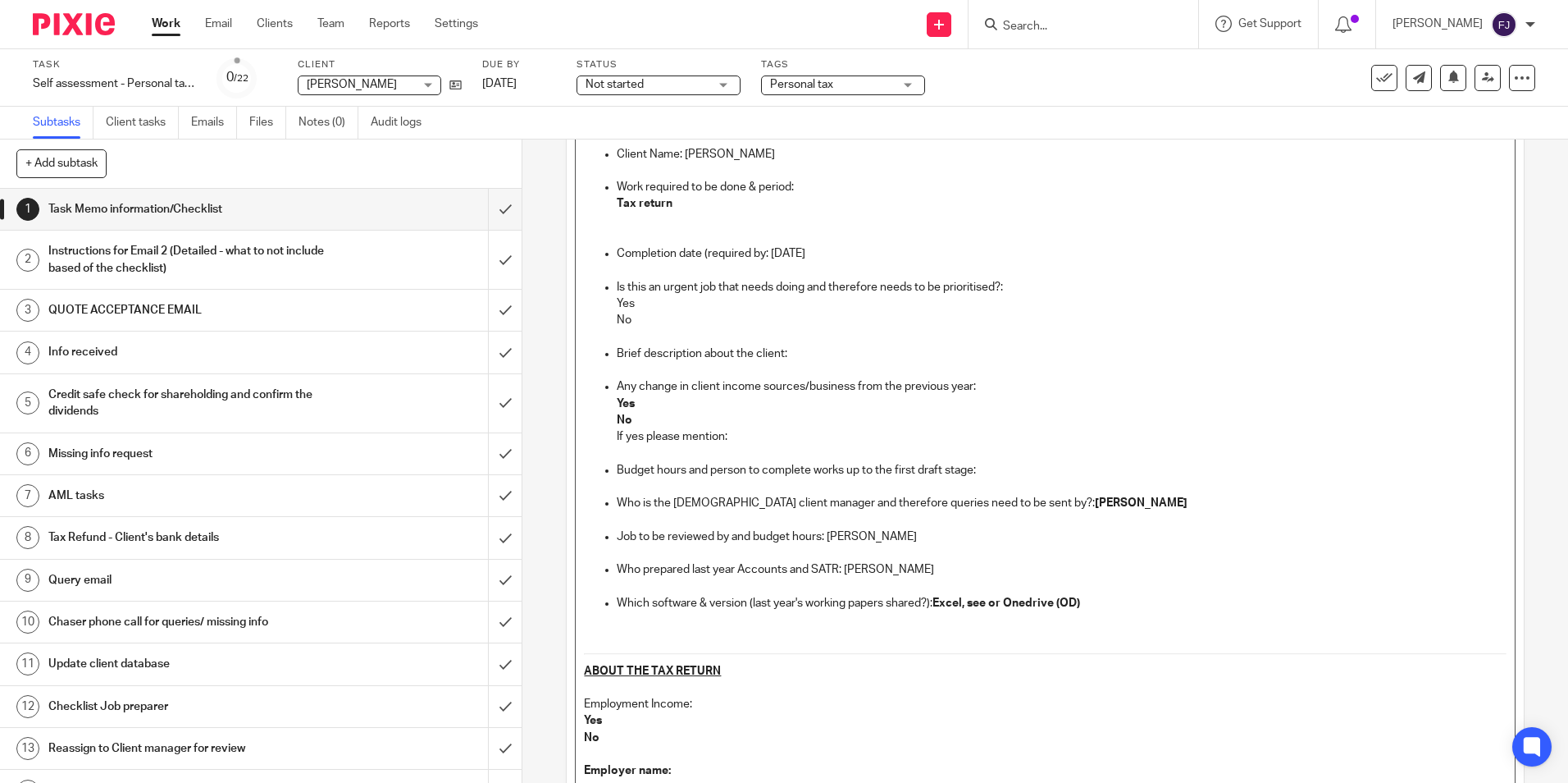
scroll to position [246, 0]
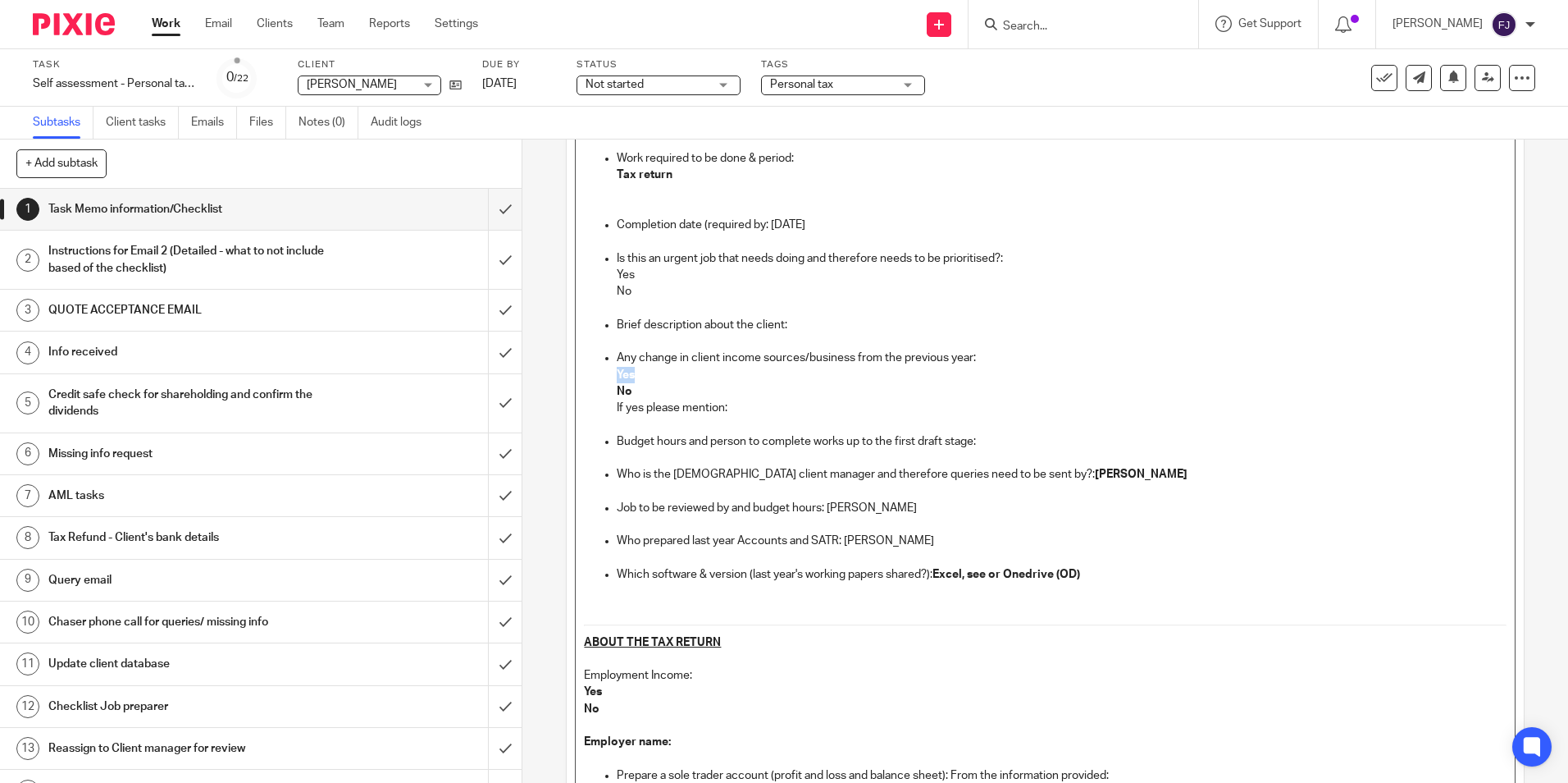
drag, startPoint x: 634, startPoint y: 375, endPoint x: 613, endPoint y: 375, distance: 21.0
click at [617, 375] on p "Yes" at bounding box center [1061, 375] width 889 height 17
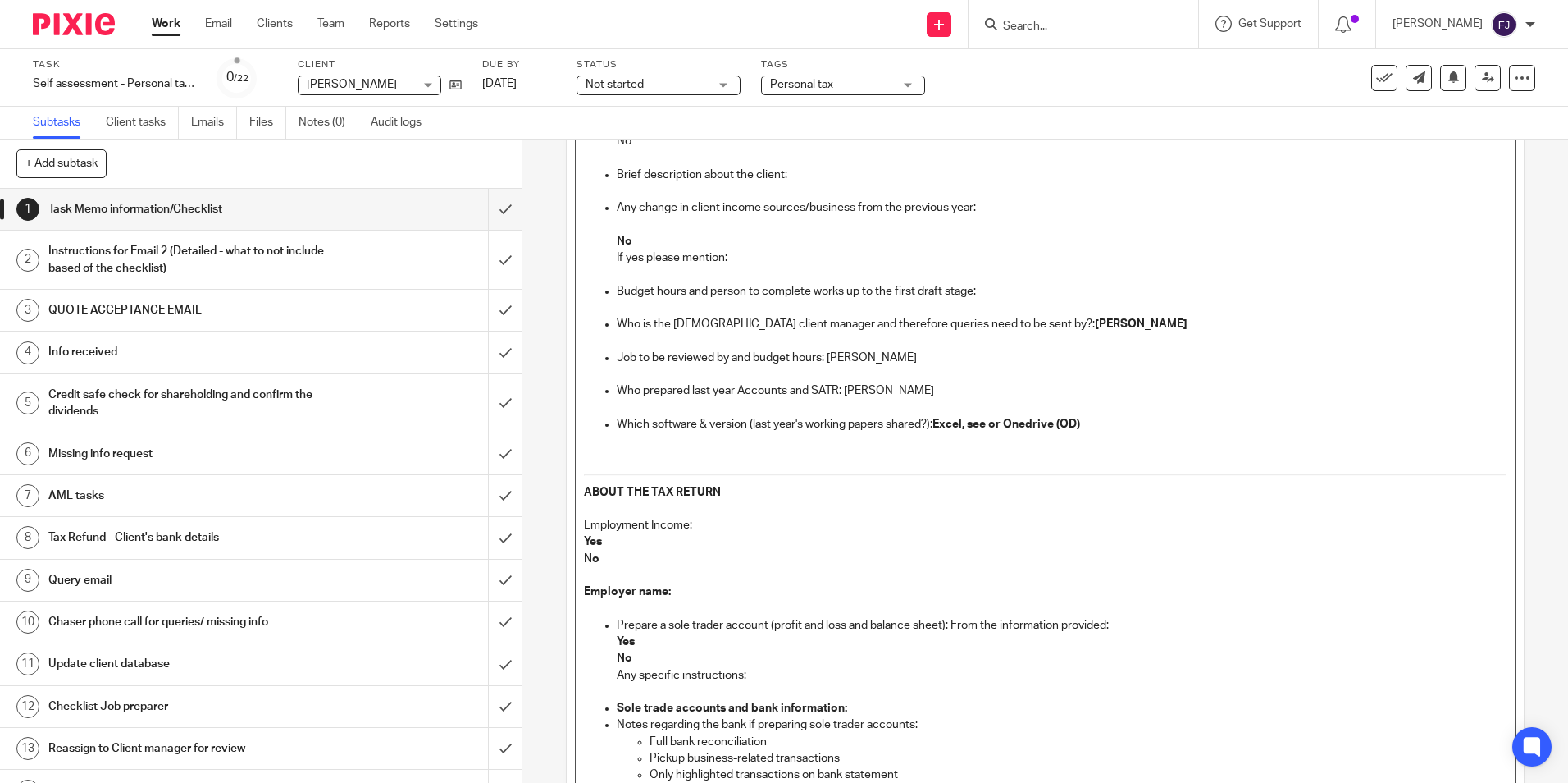
scroll to position [410, 0]
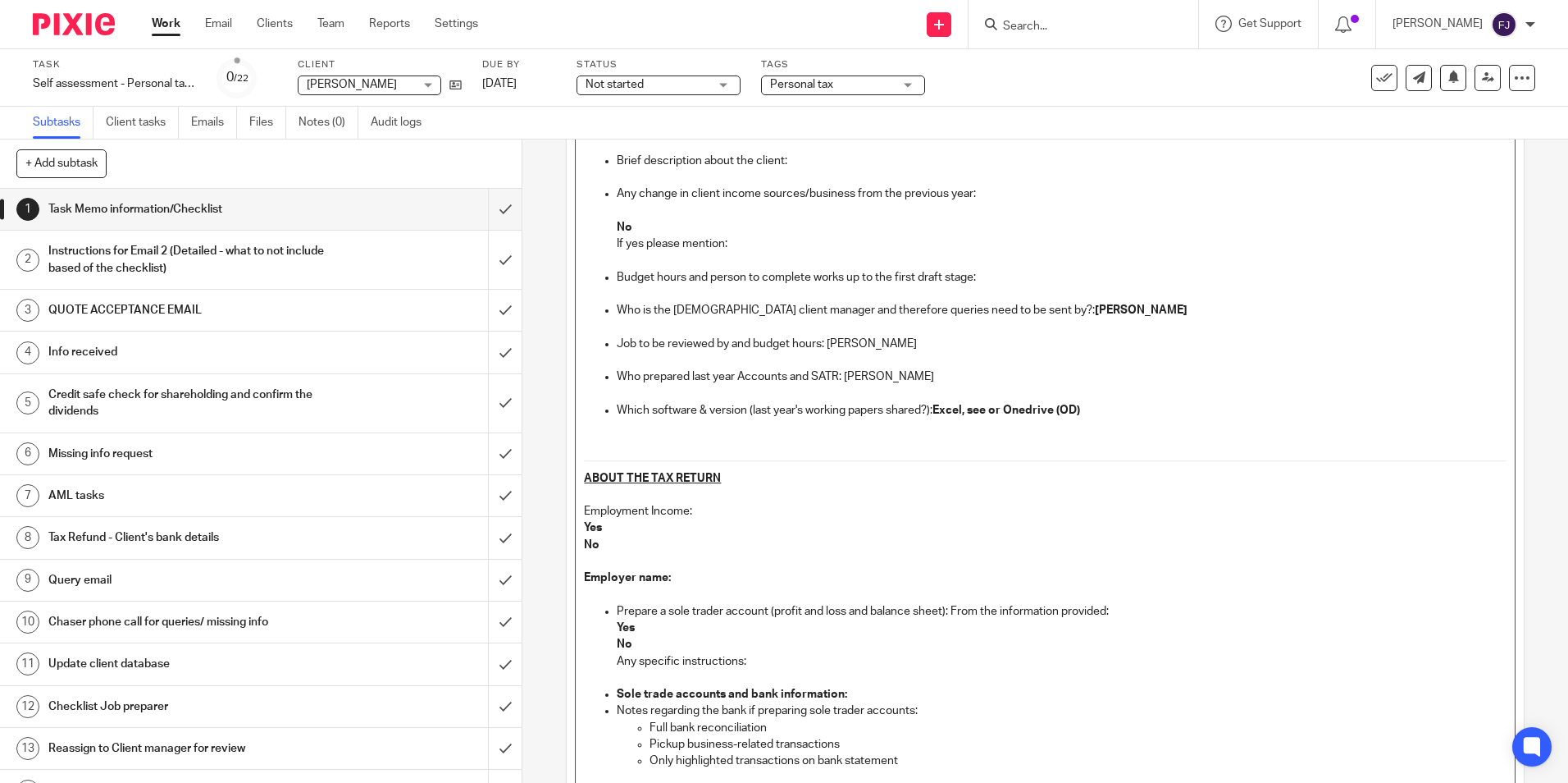
click at [995, 273] on p "Budget hours and person to complete works up to the first draft stage:" at bounding box center [1061, 277] width 889 height 17
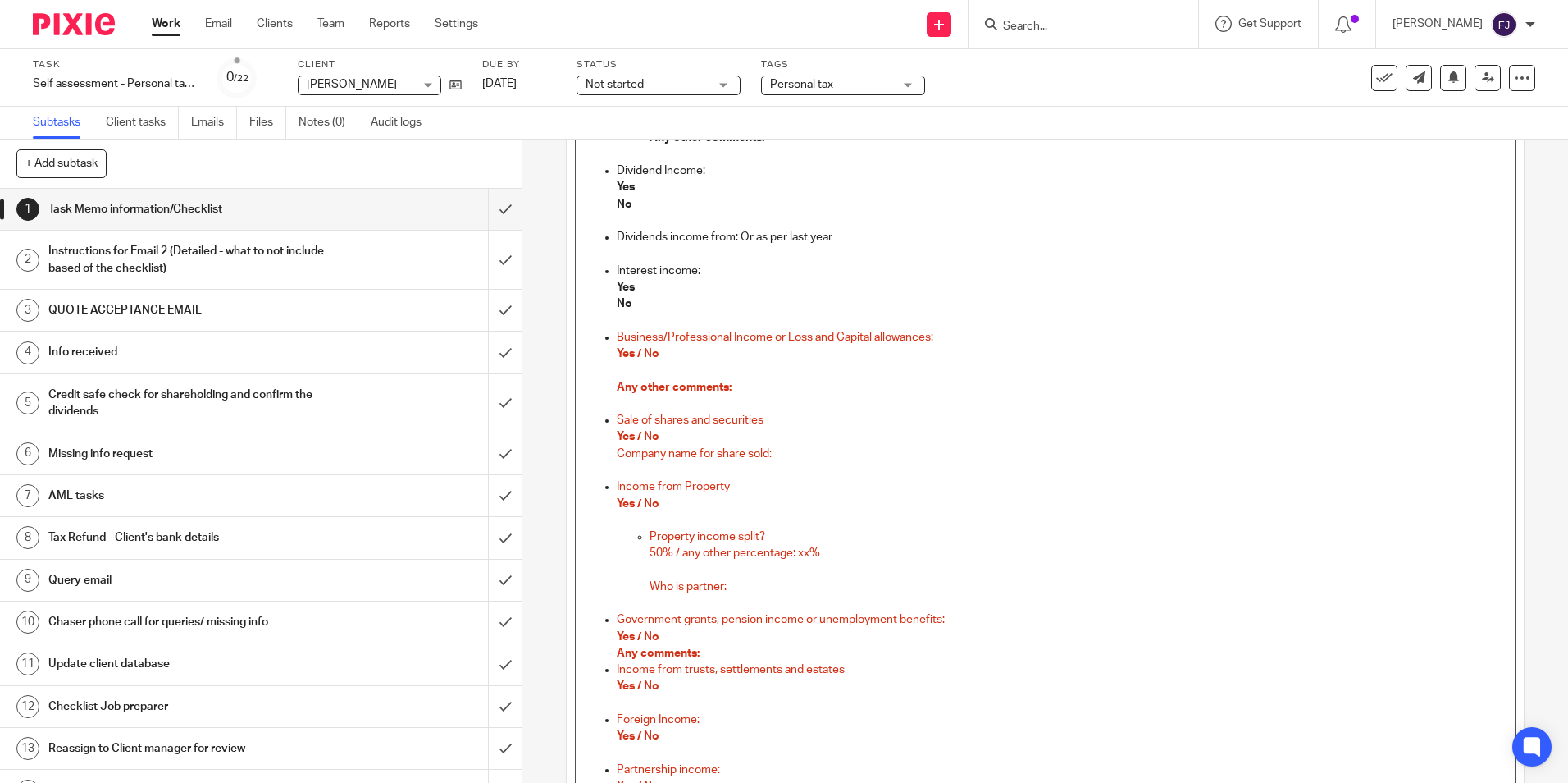
scroll to position [1149, 0]
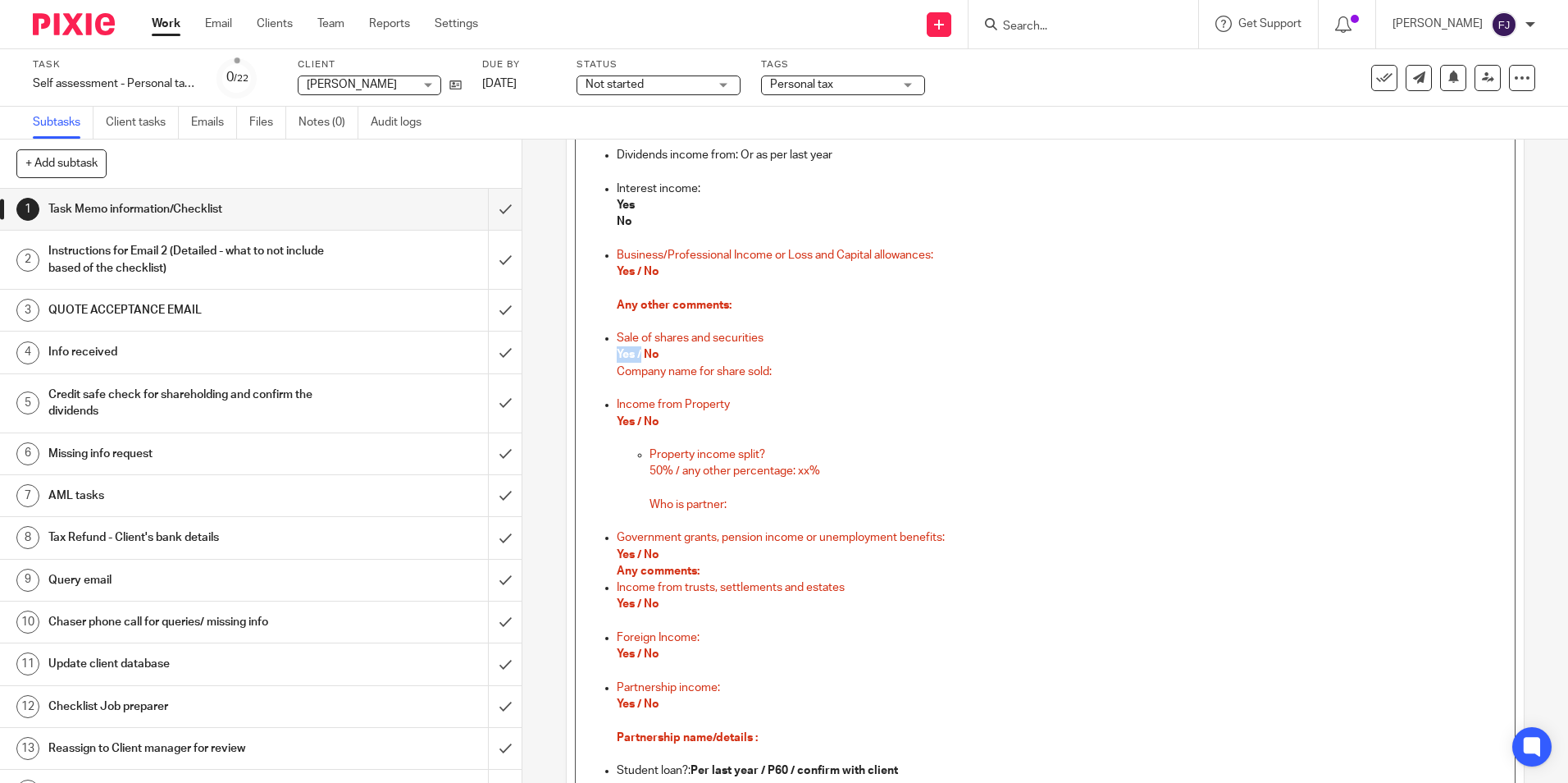
drag, startPoint x: 637, startPoint y: 353, endPoint x: 607, endPoint y: 352, distance: 30.0
click at [607, 352] on ul "Prepare a sole trader account (profit and loss and balance sheet): From the inf…" at bounding box center [1045, 480] width 922 height 1230
drag, startPoint x: 638, startPoint y: 420, endPoint x: 604, endPoint y: 417, distance: 34.1
click at [604, 417] on ul "Prepare a sole trader account (profit and loss and balance sheet): From the inf…" at bounding box center [1045, 480] width 922 height 1230
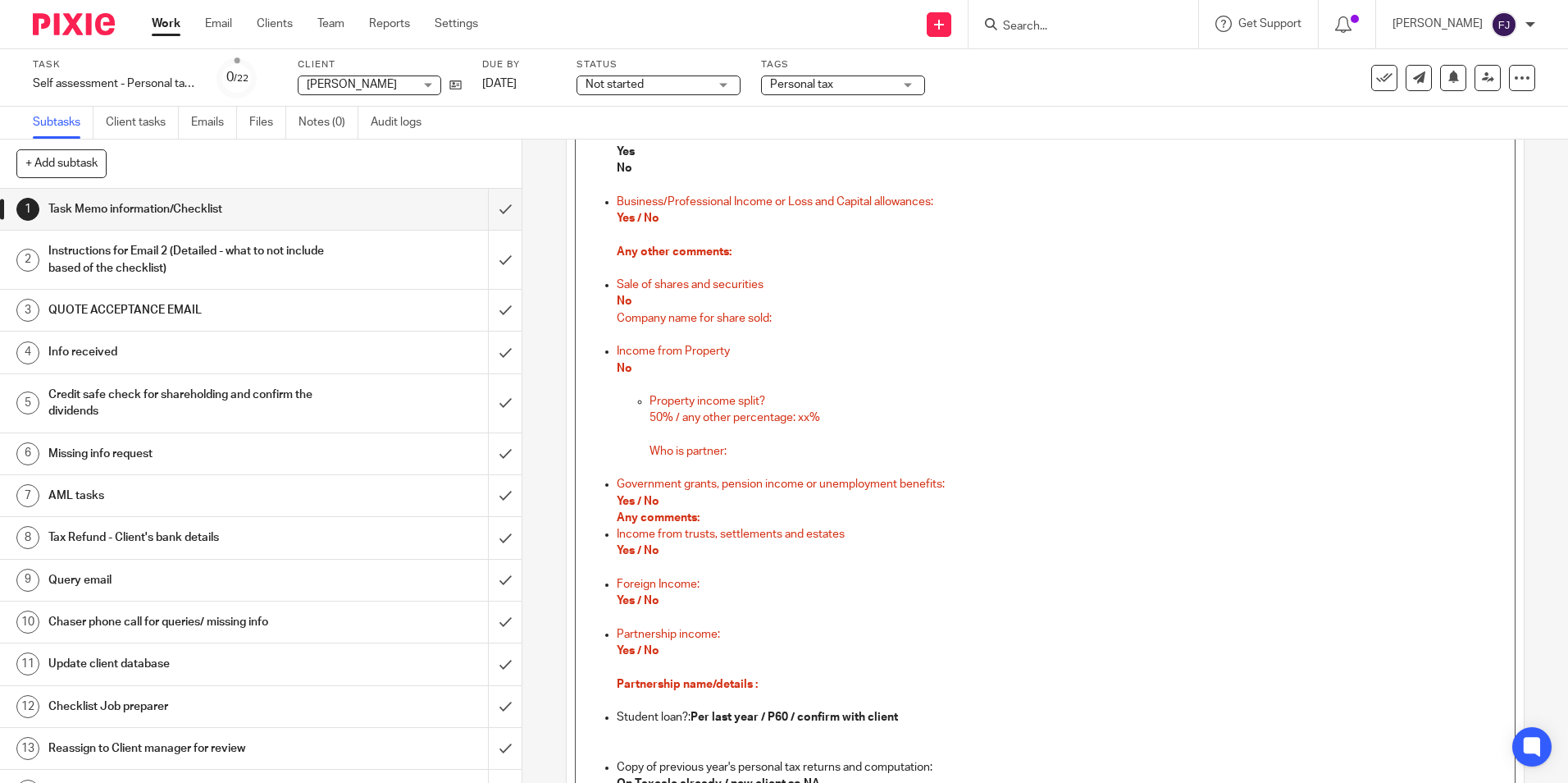
scroll to position [1230, 0]
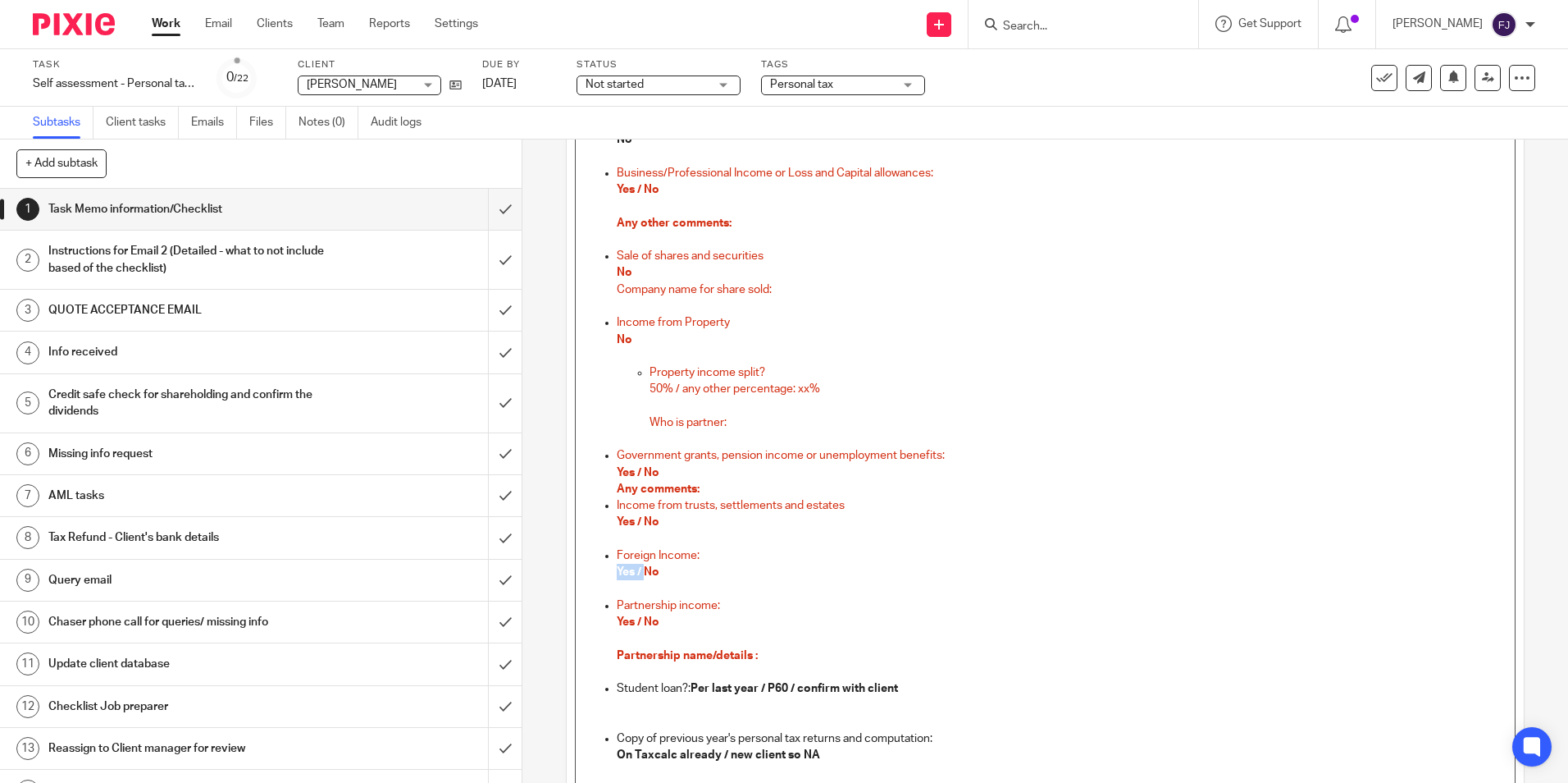
drag, startPoint x: 641, startPoint y: 571, endPoint x: 603, endPoint y: 567, distance: 38.2
click at [603, 567] on ul "Prepare a sole trader account (profit and loss and balance sheet): From the inf…" at bounding box center [1045, 398] width 922 height 1230
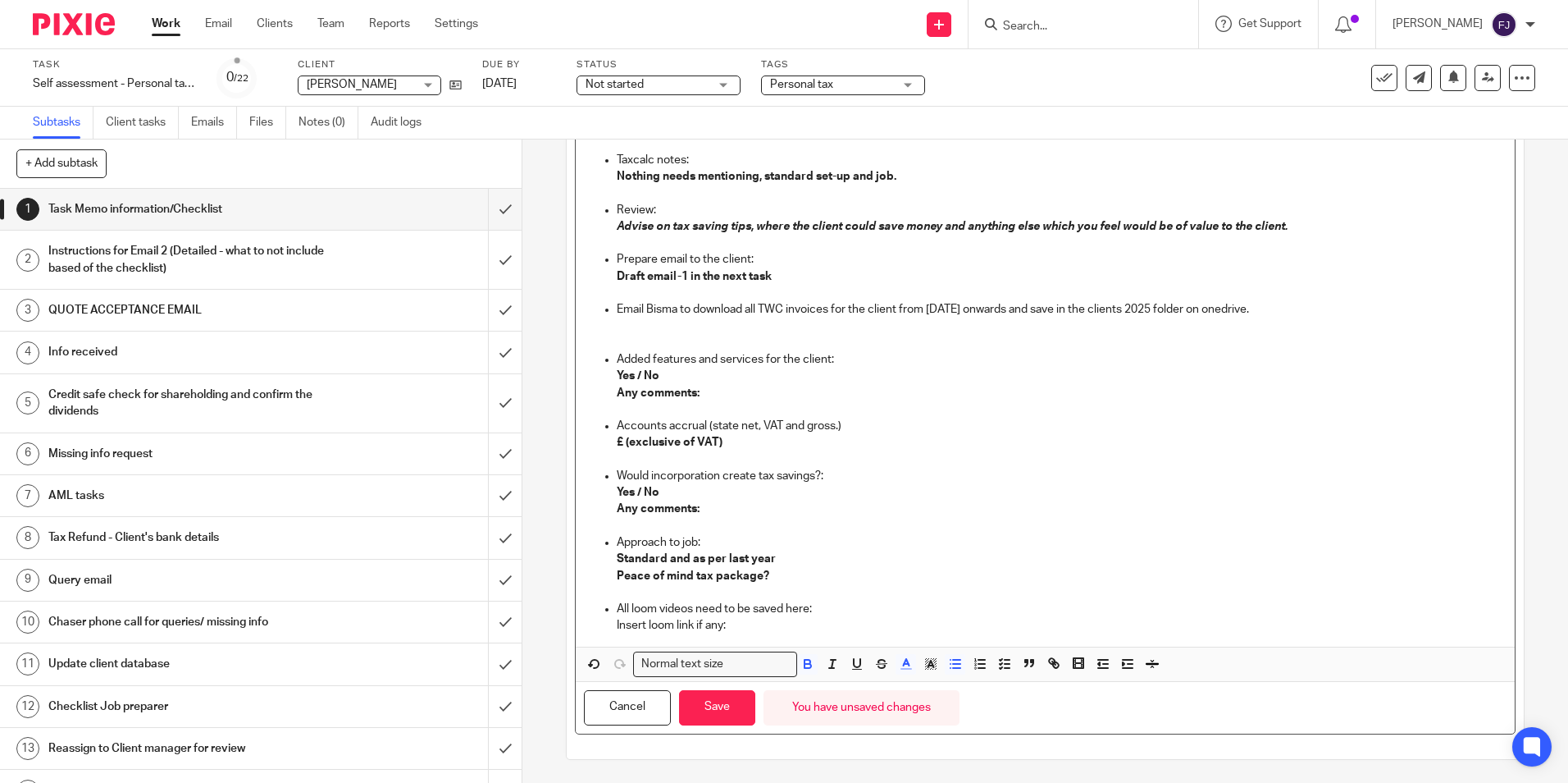
scroll to position [2060, 0]
click at [713, 712] on button "Save" at bounding box center [717, 706] width 76 height 35
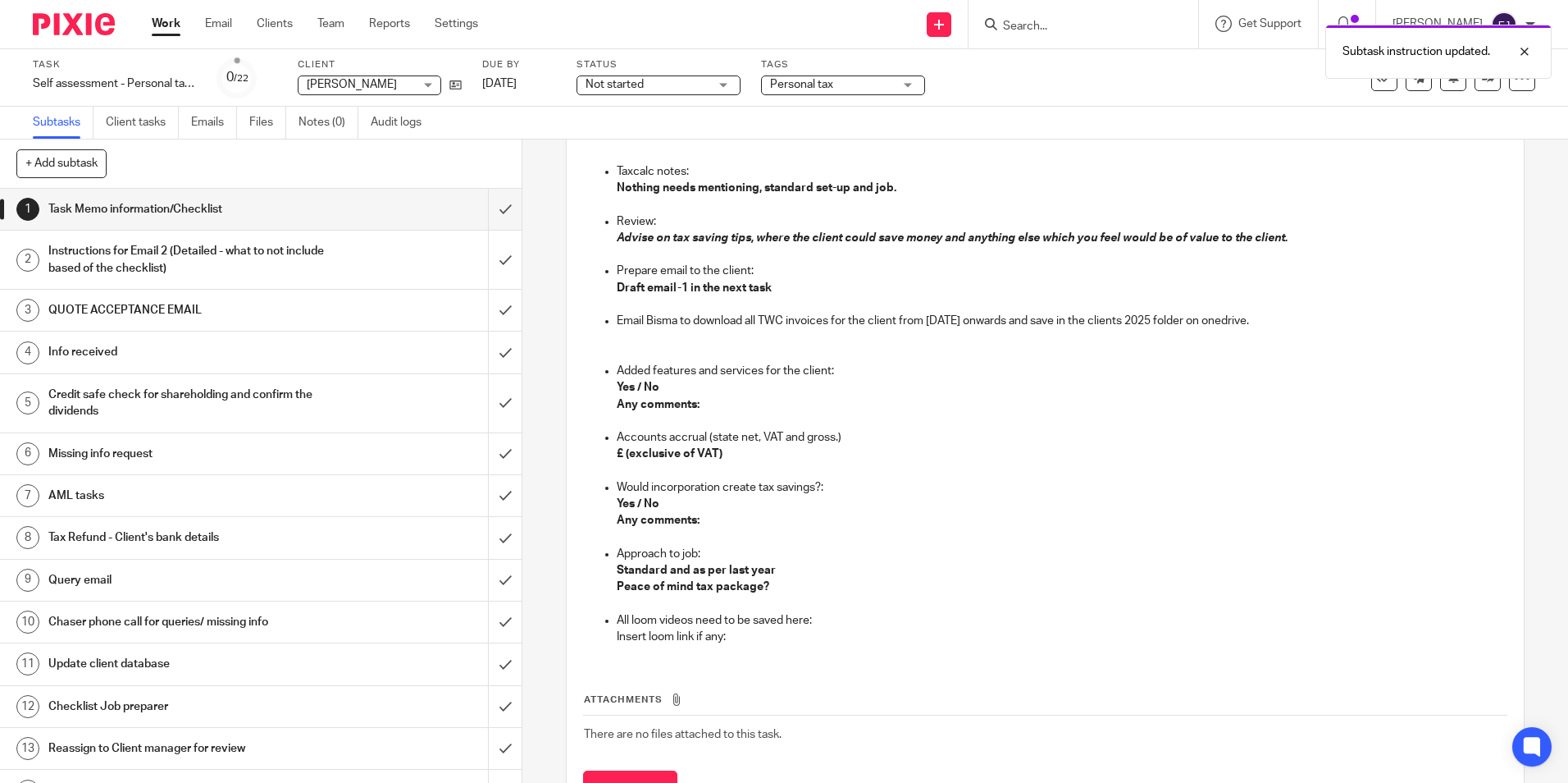
scroll to position [2074, 0]
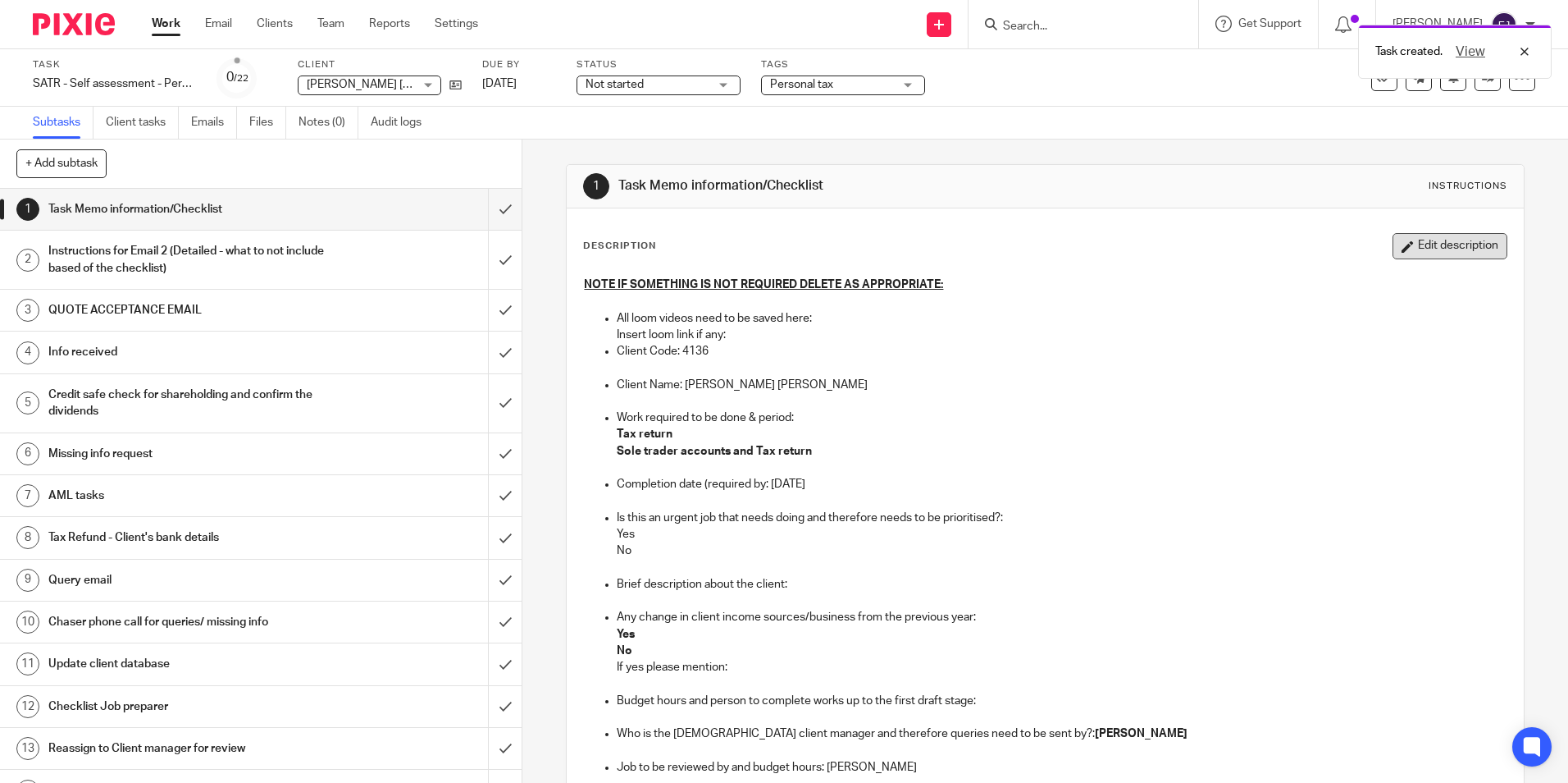
click at [1428, 248] on button "Edit description" at bounding box center [1450, 245] width 115 height 26
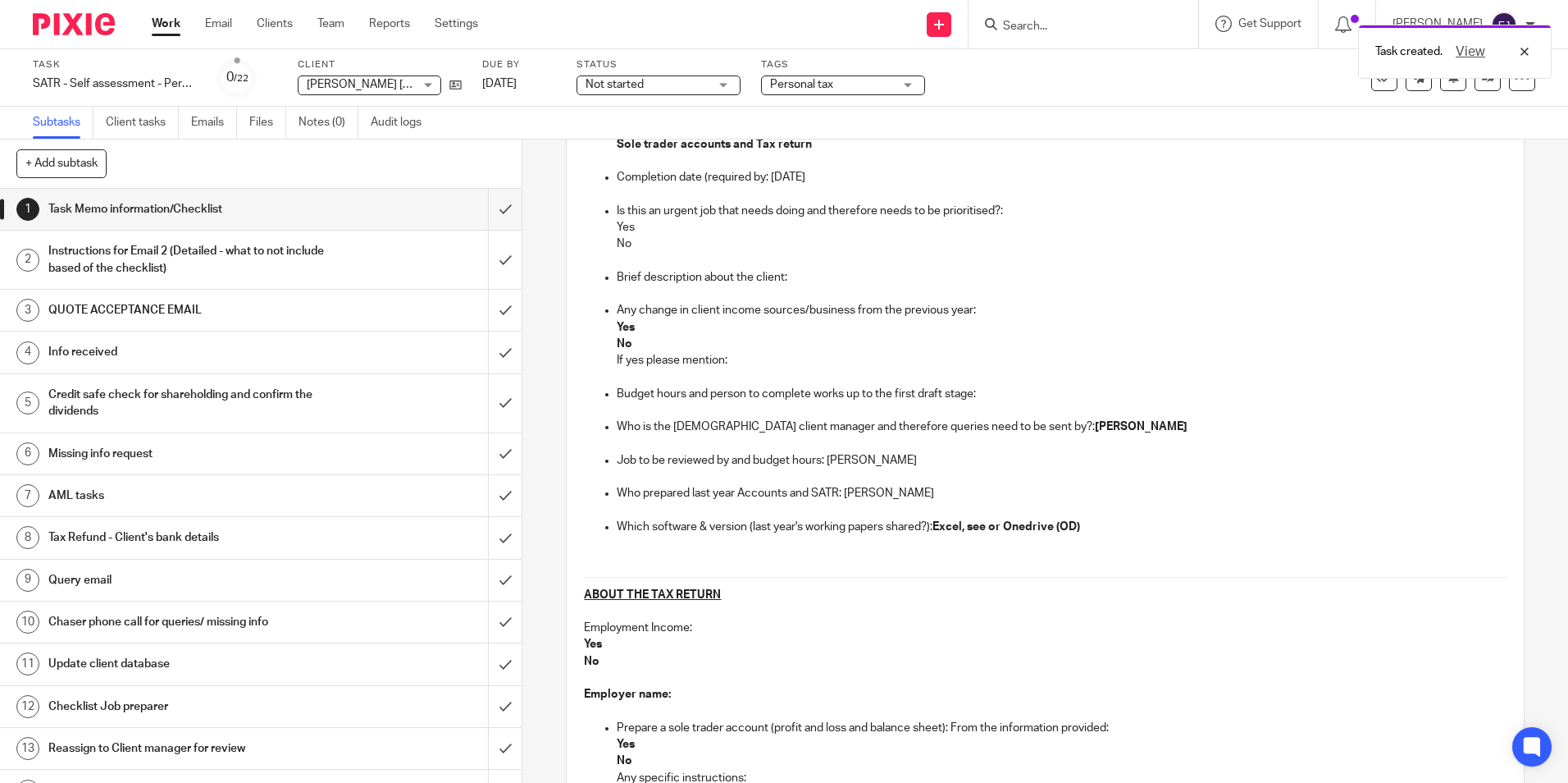
scroll to position [328, 0]
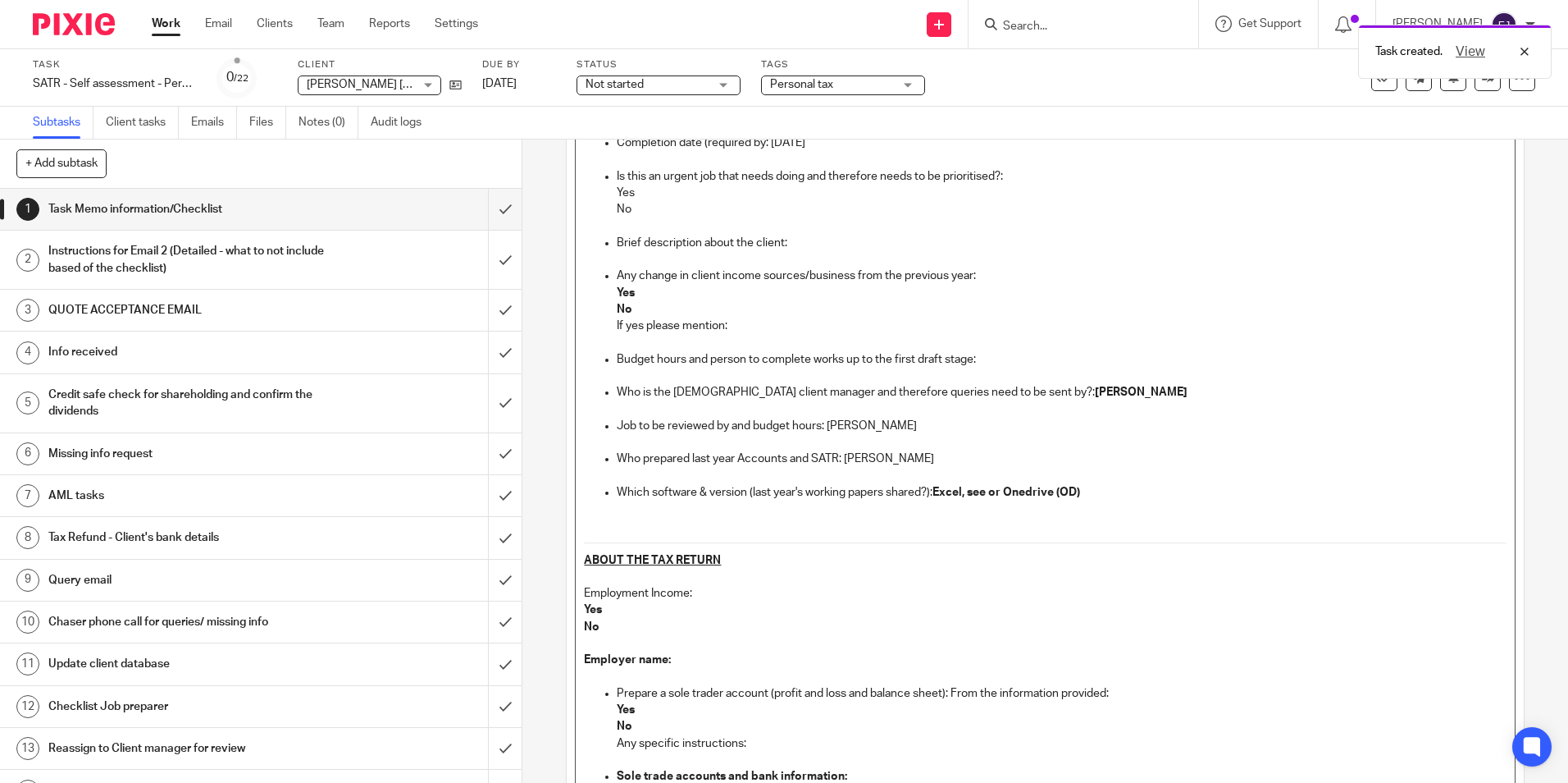
click at [1000, 353] on p "Budget hours and person to complete works up to the first draft stage:" at bounding box center [1061, 360] width 889 height 17
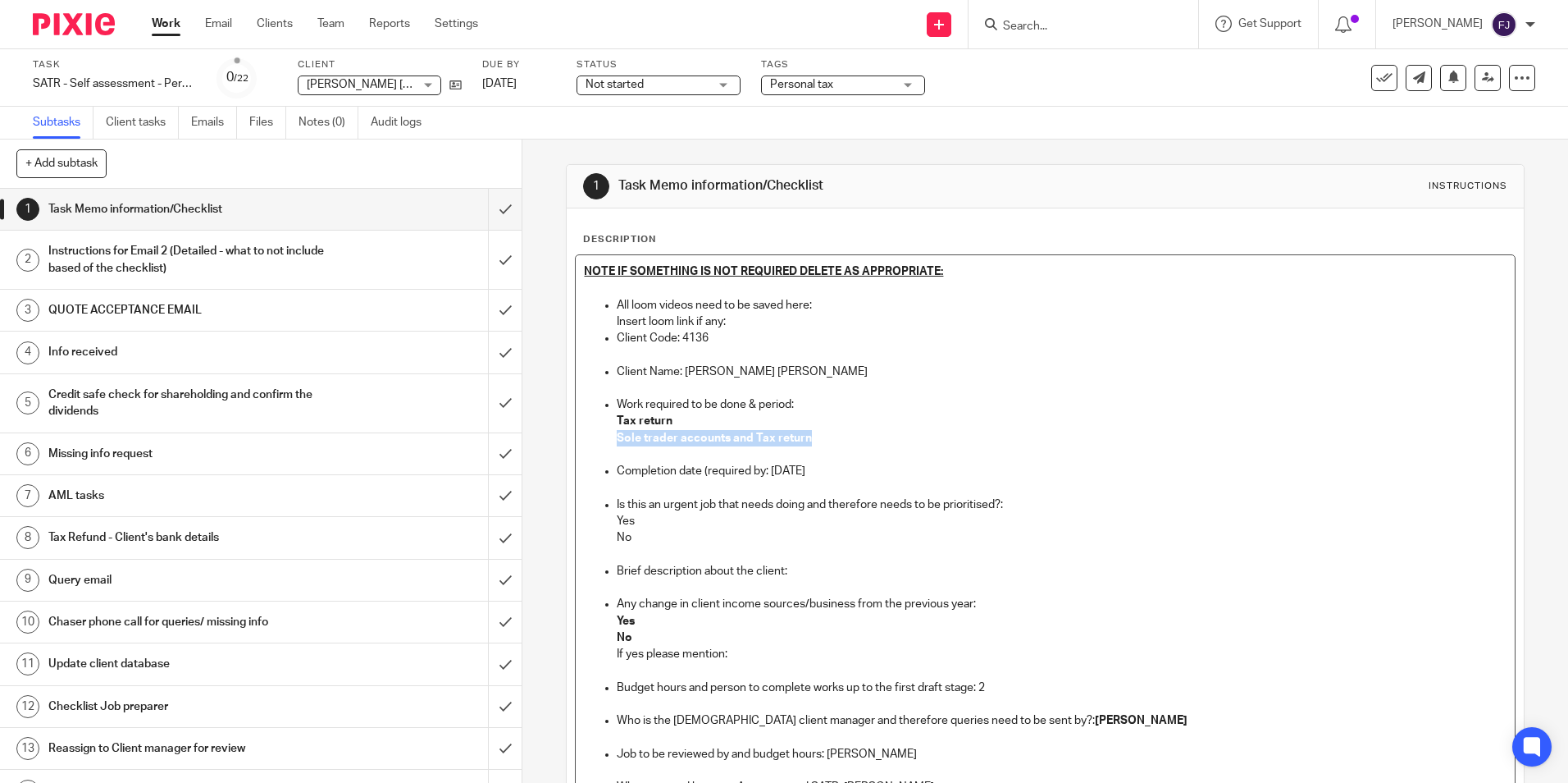
drag, startPoint x: 814, startPoint y: 431, endPoint x: 597, endPoint y: 431, distance: 217.0
click at [597, 431] on ul "All loom videos need to be saved here: Insert loom link if any: Client Code: 41…" at bounding box center [1045, 563] width 922 height 533
drag, startPoint x: 634, startPoint y: 519, endPoint x: 616, endPoint y: 518, distance: 18.0
click at [617, 518] on p "Yes" at bounding box center [1061, 521] width 889 height 17
drag, startPoint x: 630, startPoint y: 535, endPoint x: 611, endPoint y: 535, distance: 19.0
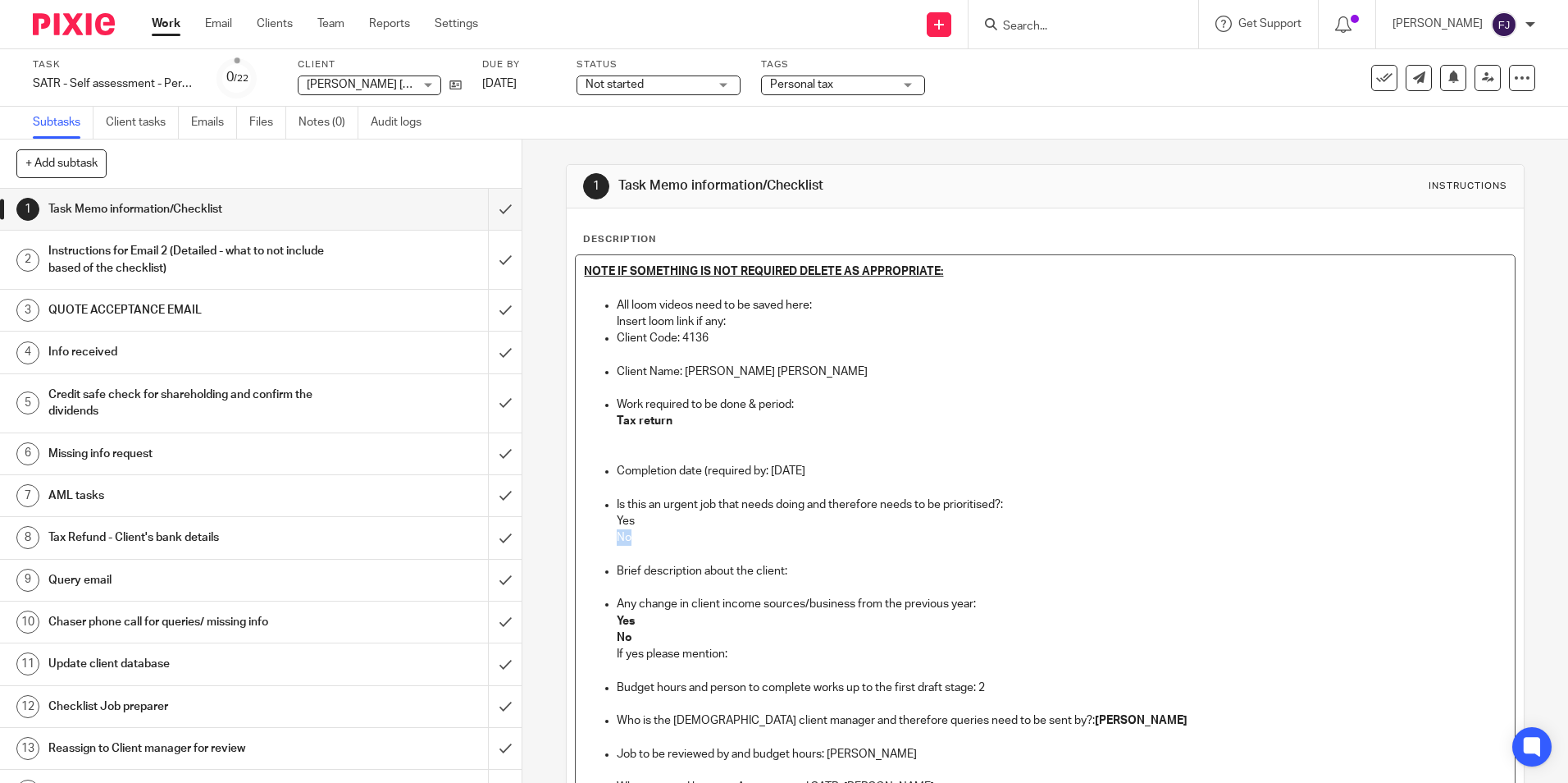
click at [611, 535] on ul "All loom videos need to be saved here: Insert loom link if any: Client Code: 41…" at bounding box center [1045, 563] width 922 height 533
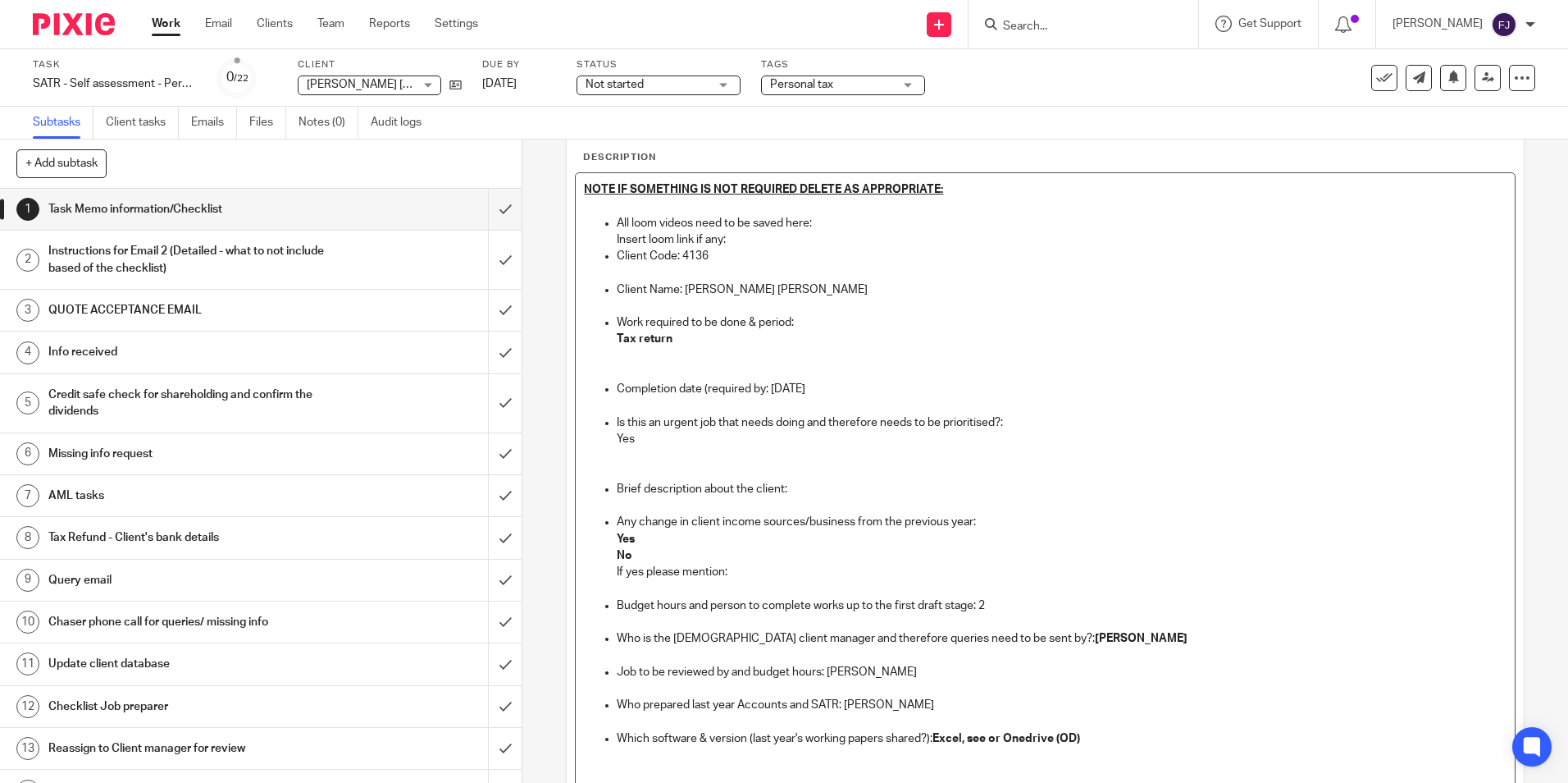
click at [634, 541] on p "Yes" at bounding box center [1061, 539] width 889 height 17
drag, startPoint x: 629, startPoint y: 552, endPoint x: 607, endPoint y: 552, distance: 22.0
click at [607, 552] on ul "All loom videos need to be saved here: Insert loom link if any: Client Code: 41…" at bounding box center [1045, 482] width 922 height 533
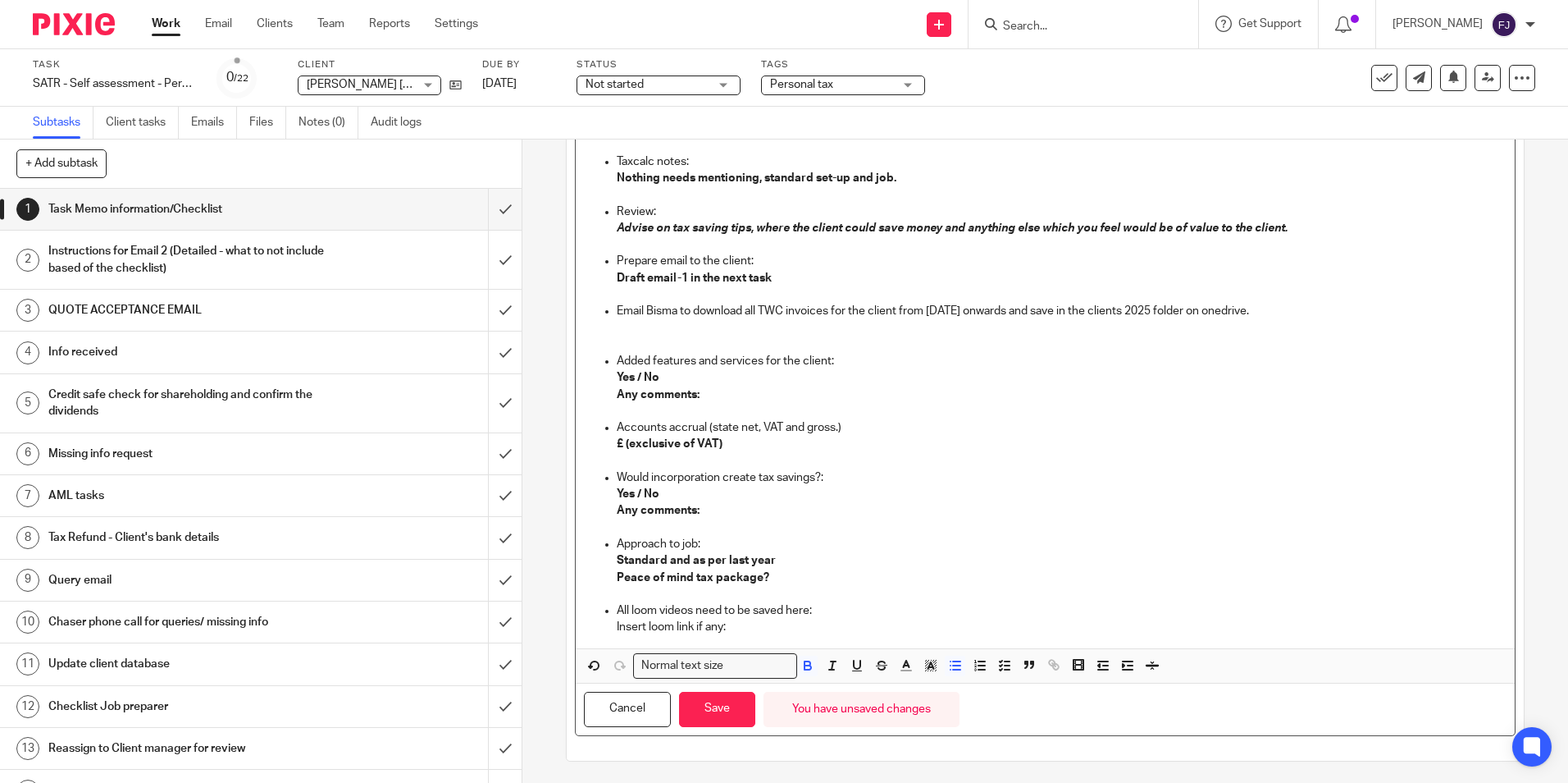
scroll to position [2060, 0]
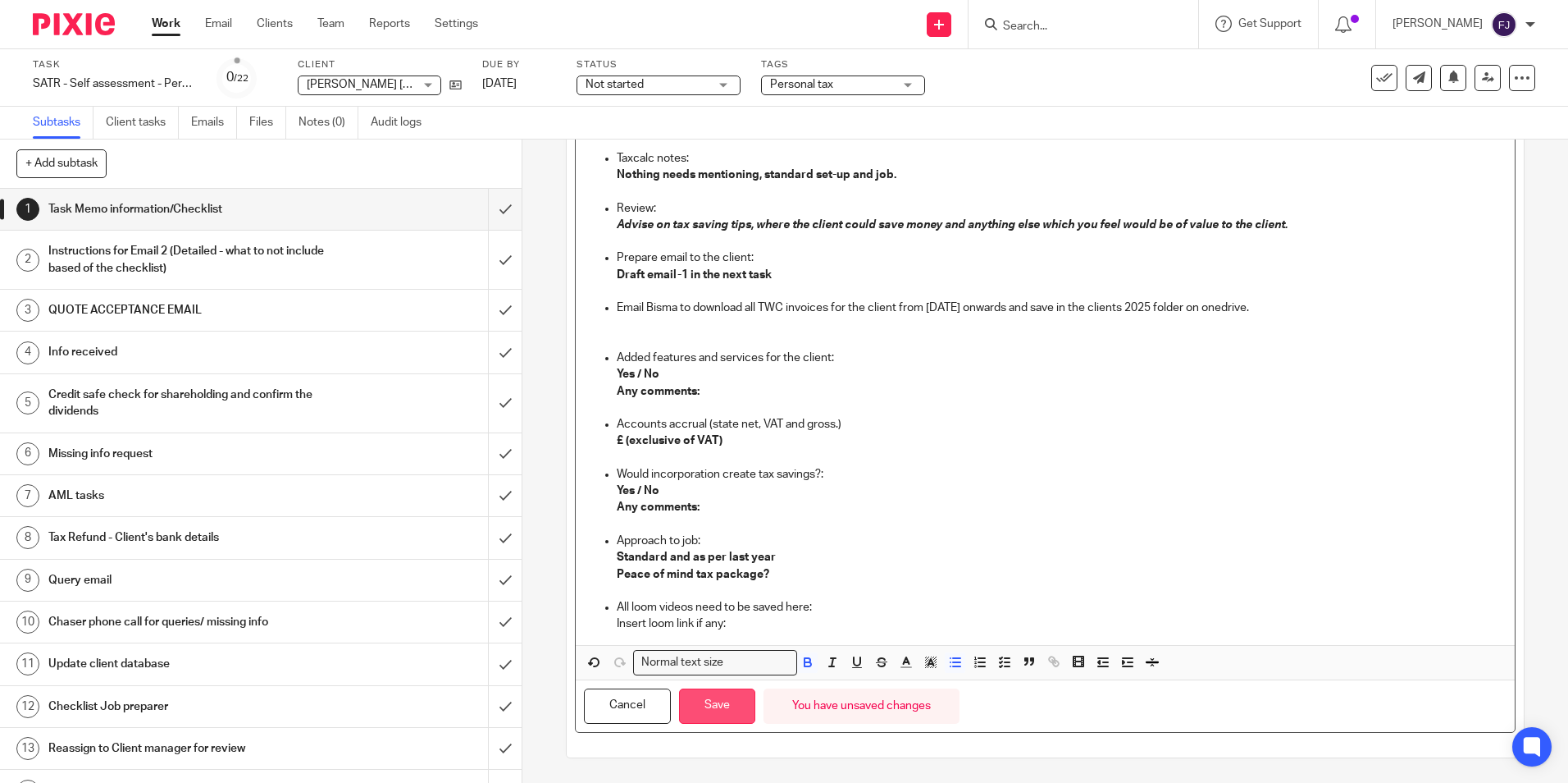
click at [732, 711] on button "Save" at bounding box center [717, 706] width 76 height 35
